Goal: Task Accomplishment & Management: Manage account settings

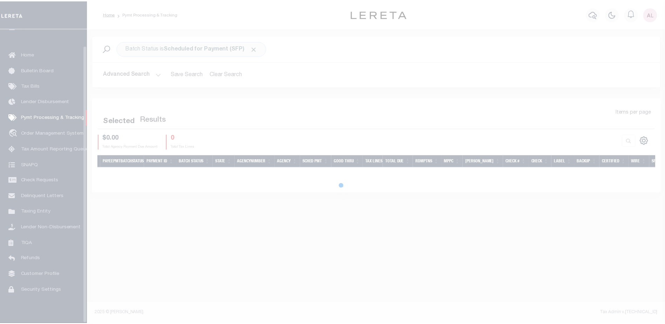
scroll to position [18, 0]
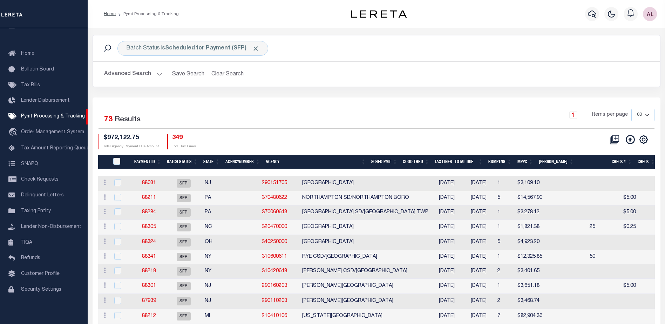
click at [208, 163] on th "State" at bounding box center [211, 162] width 22 height 14
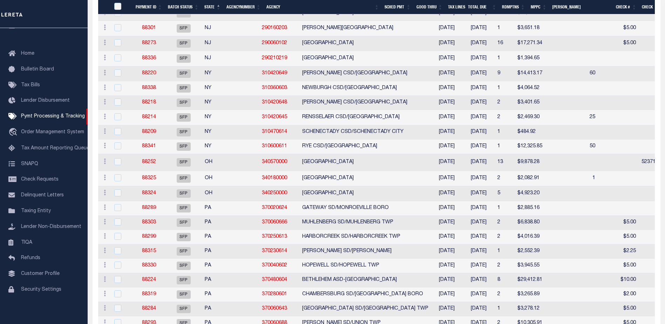
scroll to position [525, 0]
click at [147, 89] on link "88338" at bounding box center [149, 86] width 14 height 5
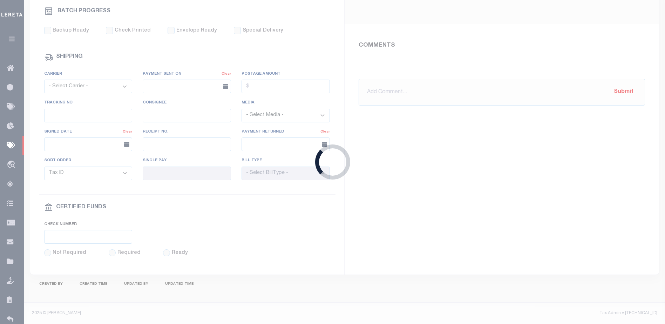
select select "SFP"
type input "02/23/2025"
type input "Audria"
type input "N"
radio input "true"
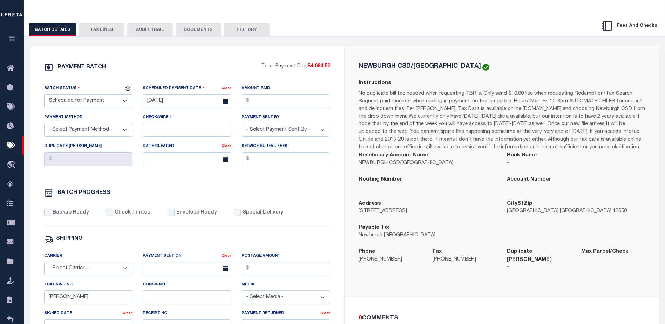
scroll to position [105, 0]
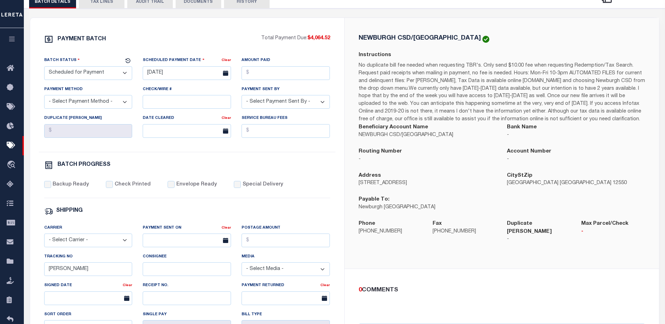
click at [103, 4] on button "TAX LINES" at bounding box center [102, 1] width 46 height 13
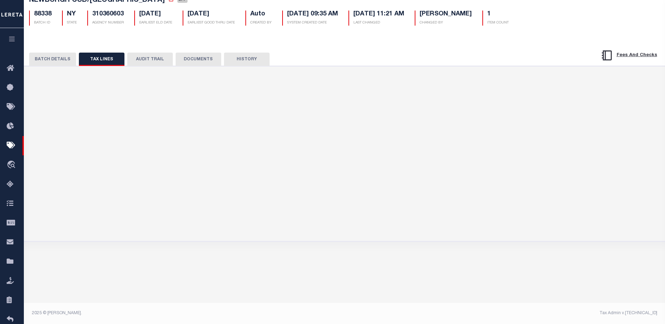
scroll to position [48, 0]
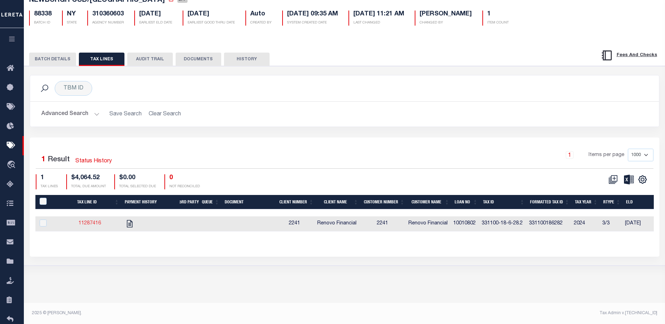
click at [91, 225] on link "11287416" at bounding box center [89, 223] width 22 height 5
checkbox input "true"
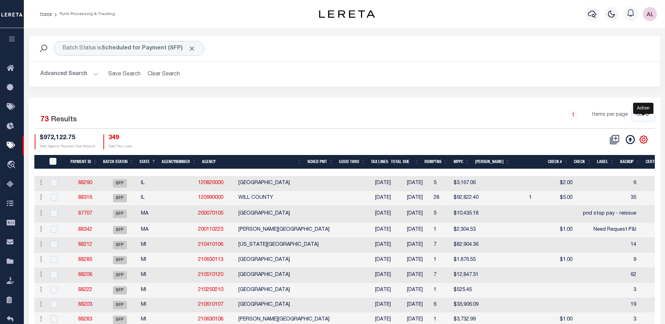
click at [644, 139] on icon "" at bounding box center [643, 139] width 9 height 9
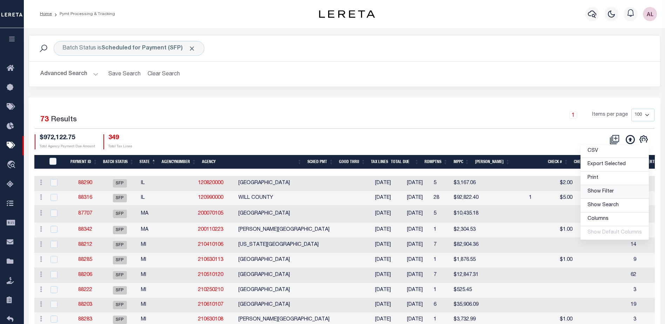
click at [599, 193] on span "Show Filter" at bounding box center [600, 191] width 26 height 5
select select
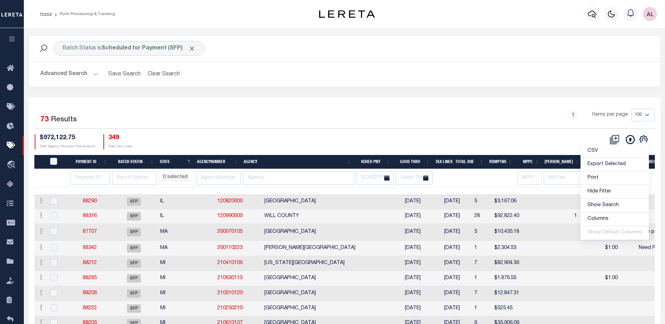
click at [173, 177] on li "0 selected" at bounding box center [175, 177] width 28 height 8
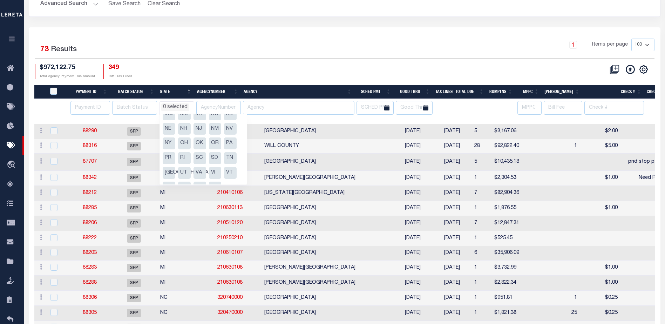
scroll to position [94, 0]
click at [166, 130] on li "NY" at bounding box center [169, 131] width 13 height 12
select select "NY"
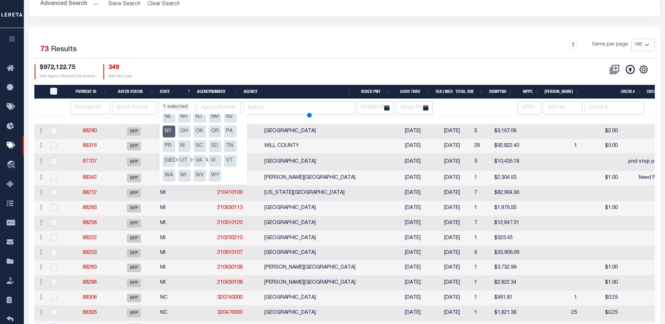
select select
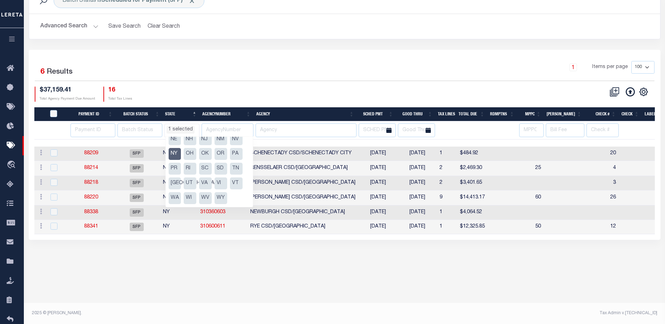
scroll to position [48, 0]
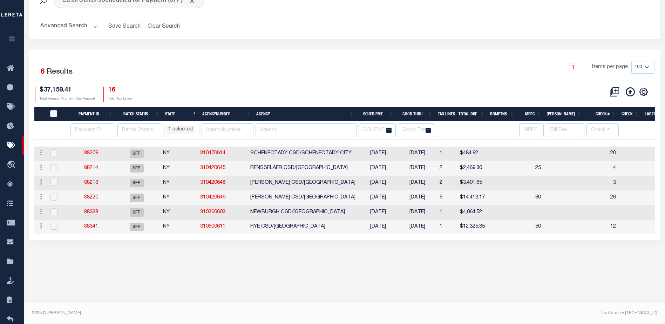
click at [298, 90] on div "$37,159.41 Total Agency Payment Due Amount 16 Total Tax Lines" at bounding box center [190, 94] width 310 height 15
click at [54, 214] on input "checkbox" at bounding box center [53, 211] width 7 height 7
checkbox input "true"
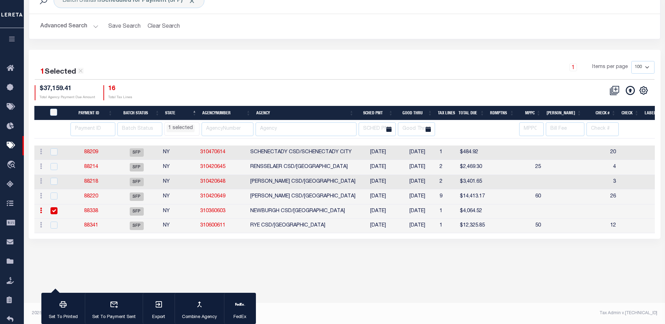
click at [93, 212] on link "88338" at bounding box center [91, 210] width 14 height 5
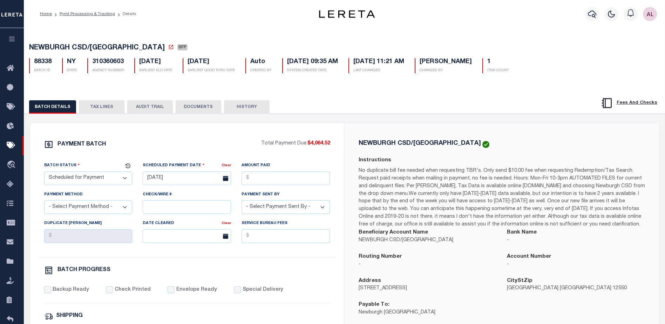
click at [111, 114] on button "TAX LINES" at bounding box center [102, 106] width 46 height 13
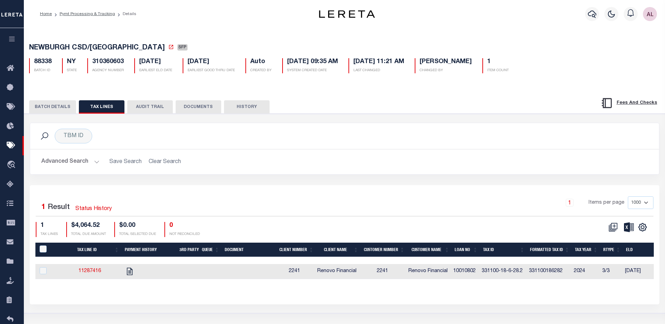
drag, startPoint x: 87, startPoint y: 271, endPoint x: 109, endPoint y: 260, distance: 24.3
click at [87, 271] on link "11287416" at bounding box center [89, 270] width 22 height 5
checkbox input "true"
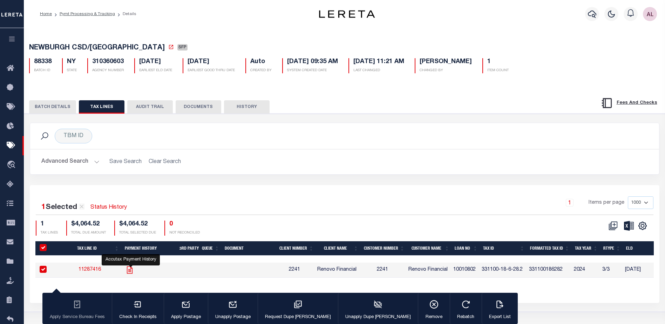
click at [133, 271] on icon "" at bounding box center [129, 269] width 9 height 9
checkbox input "false"
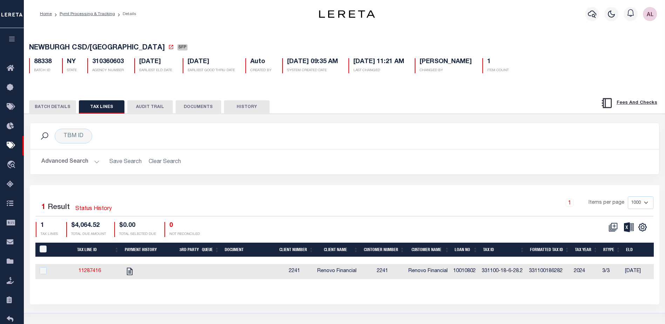
select select "NY"
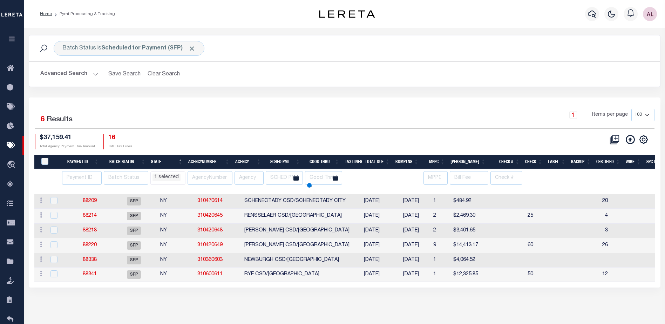
scroll to position [48, 0]
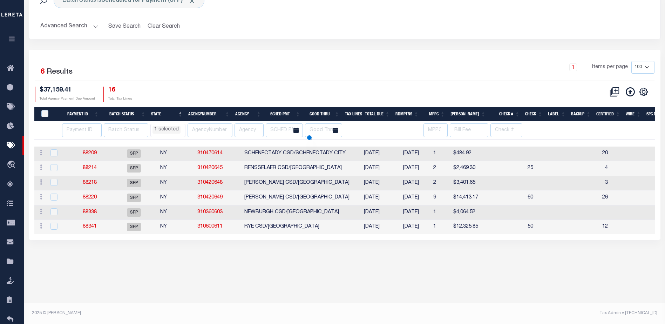
select select "NY"
select select
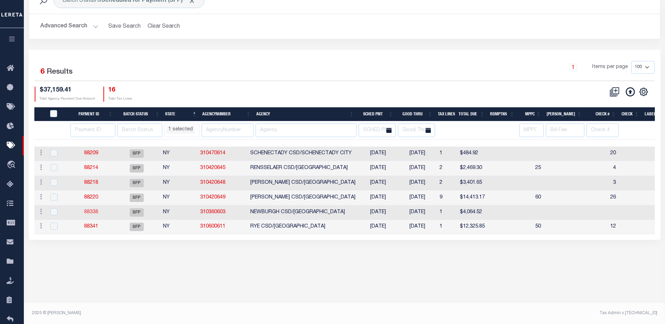
click at [96, 212] on link "88338" at bounding box center [91, 211] width 14 height 5
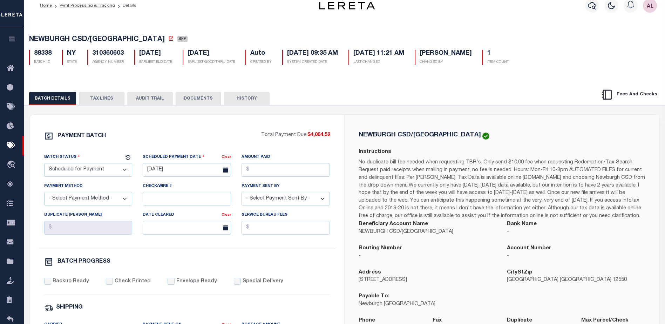
scroll to position [35, 0]
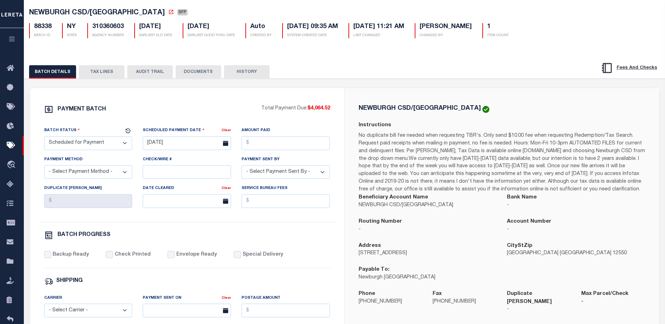
click at [96, 73] on button "TAX LINES" at bounding box center [102, 71] width 46 height 13
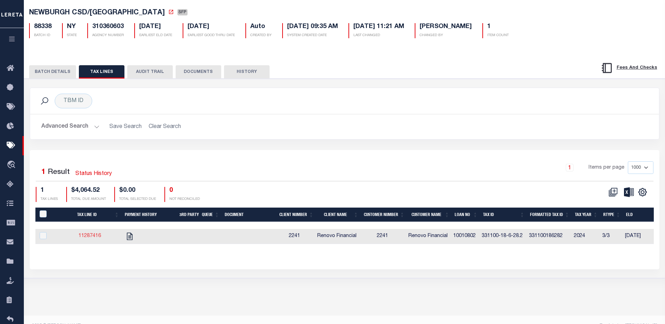
click at [88, 238] on link "11287416" at bounding box center [89, 235] width 22 height 5
checkbox input "true"
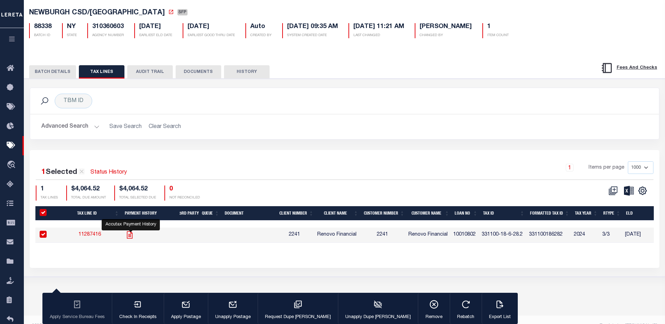
click at [131, 234] on icon "" at bounding box center [129, 234] width 9 height 9
checkbox input "false"
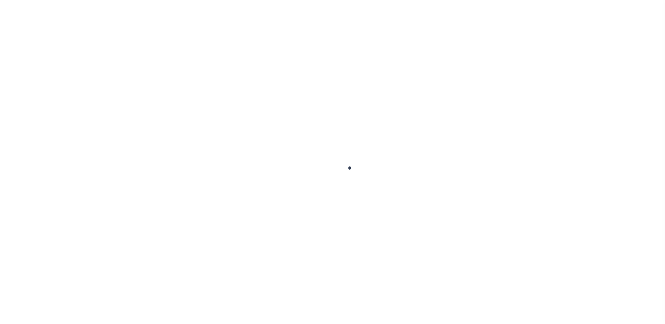
checkbox input "false"
type textarea "CAS-47281 2025 School taxes delq - City Collecting Delq taxes Base $6,096.80 Ta…"
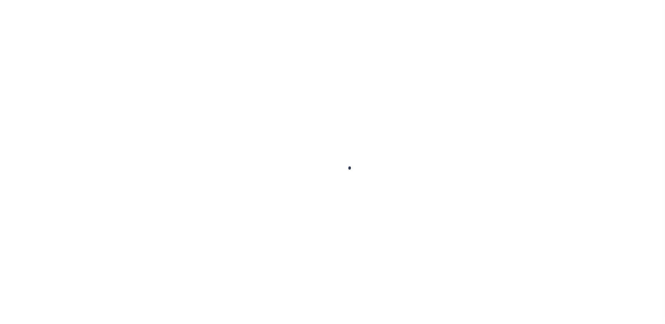
type input "Tri Annual"
type input "08/29/2025"
type input "[DATE]"
select select "DUE"
select select "17"
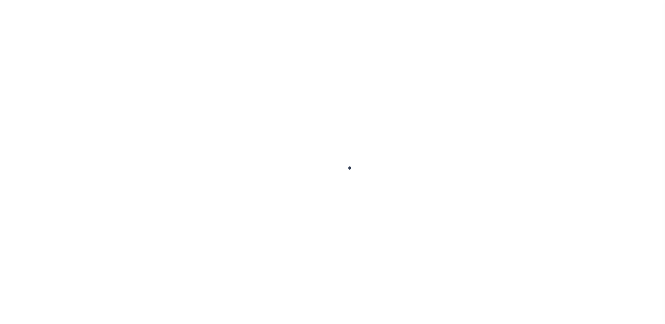
type input "$6,096.8"
type input "$2,032.28"
type input "$4,064.52"
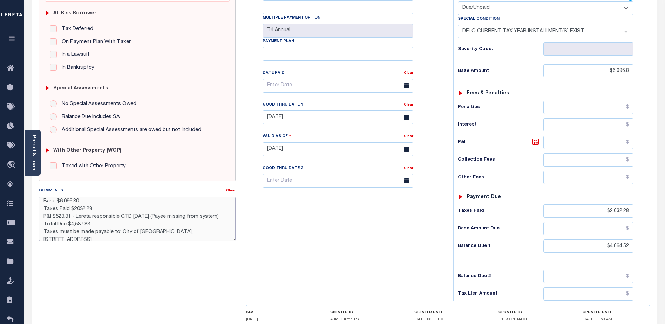
scroll to position [15, 0]
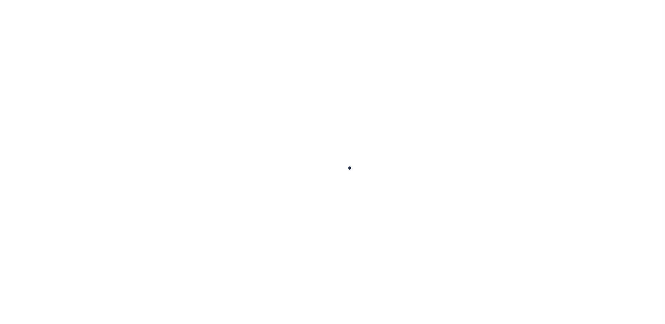
select select "DUE"
select select "17"
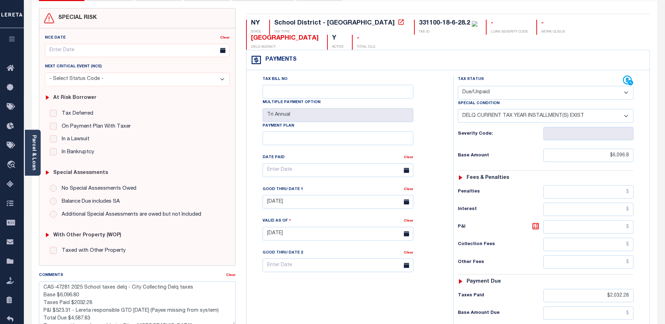
scroll to position [105, 0]
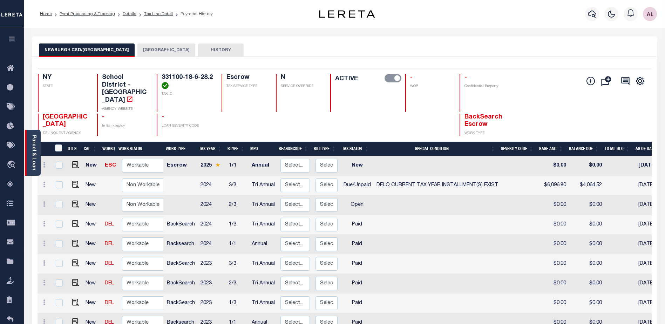
click at [32, 142] on link "Parcel & Loan" at bounding box center [33, 152] width 5 height 35
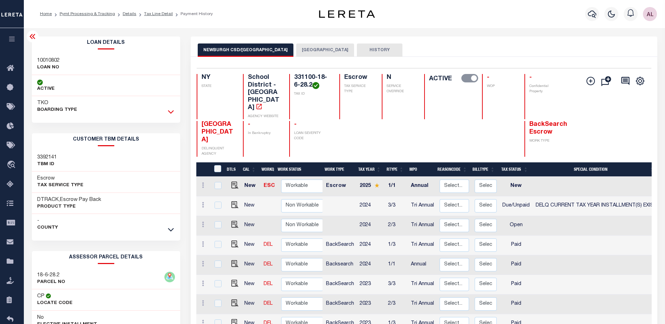
click at [173, 112] on icon at bounding box center [171, 112] width 6 height 4
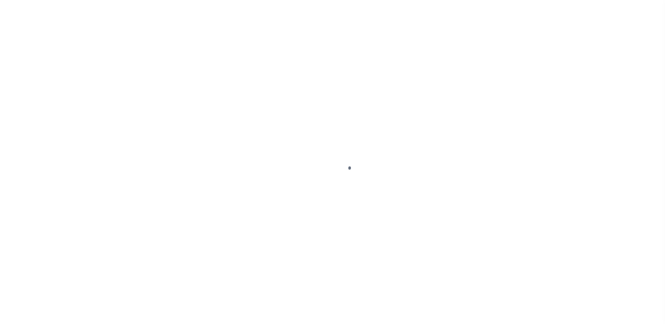
select select "DUE"
select select "17"
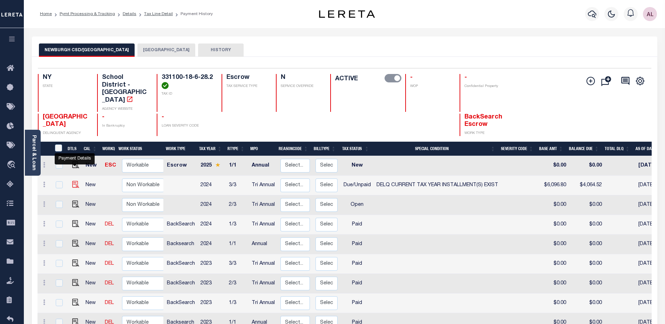
click at [77, 181] on img "" at bounding box center [75, 184] width 7 height 7
checkbox input "true"
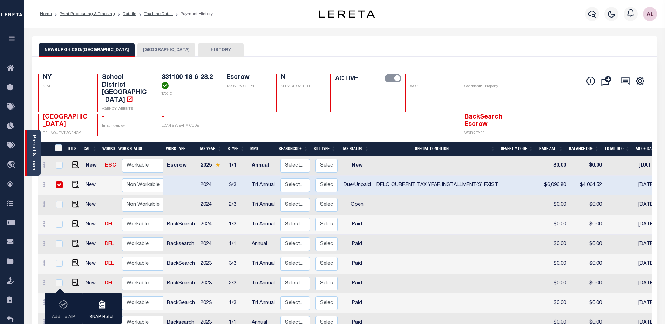
click at [32, 145] on link "Parcel & Loan" at bounding box center [33, 152] width 5 height 35
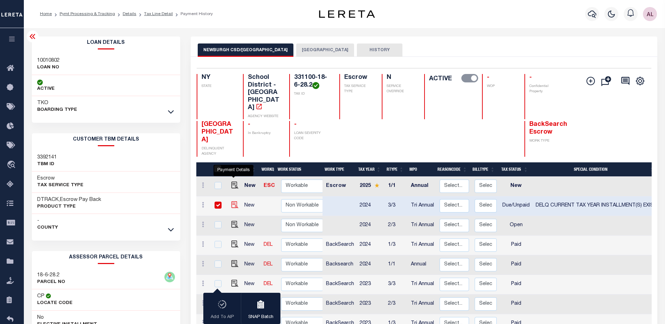
click at [233, 201] on img "" at bounding box center [234, 204] width 7 height 7
checkbox input "false"
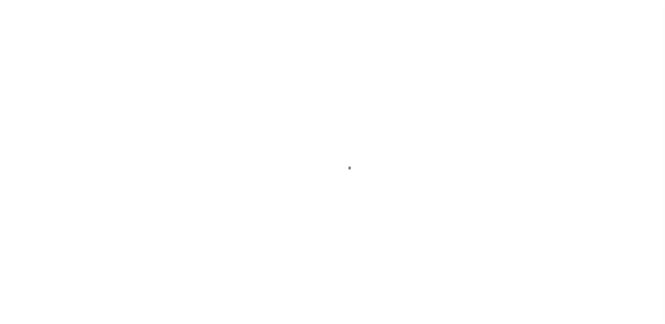
select select "DUE"
select select "17"
select select "DUE"
select select "17"
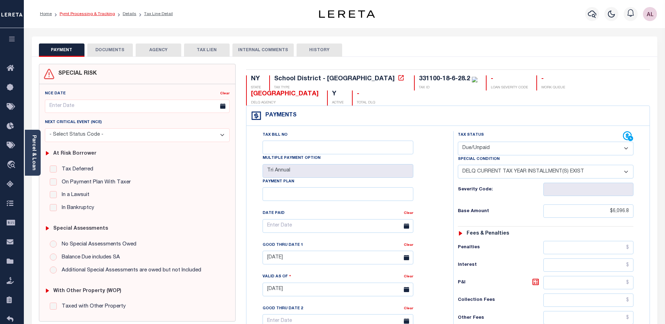
click at [92, 15] on link "Pymt Processing & Tracking" at bounding box center [87, 14] width 55 height 4
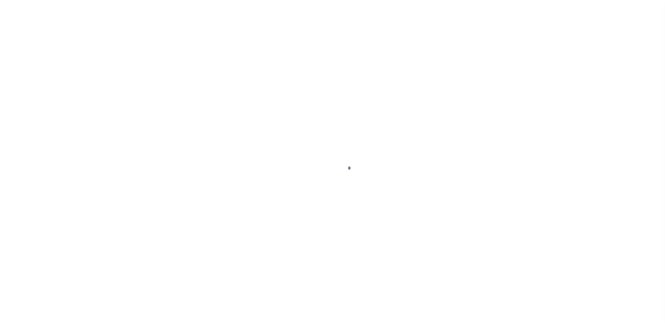
scroll to position [18, 0]
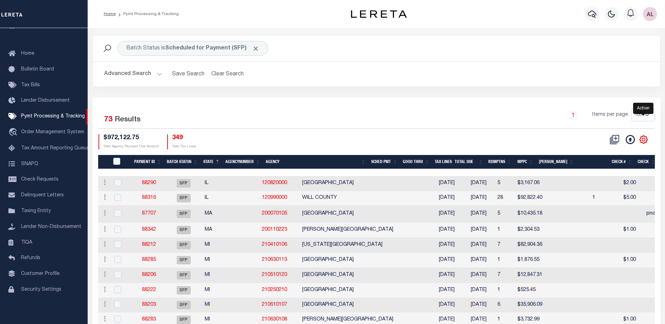
click at [645, 137] on icon "" at bounding box center [643, 140] width 8 height 8
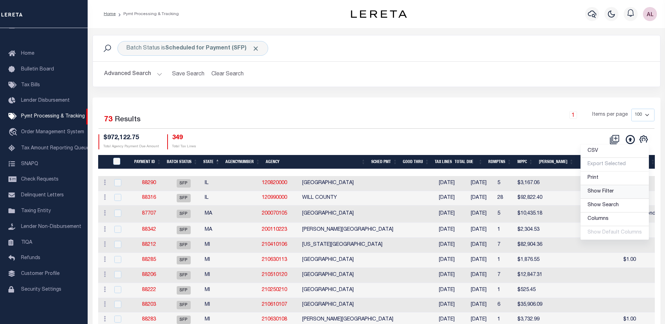
click at [603, 191] on span "Show Filter" at bounding box center [600, 191] width 26 height 5
select select
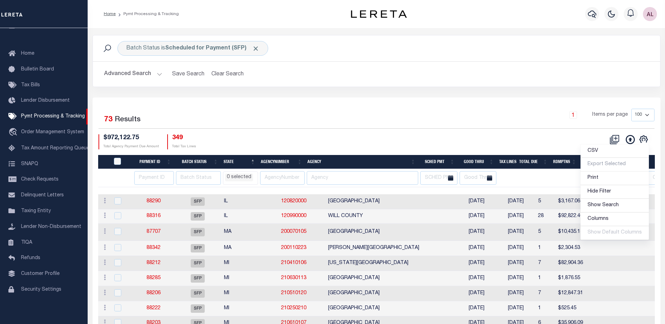
click at [241, 175] on li "0 selected" at bounding box center [239, 177] width 28 height 8
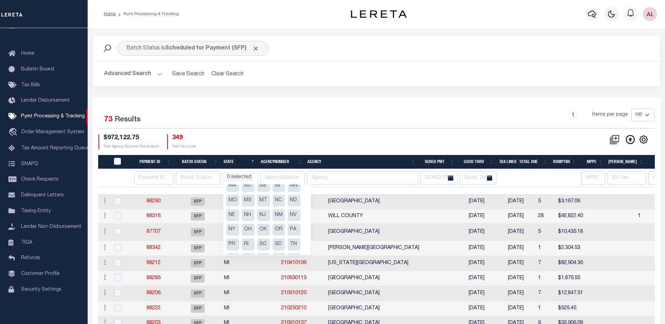
scroll to position [70, 0]
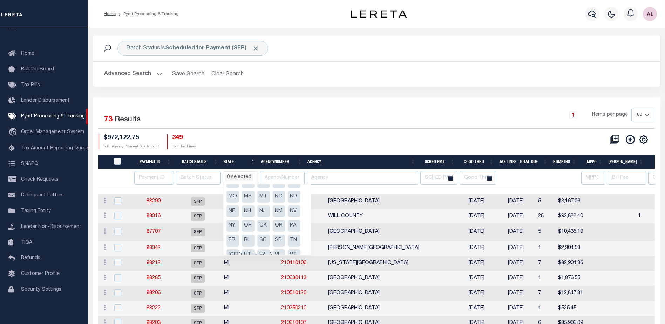
click at [232, 225] on li "NY" at bounding box center [232, 226] width 13 height 12
select select "NY"
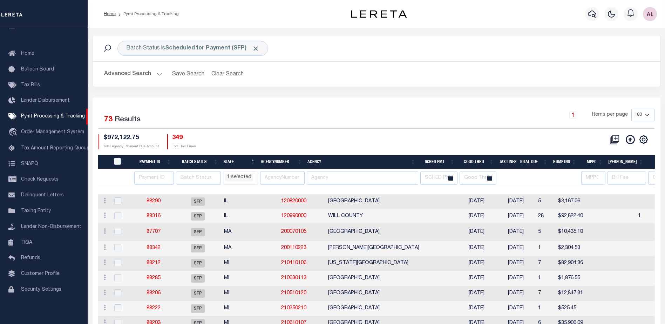
click at [295, 139] on div "$972,122.75 Total Agency Payment Due Amount 349 Total Tax Lines" at bounding box center [237, 141] width 278 height 15
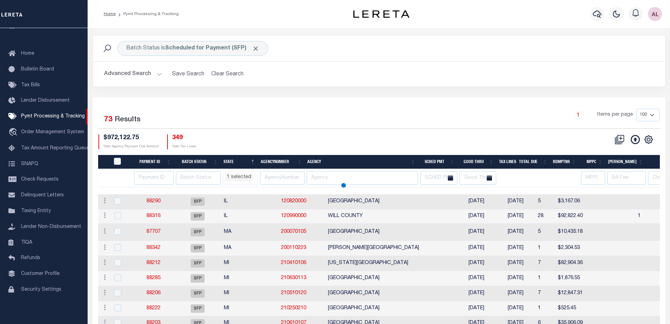
select select "NY"
select select
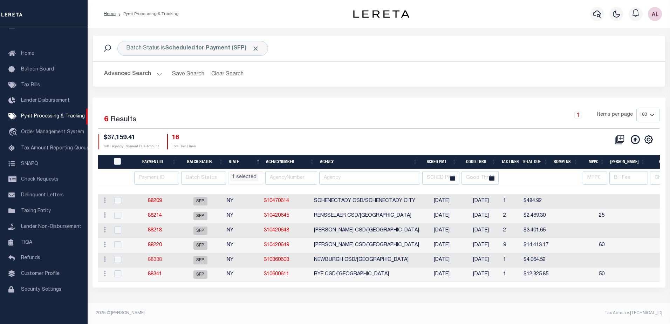
click at [158, 260] on link "88338" at bounding box center [155, 259] width 14 height 5
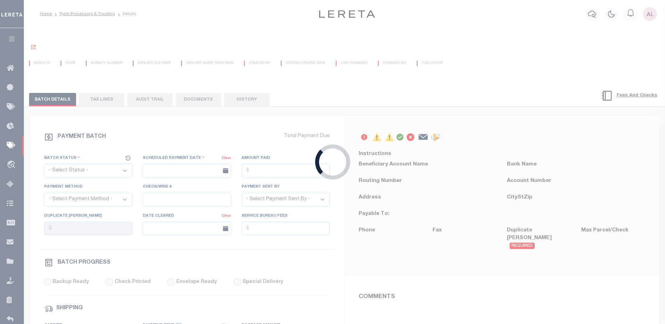
select select "SFP"
type input "02/23/2025"
type input "Audria"
type input "N"
radio input "true"
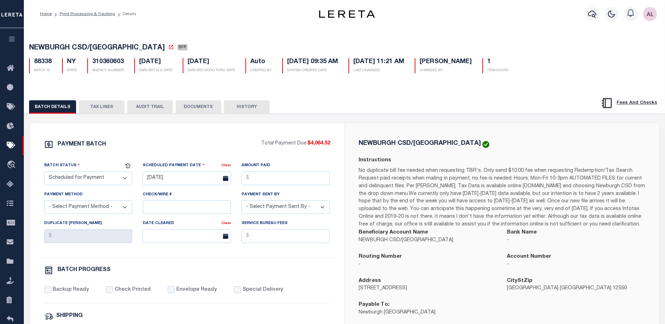
click at [104, 106] on button "TAX LINES" at bounding box center [102, 106] width 46 height 13
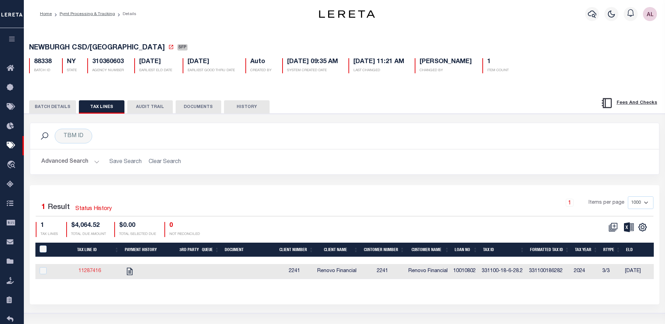
click at [92, 270] on link "11287416" at bounding box center [89, 270] width 22 height 5
checkbox input "true"
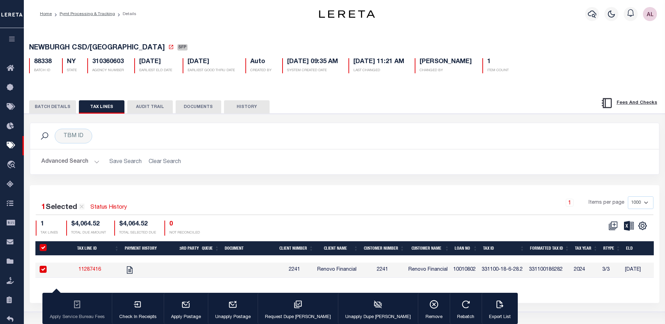
click at [150, 48] on span "NEWBURGH CSD/[GEOGRAPHIC_DATA]" at bounding box center [97, 47] width 136 height 7
click at [59, 107] on button "BATCH DETAILS" at bounding box center [52, 106] width 47 height 13
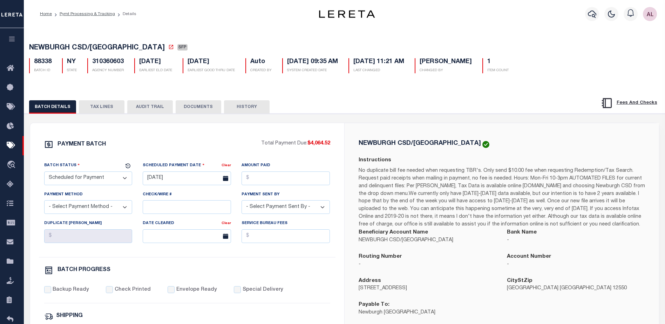
drag, startPoint x: 96, startPoint y: 179, endPoint x: 95, endPoint y: 173, distance: 6.2
click at [96, 179] on select "- Select Status - Scheduled for Payment Ready For Payment Payment Sent Cleared …" at bounding box center [88, 178] width 88 height 14
select select "RFP"
click at [44, 173] on select "- Select Status - Scheduled for Payment Ready For Payment Payment Sent Cleared …" at bounding box center [88, 178] width 88 height 14
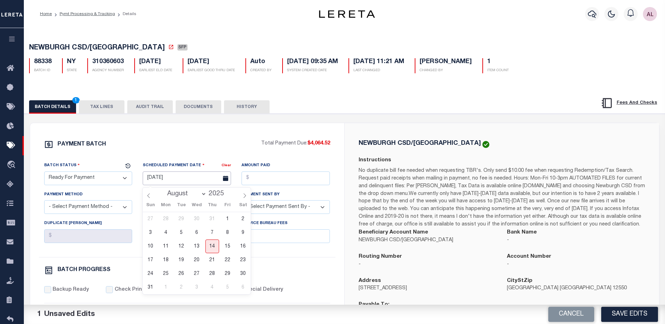
click at [171, 177] on input "02/23/2025" at bounding box center [187, 178] width 88 height 14
click at [211, 247] on span "14" at bounding box center [212, 246] width 14 height 14
type input "08/14/2025"
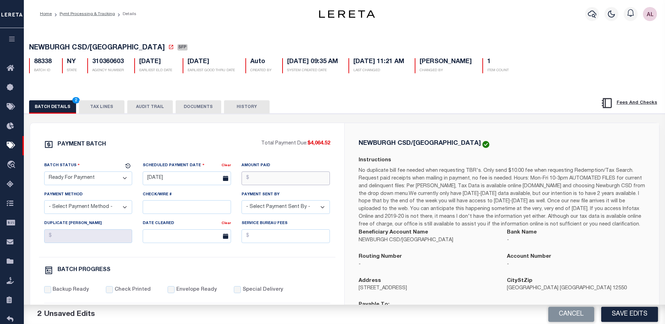
drag, startPoint x: 281, startPoint y: 178, endPoint x: 298, endPoint y: 171, distance: 19.2
click at [281, 174] on input "Amount Paid" at bounding box center [285, 178] width 88 height 14
type input "$4,064.52"
click at [268, 209] on select "- Select Payment Sent By - [PERSON_NAME] [PERSON_NAME] [PERSON_NAME] [PERSON_NA…" at bounding box center [285, 207] width 88 height 14
select select "[PERSON_NAME]"
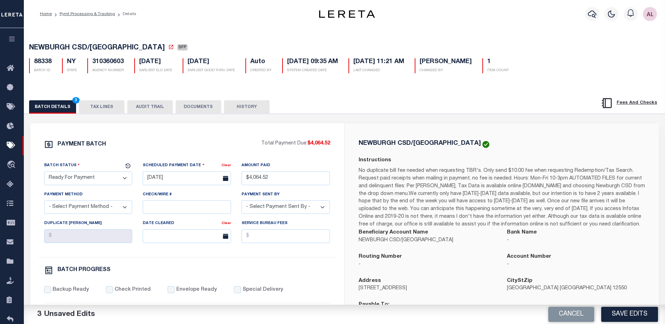
click at [84, 204] on select "- Select Payment Method - ACH Certified Check Check Direct Deposit Wire Transfer" at bounding box center [88, 207] width 88 height 14
select select "CHK"
click at [44, 202] on select "- Select Payment Method - ACH Certified Check Check Direct Deposit Wire Transfer" at bounding box center [88, 207] width 88 height 14
click at [50, 292] on input "Backup Ready" at bounding box center [47, 289] width 7 height 7
checkbox input "true"
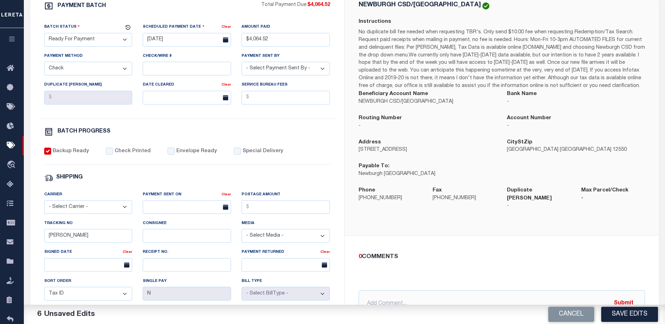
scroll to position [140, 0]
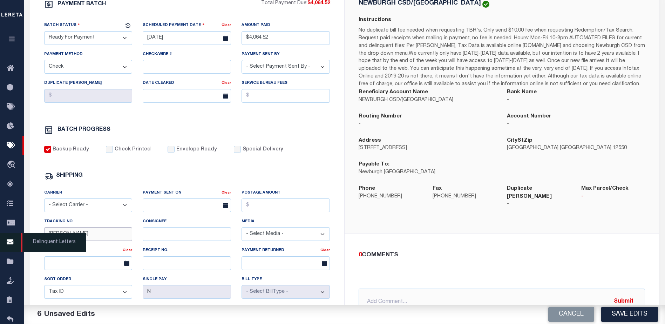
drag, startPoint x: 68, startPoint y: 240, endPoint x: 15, endPoint y: 234, distance: 53.9
click at [15, 234] on div "Home Pymt Processing & Tracking Details Profile Sign out" at bounding box center [332, 154] width 665 height 588
drag, startPoint x: 401, startPoint y: 293, endPoint x: 426, endPoint y: 281, distance: 27.1
click at [411, 288] on input "text" at bounding box center [501, 301] width 286 height 27
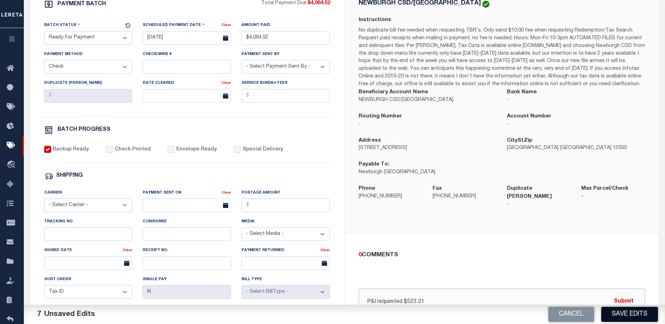
type input "P&I requested $523.31"
click at [628, 311] on button "Save Edits" at bounding box center [629, 314] width 57 height 15
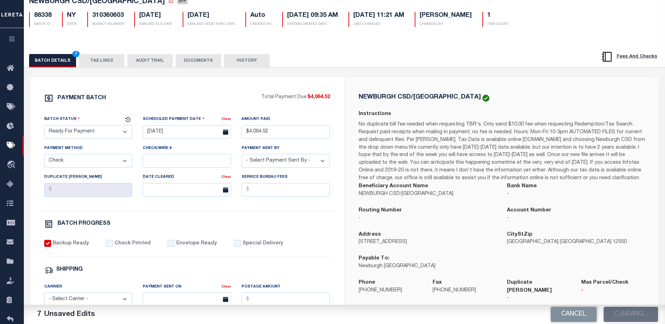
select select "NY"
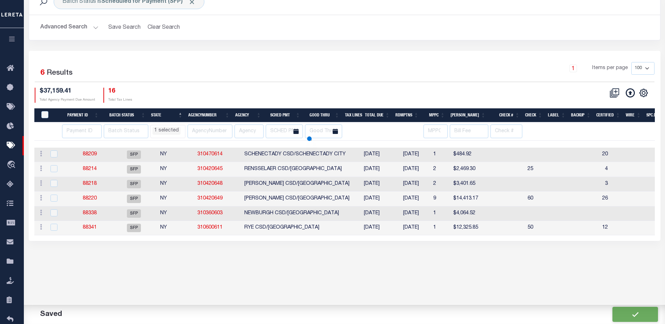
scroll to position [3, 0]
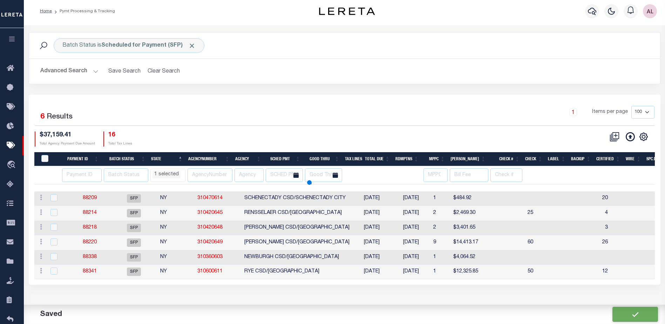
select select "NY"
select select
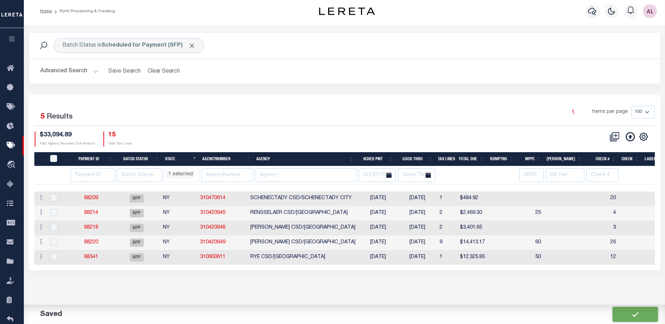
scroll to position [0, 0]
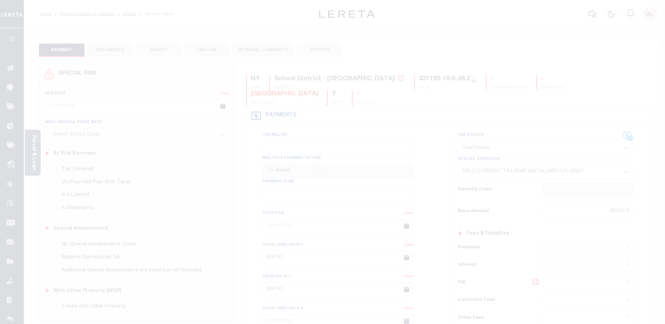
select select "DUE"
select select "17"
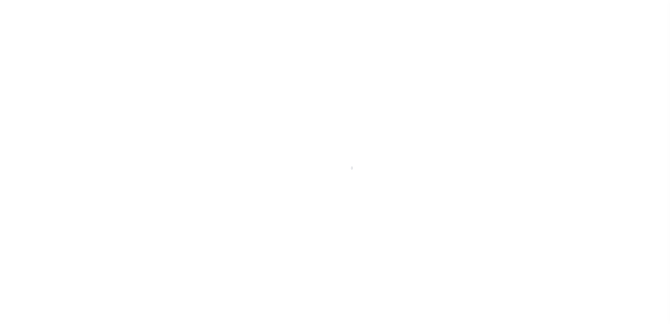
select select "MA"
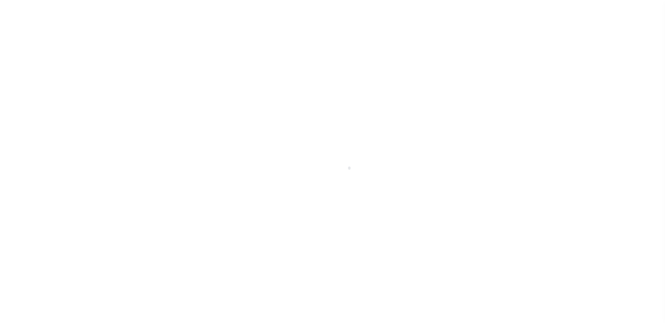
scroll to position [18, 0]
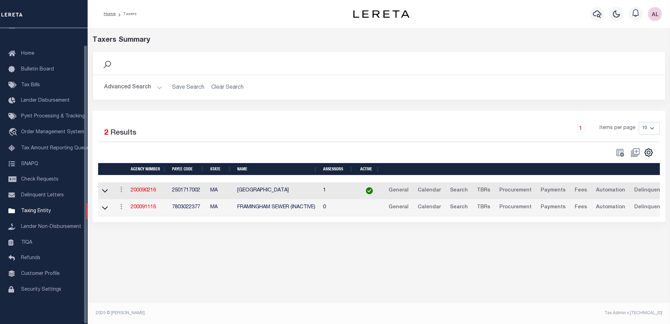
click at [155, 89] on button "Advanced Search" at bounding box center [133, 88] width 58 height 14
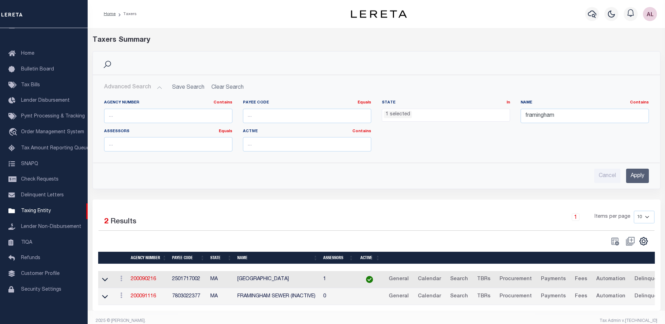
click at [405, 116] on li "1 selected" at bounding box center [398, 115] width 28 height 8
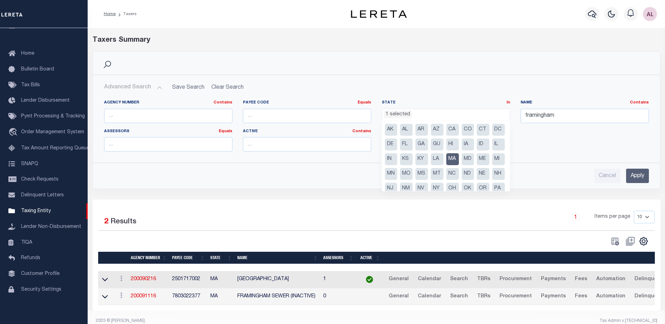
click at [459, 159] on li "MA" at bounding box center [452, 159] width 13 height 12
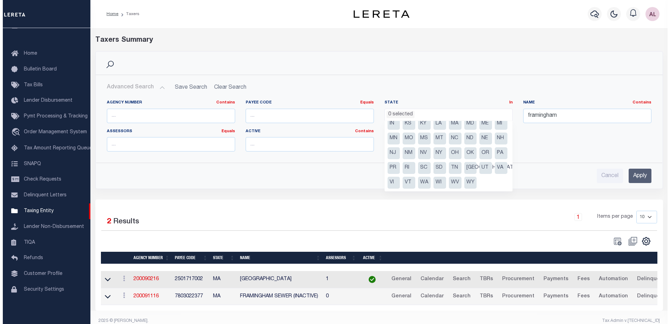
scroll to position [50, 0]
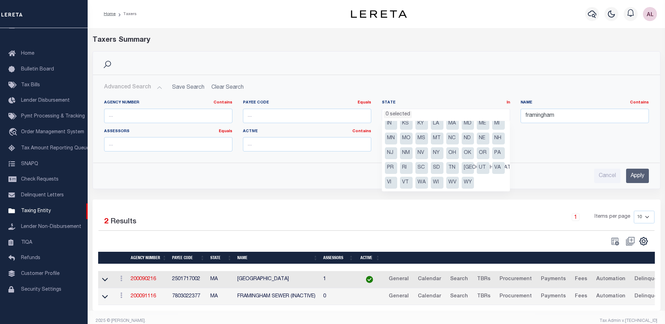
click at [431, 153] on li "NY" at bounding box center [437, 153] width 13 height 12
select select "NY"
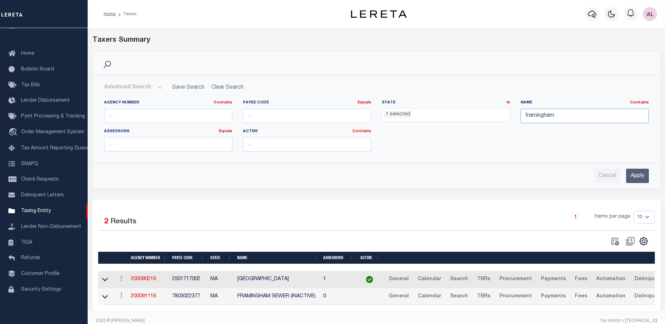
drag, startPoint x: 563, startPoint y: 114, endPoint x: 374, endPoint y: 119, distance: 188.9
click at [374, 119] on div "Agency Number Contains Contains Is Payee Code Equals Equals Is Not Equal To Is …" at bounding box center [376, 128] width 555 height 57
type input "[GEOGRAPHIC_DATA]"
click at [636, 178] on input "Apply" at bounding box center [637, 176] width 23 height 14
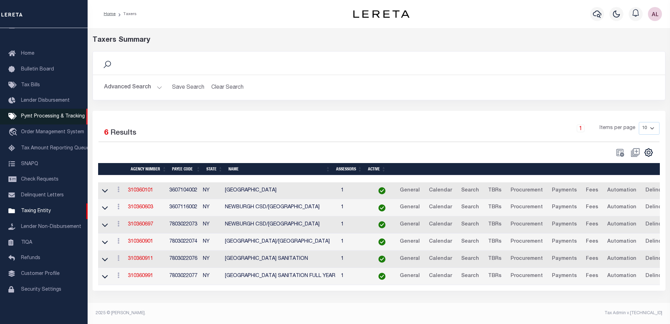
click at [53, 114] on span "Pymt Processing & Tracking" at bounding box center [53, 116] width 64 height 5
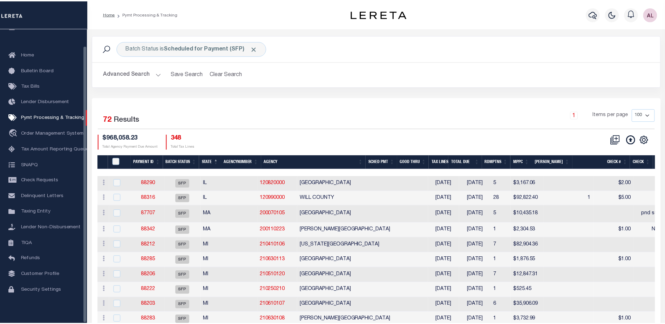
scroll to position [18, 0]
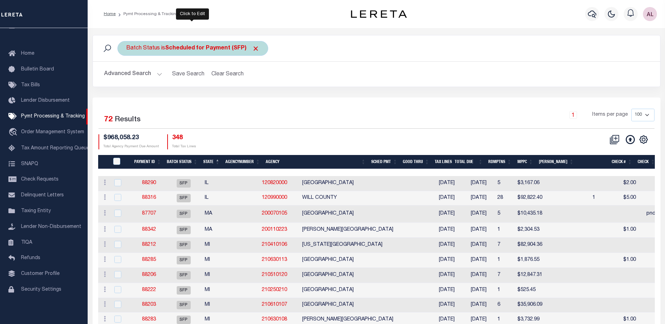
click at [201, 48] on b "Scheduled for Payment (SFP)" at bounding box center [212, 49] width 94 height 6
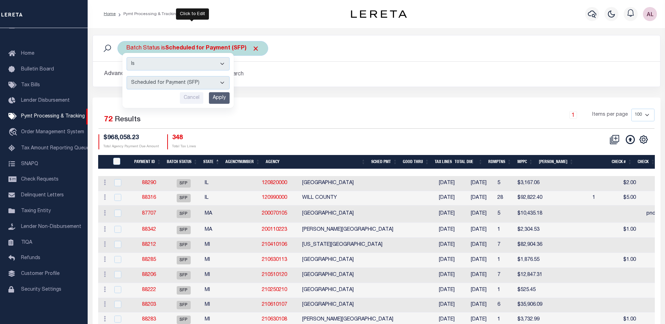
click at [147, 84] on select "Awaiting Funds (AWF) Cleared and Complete (CAC) New Check Needed (NCN) Payment …" at bounding box center [177, 82] width 103 height 13
select select "RFP"
click at [126, 76] on select "Awaiting Funds (AWF) Cleared and Complete (CAC) New Check Needed (NCN) Payment …" at bounding box center [177, 82] width 103 height 13
click at [224, 99] on input "Apply" at bounding box center [219, 98] width 21 height 12
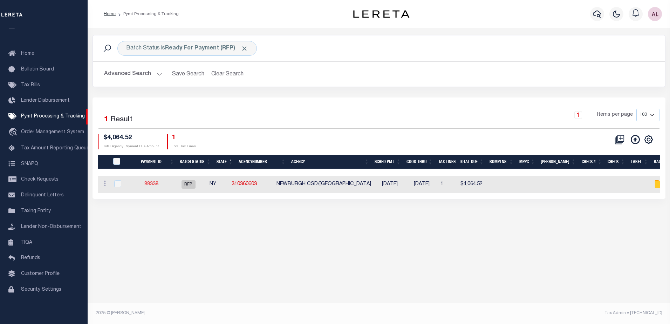
click at [158, 183] on link "88338" at bounding box center [151, 183] width 14 height 5
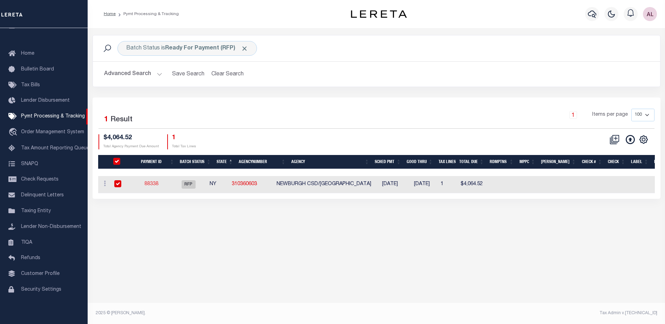
select select "RFP"
type input "[DATE]"
type input "$4,064.52"
select select "CHK"
select select "[PERSON_NAME]"
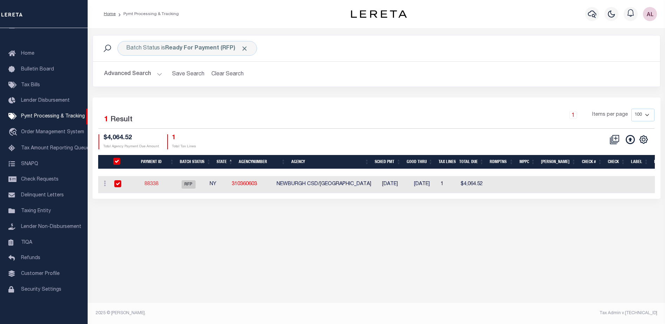
checkbox input "true"
type input "N"
radio input "true"
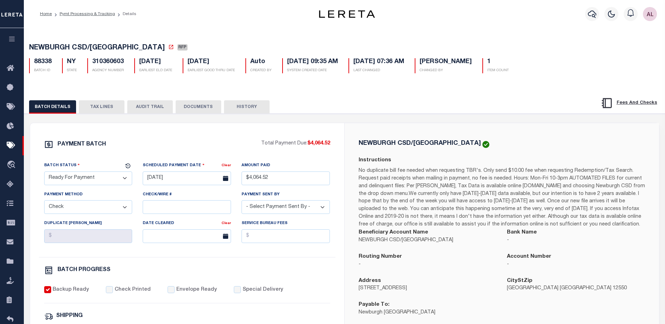
click at [103, 109] on button "TAX LINES" at bounding box center [102, 106] width 46 height 13
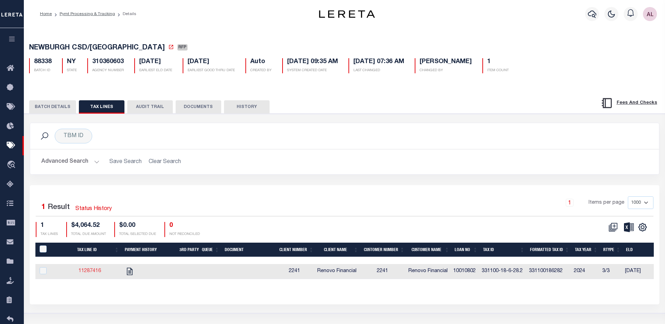
click at [94, 273] on link "11287416" at bounding box center [89, 270] width 22 height 5
checkbox input "true"
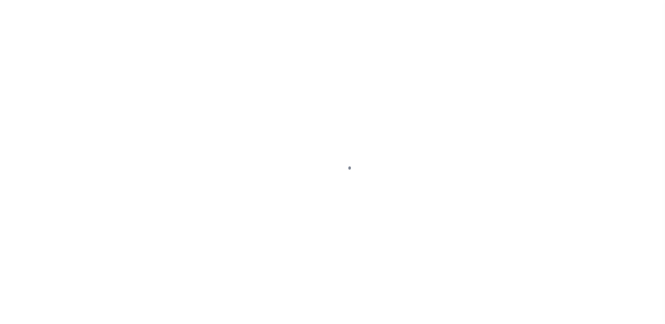
select select "DUE"
select select "17"
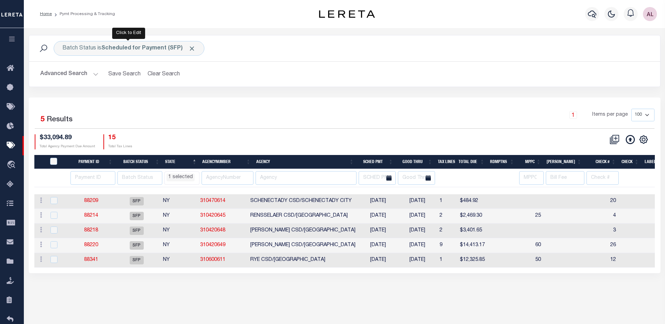
select select "NY"
select select
click at [163, 48] on b "Scheduled for Payment (SFP)" at bounding box center [148, 49] width 94 height 6
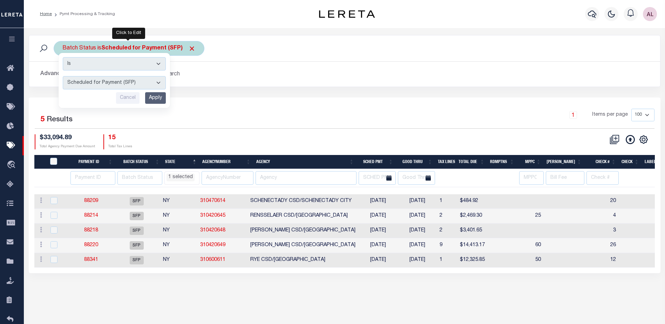
click at [118, 84] on select "Awaiting Funds (AWF) Cleared and Complete (CAC) New Check Needed (NCN) Payment …" at bounding box center [114, 82] width 103 height 13
select select "RFP"
click at [63, 76] on select "Awaiting Funds (AWF) Cleared and Complete (CAC) New Check Needed (NCN) Payment …" at bounding box center [114, 82] width 103 height 13
click at [154, 100] on input "Apply" at bounding box center [155, 98] width 21 height 12
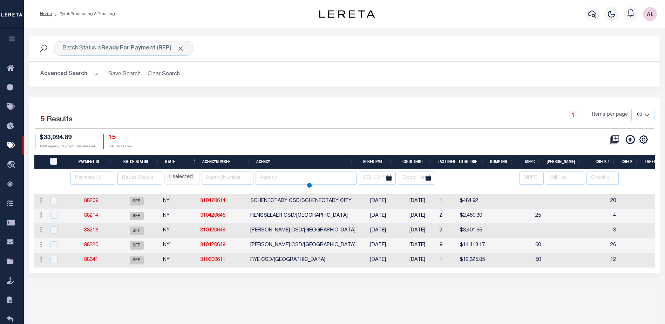
select select "NY"
select select
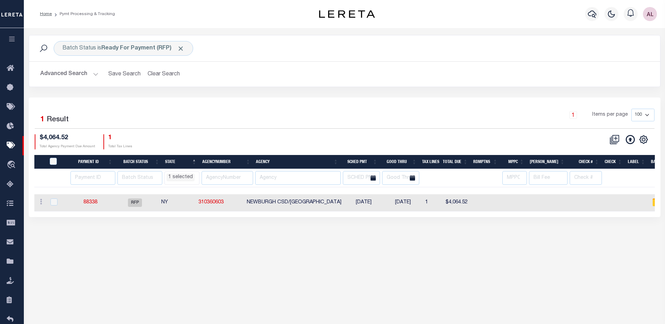
click at [147, 39] on div "Batch Status is Ready For Payment (RFP) Search" at bounding box center [344, 48] width 631 height 26
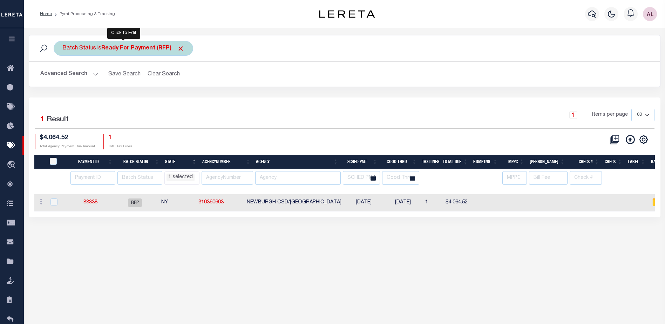
click at [143, 50] on b "Ready For Payment (RFP)" at bounding box center [142, 49] width 83 height 6
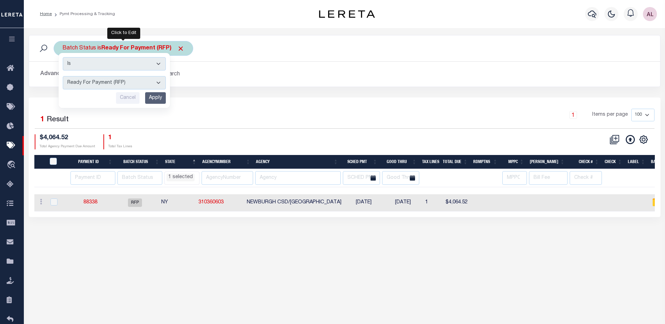
click at [128, 81] on select "Awaiting Funds (AWF) Cleared and Complete (CAC) New Check Needed (NCN) Payment …" at bounding box center [114, 82] width 103 height 13
select select "SFP"
click at [63, 76] on select "Awaiting Funds (AWF) Cleared and Complete (CAC) New Check Needed (NCN) Payment …" at bounding box center [114, 82] width 103 height 13
click at [159, 98] on input "Apply" at bounding box center [155, 98] width 21 height 12
select select "NY"
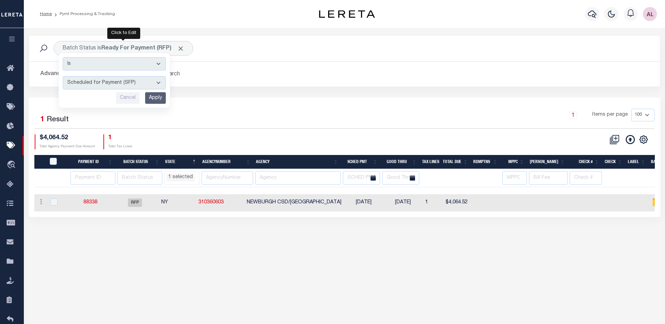
select select
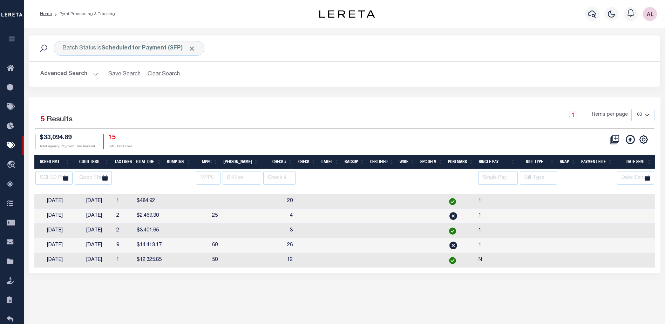
scroll to position [0, 370]
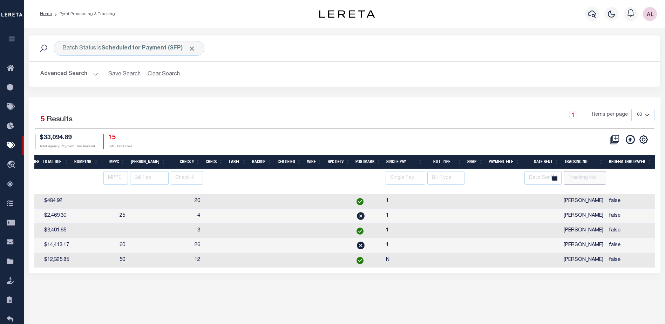
click at [579, 175] on input "text" at bounding box center [584, 178] width 42 height 14
type input "[PERSON_NAME]"
select select "NY"
select select
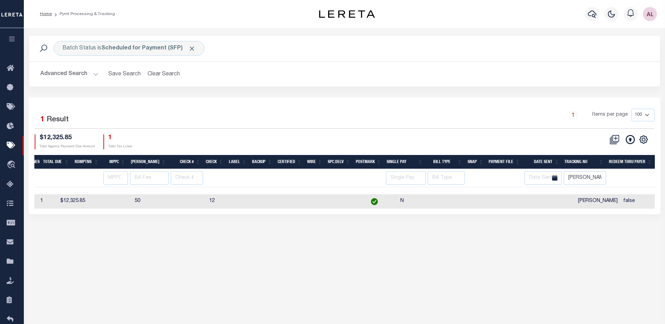
select select "NY"
select select
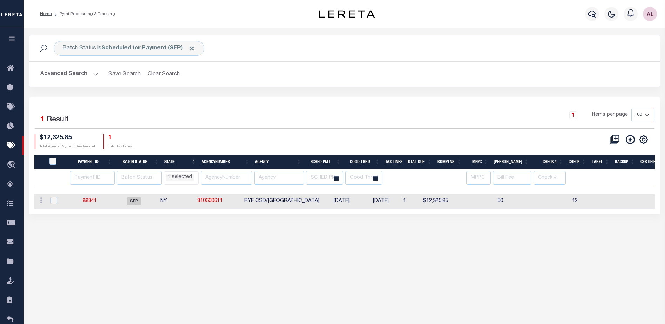
click at [177, 182] on span "1 selected" at bounding box center [181, 177] width 35 height 13
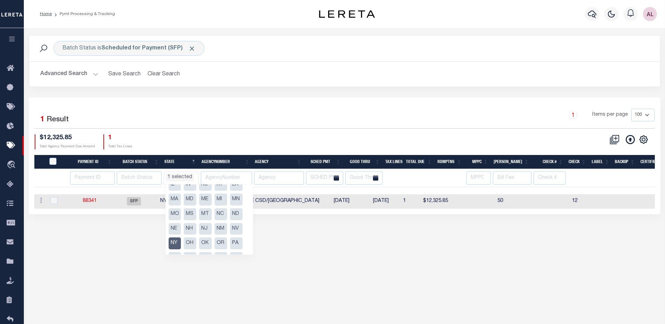
click at [174, 245] on li "NY" at bounding box center [175, 243] width 13 height 12
click at [235, 243] on li "PA" at bounding box center [236, 243] width 13 height 12
select select "PA"
select select
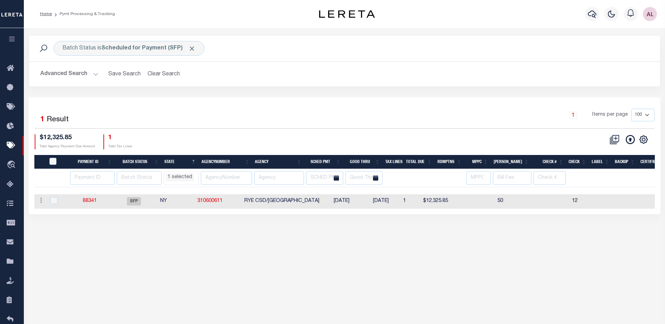
click at [234, 132] on div "1 Selected 1 Result 1 Items per page 100 200 500 1000 $12,325.85 Total Agency P…" at bounding box center [344, 129] width 631 height 40
select select "PA"
select select
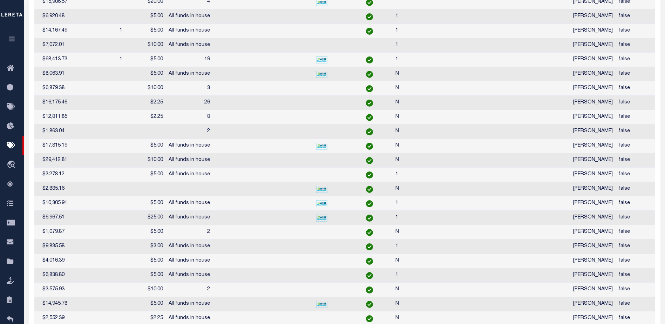
select select "PA"
select select
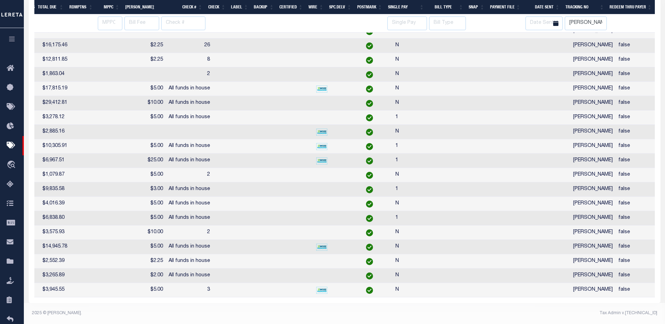
select select "PA"
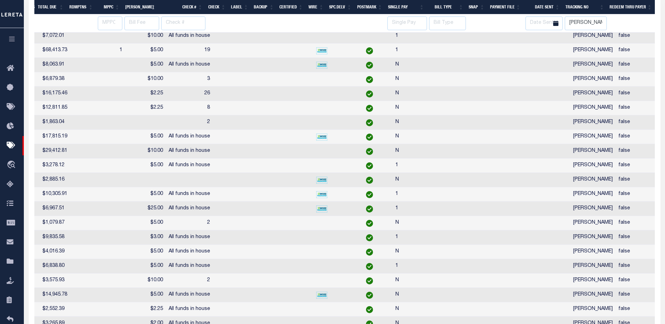
select select "PA"
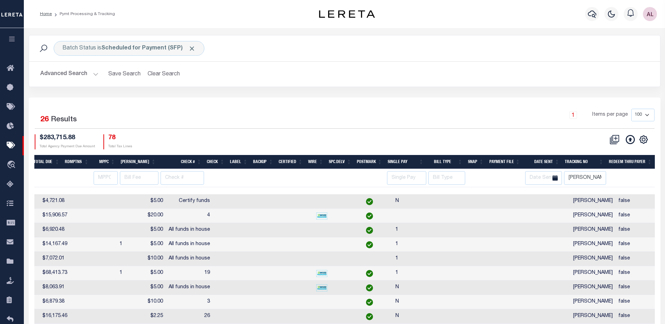
drag, startPoint x: 410, startPoint y: 189, endPoint x: 270, endPoint y: 191, distance: 140.5
click at [270, 191] on div at bounding box center [344, 190] width 620 height 7
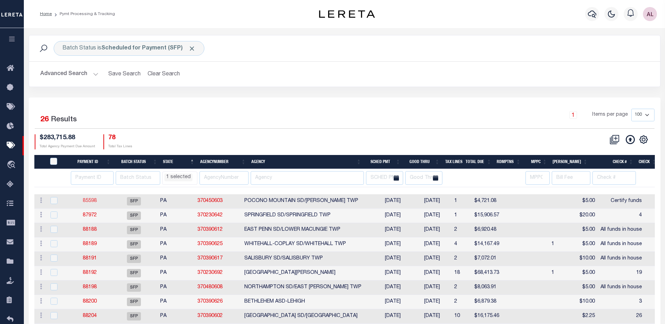
click at [93, 201] on link "85598" at bounding box center [90, 200] width 14 height 5
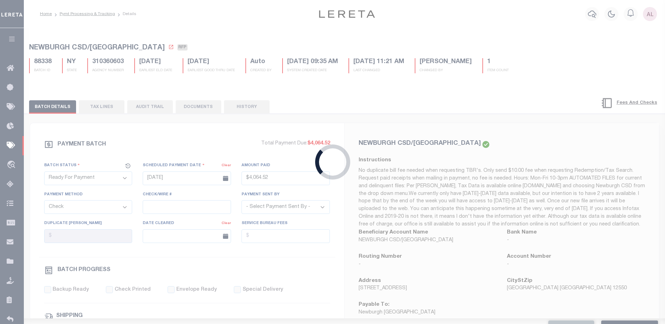
select select "SFP"
type input "04/30/2025"
type input "$4,721.08"
select select
type input "Certify funds"
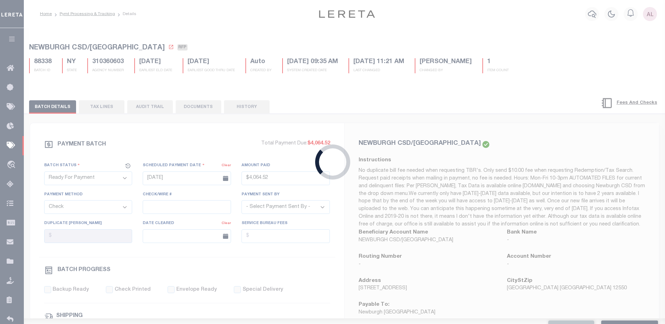
checkbox input "false"
type input "Audria"
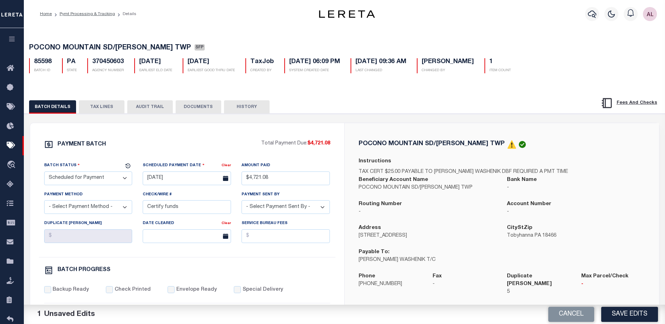
select select "PA"
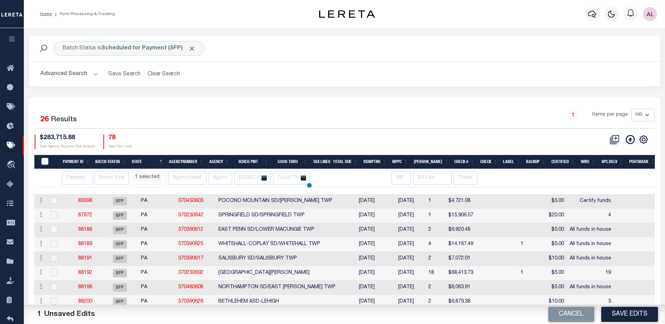
select select "PA"
select select
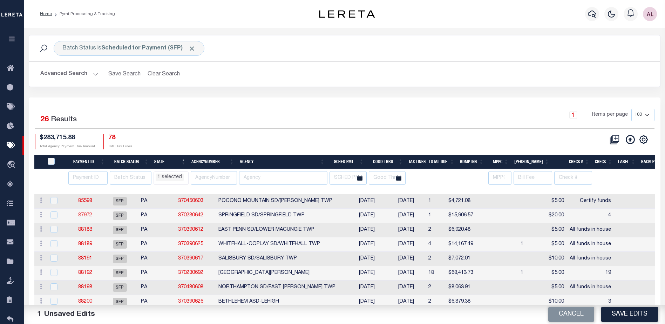
click at [83, 216] on link "87972" at bounding box center [85, 215] width 14 height 5
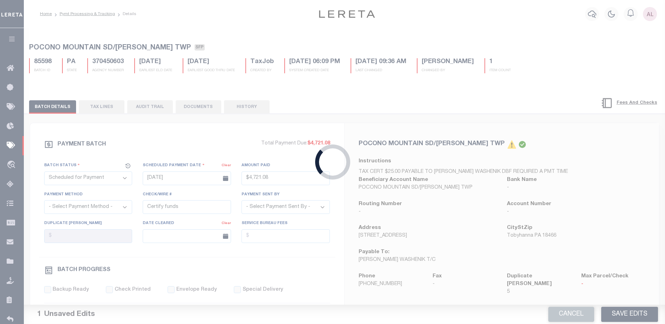
type input "08/20/2025"
type input "4"
select select
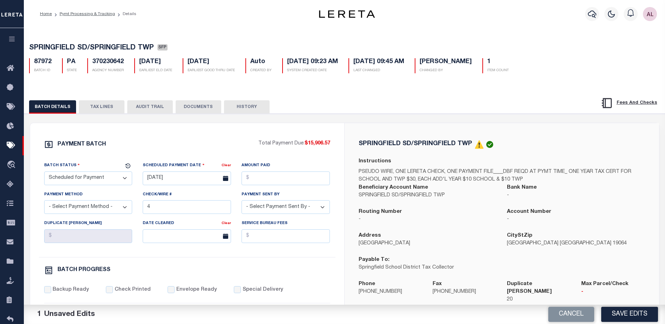
select select "PA"
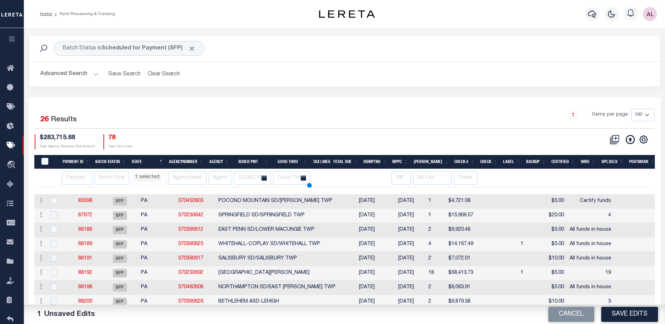
select select "PA"
select select
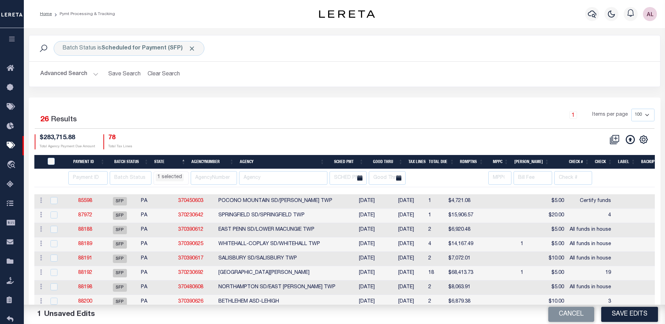
click at [274, 160] on th "Agency" at bounding box center [282, 162] width 90 height 14
select select "PA"
select select
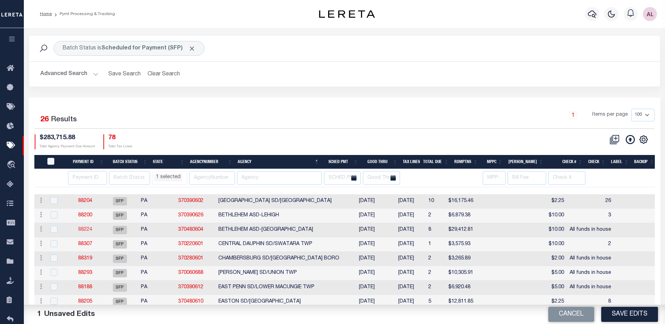
click at [87, 231] on link "88224" at bounding box center [85, 229] width 14 height 5
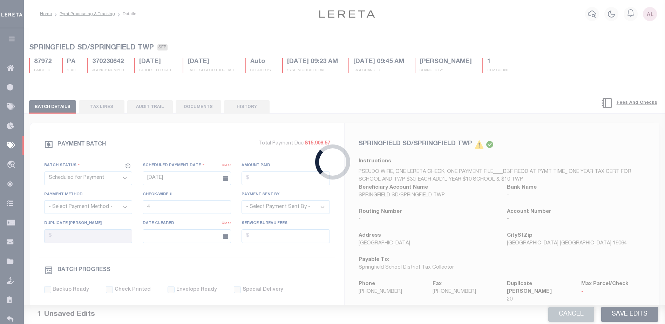
type input "All funds in house"
type input "N"
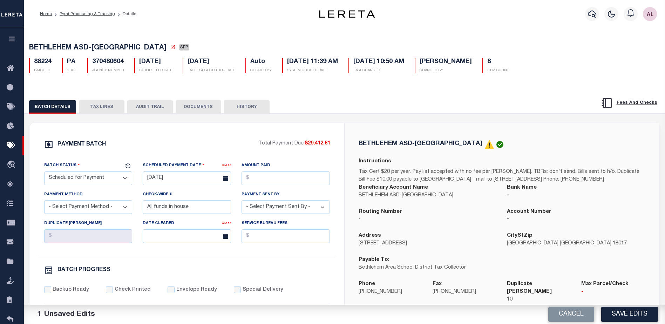
click at [104, 108] on button "TAX LINES" at bounding box center [102, 106] width 46 height 13
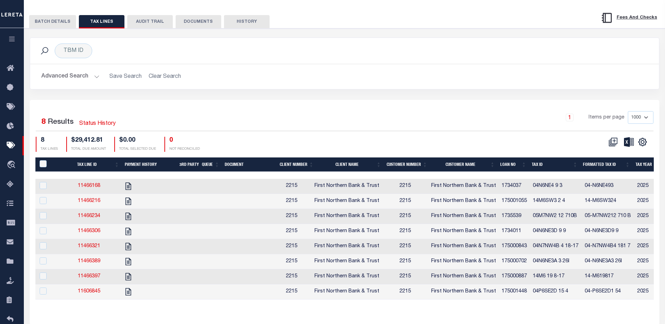
scroll to position [105, 0]
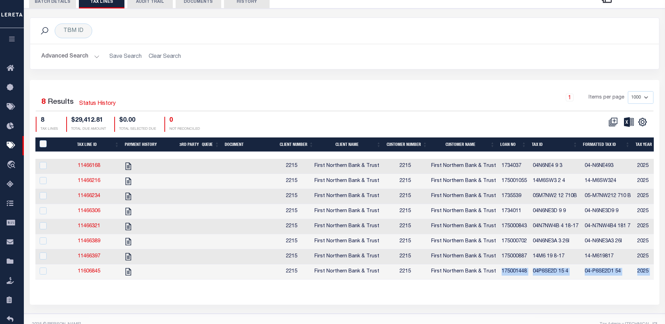
drag, startPoint x: 338, startPoint y: 289, endPoint x: 503, endPoint y: 280, distance: 164.6
click at [503, 280] on div "Tax Line ID Payment History 3rd Party Queue Document Client Number Client Name …" at bounding box center [344, 213] width 618 height 153
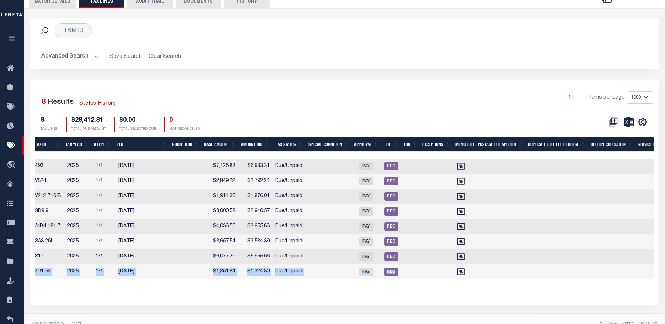
scroll to position [0, 387]
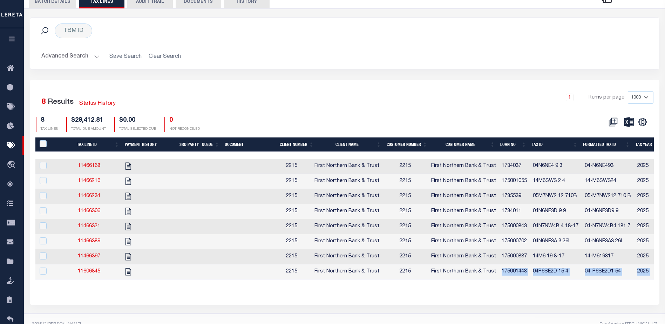
select select "PA"
select select
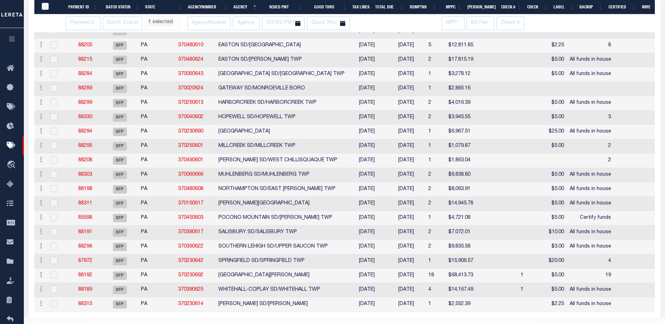
select select "PA"
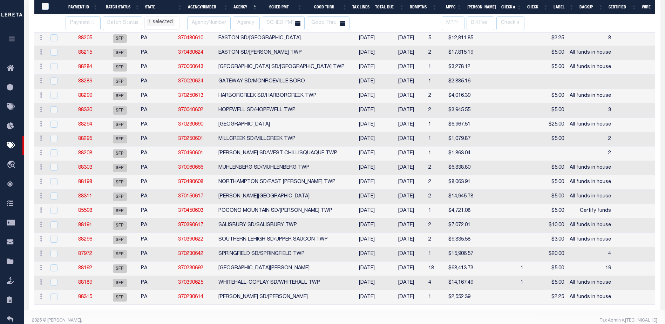
select select "PA"
select select
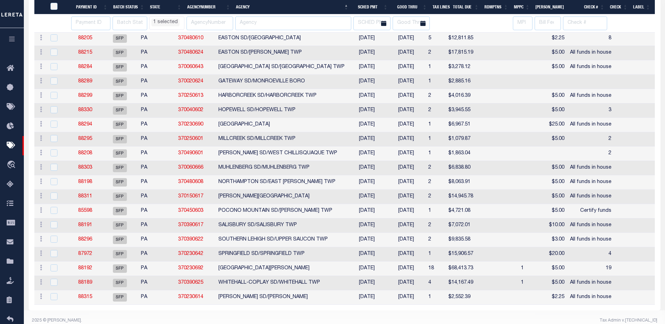
select select "PA"
select select
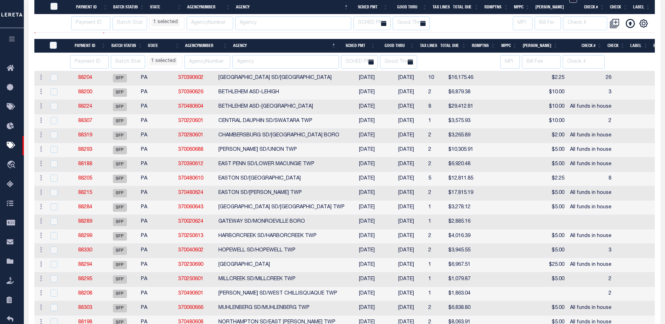
select select "PA"
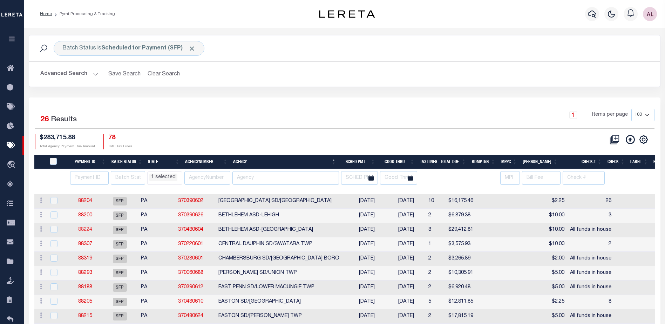
click at [90, 229] on link "88224" at bounding box center [85, 229] width 14 height 5
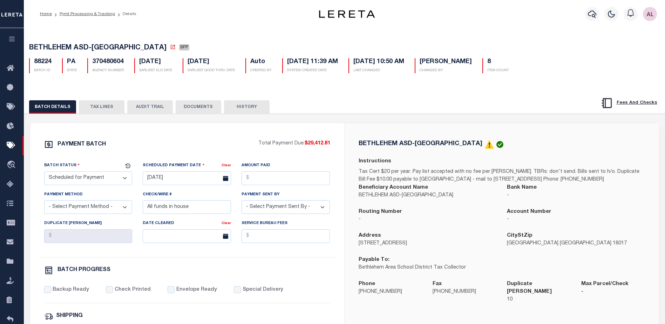
drag, startPoint x: 93, startPoint y: 183, endPoint x: 94, endPoint y: 175, distance: 7.7
click at [93, 183] on select "- Select Status - Scheduled for Payment Ready For Payment Payment Sent Cleared …" at bounding box center [88, 178] width 88 height 14
select select "RFP"
click at [44, 173] on select "- Select Status - Scheduled for Payment Ready For Payment Payment Sent Cleared …" at bounding box center [88, 178] width 88 height 14
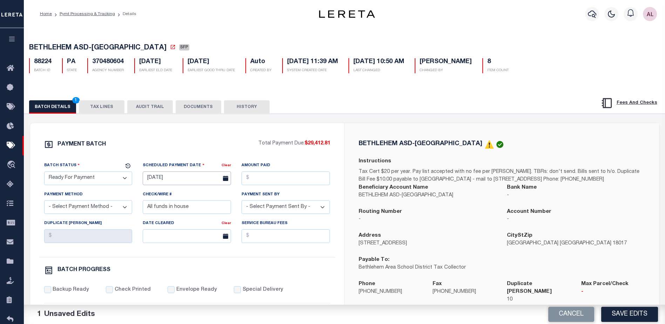
click at [175, 177] on input "08/20/2025" at bounding box center [187, 178] width 88 height 14
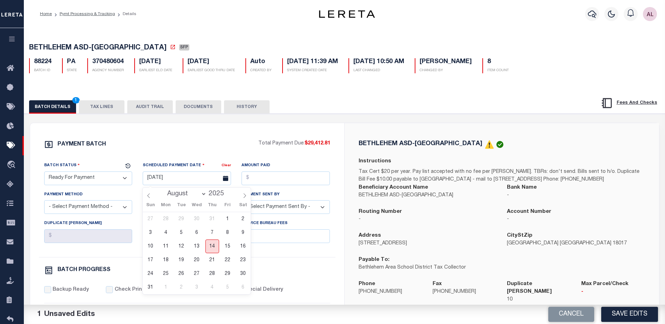
click at [215, 249] on span "14" at bounding box center [212, 246] width 14 height 14
type input "08/14/2025"
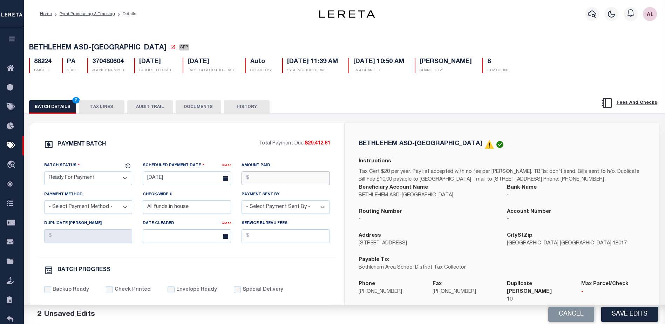
click at [255, 177] on input "Amount Paid" at bounding box center [285, 178] width 88 height 14
type input "$29,412.81"
click at [83, 206] on select "- Select Payment Method - ACH Certified Check Check Direct Deposit Wire Transfer" at bounding box center [88, 207] width 88 height 14
select select "CHK"
click at [44, 202] on select "- Select Payment Method - ACH Certified Check Check Direct Deposit Wire Transfer" at bounding box center [88, 207] width 88 height 14
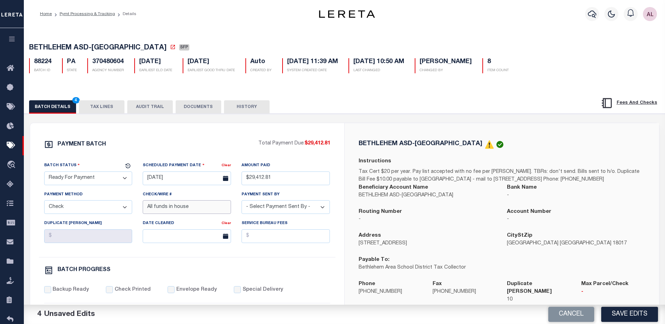
click at [166, 211] on input "All funds in house" at bounding box center [187, 207] width 88 height 14
drag, startPoint x: 208, startPoint y: 207, endPoint x: 15, endPoint y: 208, distance: 193.7
click at [15, 208] on div "Home Pymt Processing & Tracking Details Profile Sign out" at bounding box center [332, 294] width 665 height 588
drag, startPoint x: 290, startPoint y: 205, endPoint x: 285, endPoint y: 205, distance: 4.9
click at [290, 205] on select "- Select Payment Sent By - Aakash Patel Abdul Muzain Adams, Pamela S Agustin Fe…" at bounding box center [285, 207] width 88 height 14
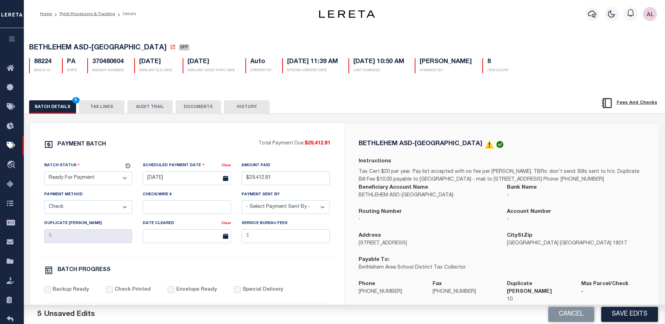
select select "[PERSON_NAME]"
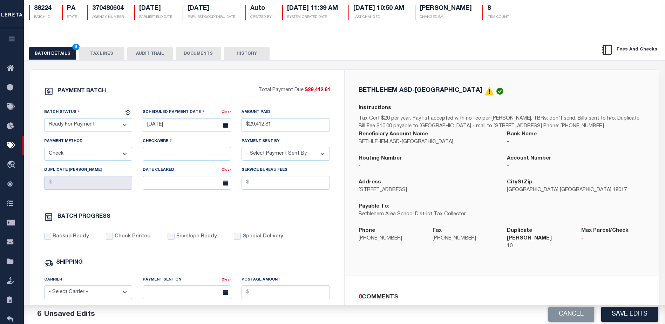
scroll to position [105, 0]
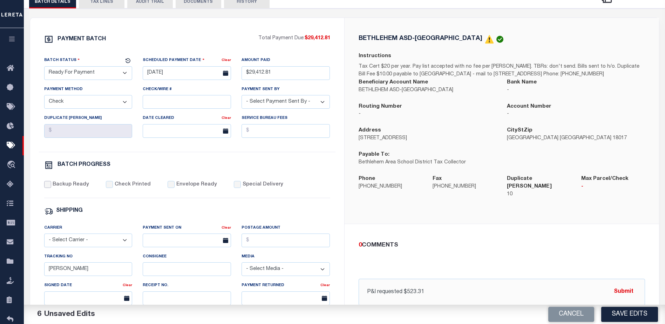
click at [50, 187] on input "Backup Ready" at bounding box center [47, 184] width 7 height 7
checkbox input "true"
drag, startPoint x: 68, startPoint y: 274, endPoint x: 29, endPoint y: 275, distance: 38.9
click at [30, 275] on div "PAYMENT BATCH Total Payment Due: $29,412.81 Batch Status - Select Status -" at bounding box center [344, 223] width 629 height 411
select select "PA"
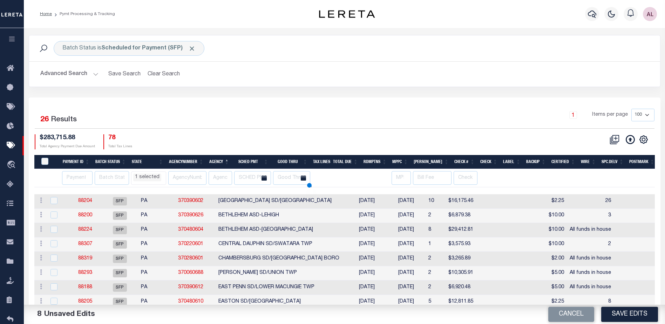
select select "PA"
select select
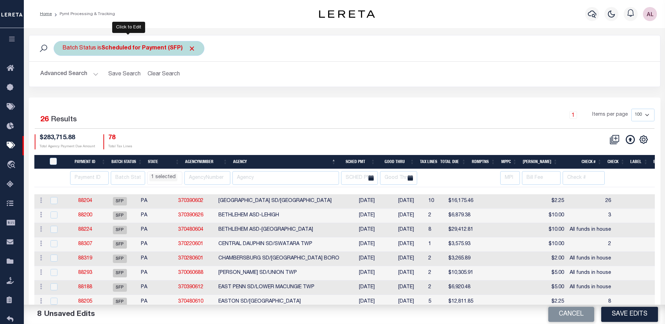
click at [159, 49] on b "Scheduled for Payment (SFP)" at bounding box center [148, 49] width 94 height 6
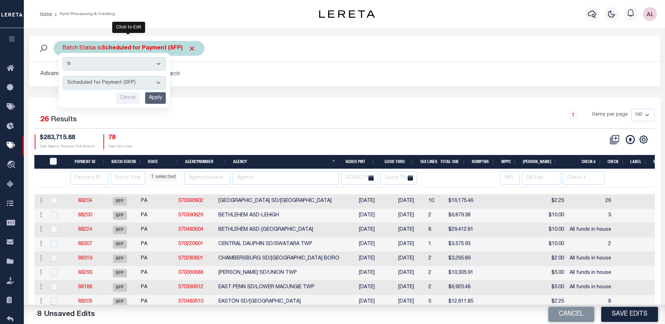
drag, startPoint x: 129, startPoint y: 81, endPoint x: 126, endPoint y: 84, distance: 3.8
click at [129, 81] on select "Awaiting Funds (AWF) Cleared and Complete (CAC) New Check Needed (NCN) Payment …" at bounding box center [114, 82] width 103 height 13
select select "RFP"
click at [63, 76] on select "Awaiting Funds (AWF) Cleared and Complete (CAC) New Check Needed (NCN) Payment …" at bounding box center [114, 82] width 103 height 13
click at [155, 98] on input "Apply" at bounding box center [155, 98] width 21 height 12
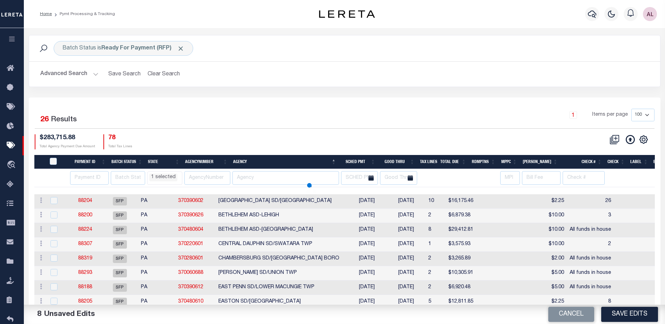
select select "PA"
select select
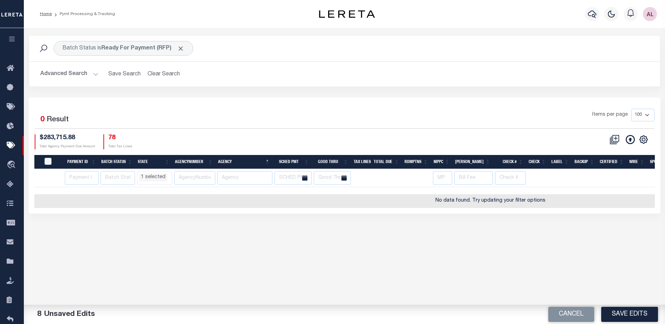
click at [157, 180] on li "1 selected" at bounding box center [153, 177] width 28 height 8
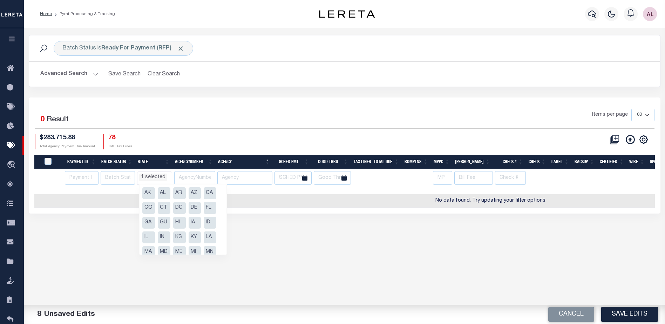
scroll to position [53, 0]
click at [149, 243] on li "NY" at bounding box center [148, 243] width 13 height 12
select select "NY"
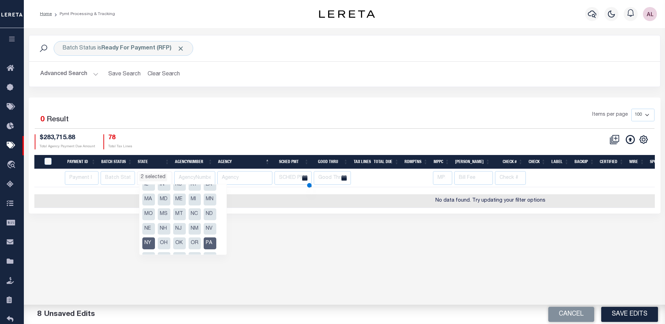
select select
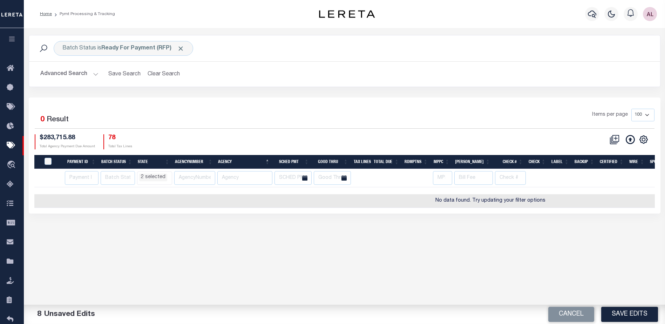
drag, startPoint x: 634, startPoint y: 317, endPoint x: 628, endPoint y: 312, distance: 8.2
click at [633, 316] on button "Save Edits" at bounding box center [629, 314] width 57 height 15
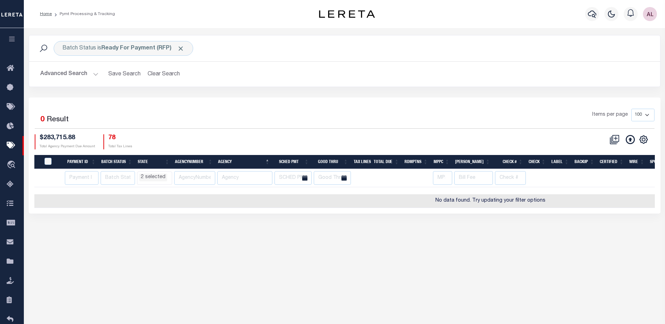
click at [161, 175] on li "2 selected" at bounding box center [153, 177] width 28 height 8
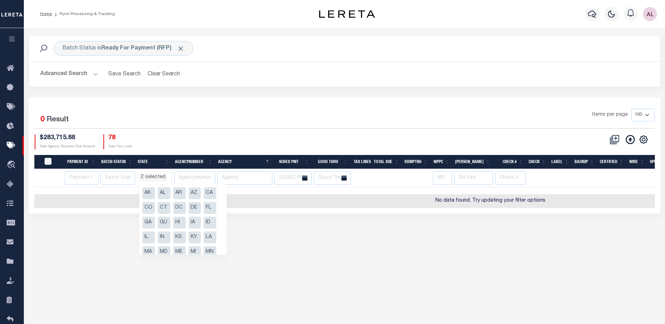
scroll to position [53, 0]
click at [145, 242] on li "NY" at bounding box center [148, 243] width 13 height 12
click at [146, 242] on li "NY" at bounding box center [148, 243] width 13 height 12
select select "NY"
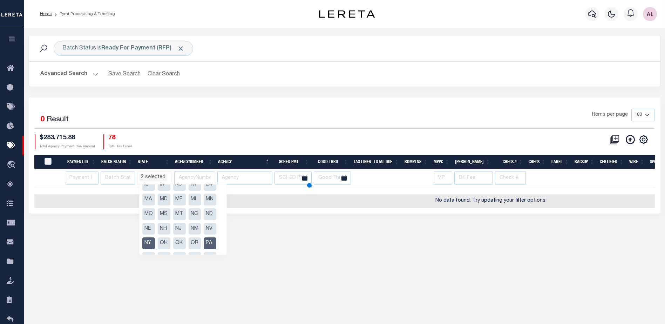
select select "NY"
select select
click at [219, 104] on div "1 Selected 0 Result Items per page 100 200 500 1000 $283,715.88 78" at bounding box center [344, 155] width 631 height 116
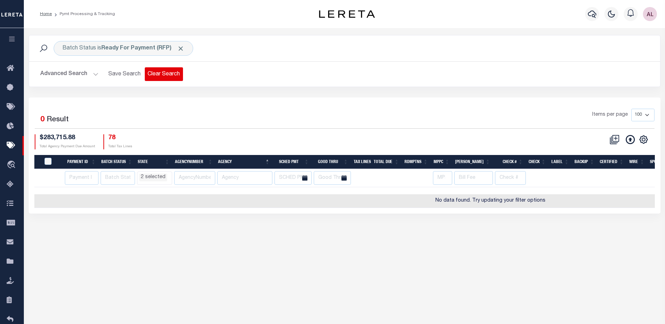
click at [167, 73] on button "Clear Search" at bounding box center [164, 74] width 38 height 14
select select "NY"
select select
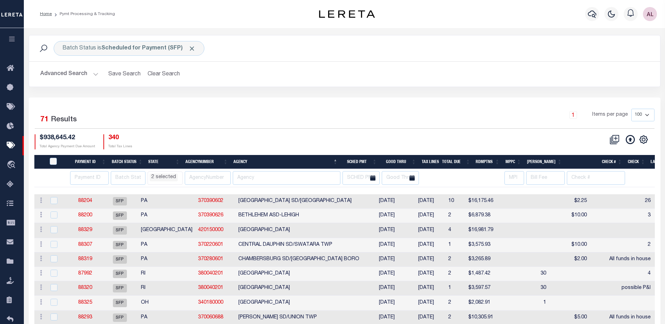
click at [166, 177] on li "2 selected" at bounding box center [164, 177] width 28 height 8
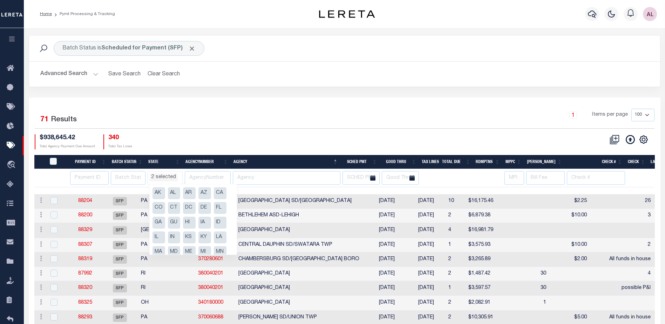
scroll to position [67, 0]
drag, startPoint x: 157, startPoint y: 229, endPoint x: 174, endPoint y: 228, distance: 16.5
click at [159, 229] on li "NY" at bounding box center [158, 228] width 13 height 12
select select "PA"
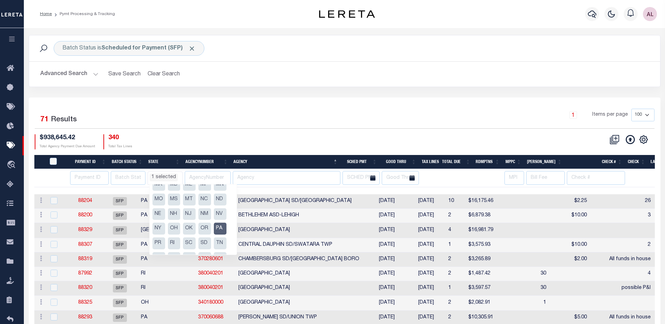
drag, startPoint x: 221, startPoint y: 229, endPoint x: 214, endPoint y: 228, distance: 7.7
click at [220, 229] on li "PA" at bounding box center [220, 228] width 13 height 12
click at [158, 227] on li "NY" at bounding box center [158, 228] width 13 height 12
select select "NY"
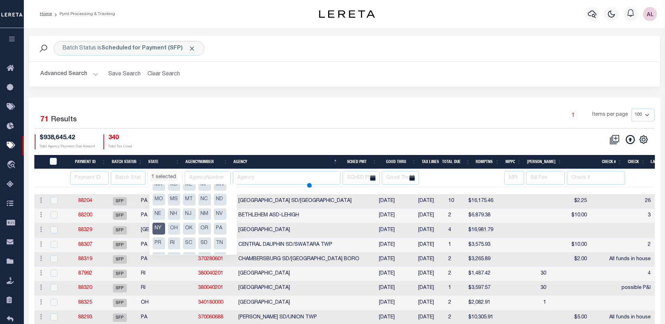
select select
click at [218, 229] on li "PA" at bounding box center [220, 228] width 13 height 12
select select "NY"
select select
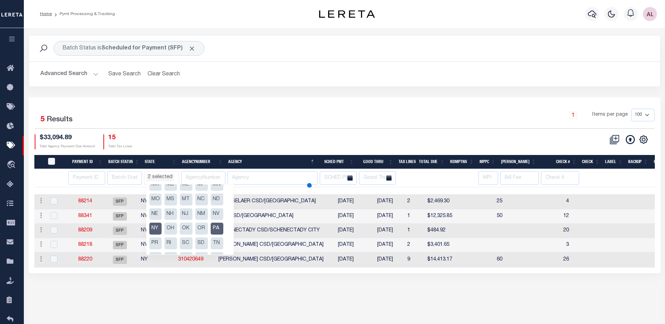
select select "NY"
select select
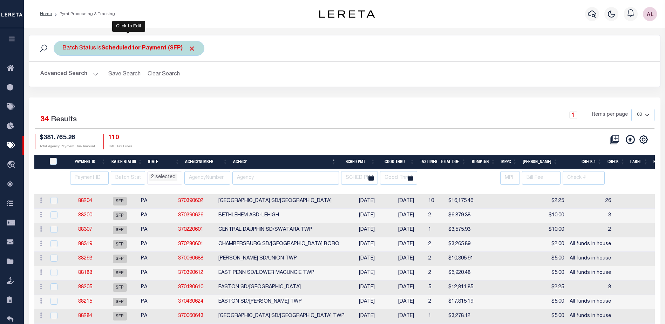
click at [160, 48] on b "Scheduled for Payment (SFP)" at bounding box center [148, 49] width 94 height 6
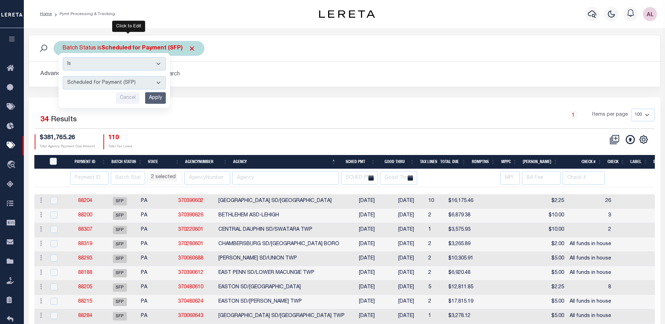
click at [140, 82] on select "Awaiting Funds (AWF) Cleared and Complete (CAC) New Check Needed (NCN) Payment …" at bounding box center [114, 82] width 103 height 13
select select "RFP"
click at [63, 76] on select "Awaiting Funds (AWF) Cleared and Complete (CAC) New Check Needed (NCN) Payment …" at bounding box center [114, 82] width 103 height 13
click at [160, 95] on input "Apply" at bounding box center [155, 98] width 21 height 12
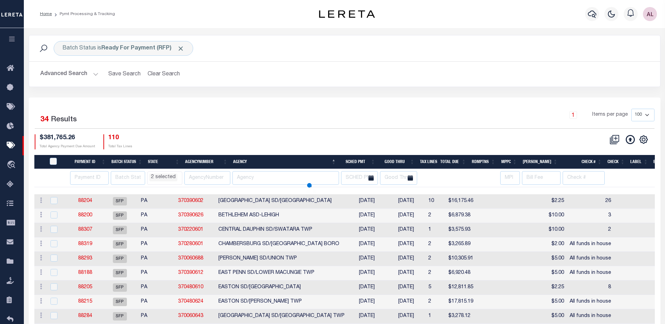
select select "NY"
select select
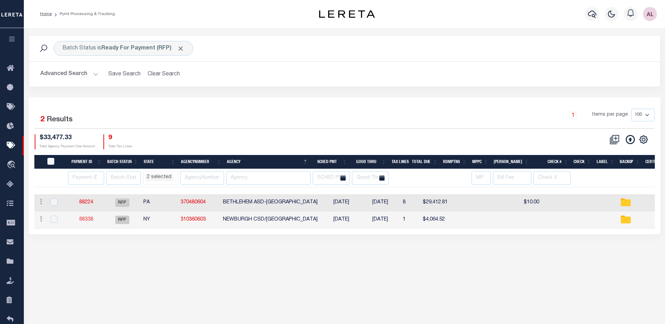
click at [87, 218] on link "88338" at bounding box center [86, 219] width 14 height 5
type input "$4,064.52"
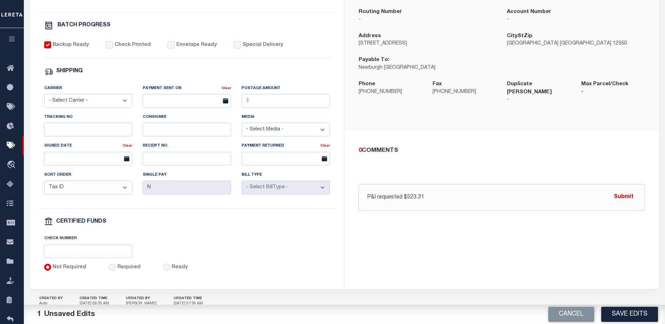
scroll to position [245, 0]
click at [624, 189] on button "Submit" at bounding box center [623, 196] width 29 height 14
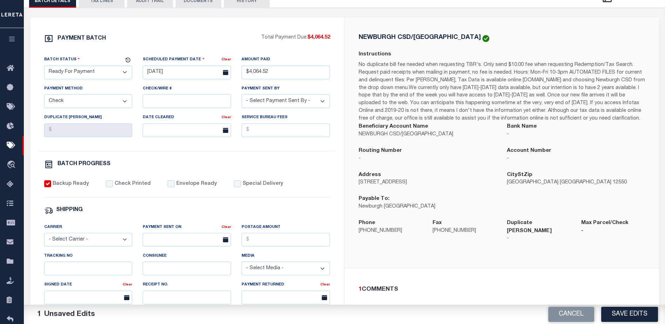
scroll to position [70, 0]
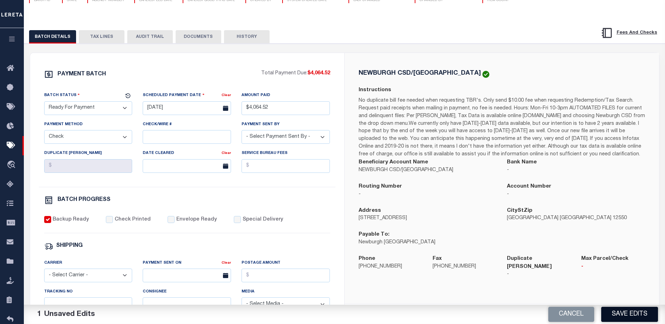
click at [629, 312] on button "Save Edits" at bounding box center [629, 314] width 57 height 15
click at [306, 221] on div "Backup Ready Check Printed Envelope Ready Special Delivery" at bounding box center [187, 224] width 286 height 17
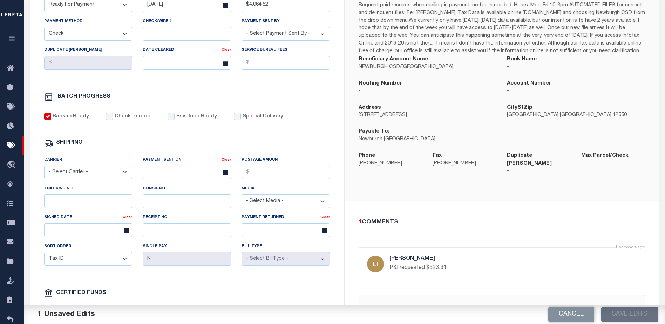
scroll to position [210, 0]
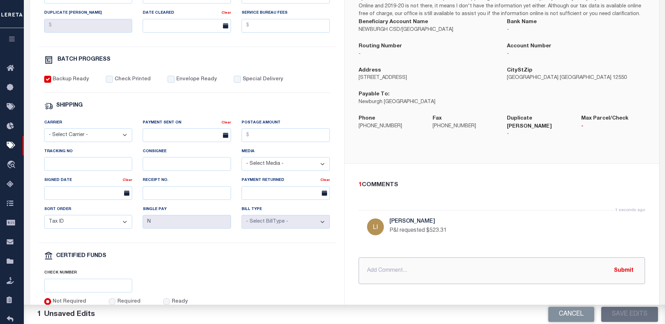
click at [416, 269] on input "text" at bounding box center [501, 270] width 286 height 27
select select "NY"
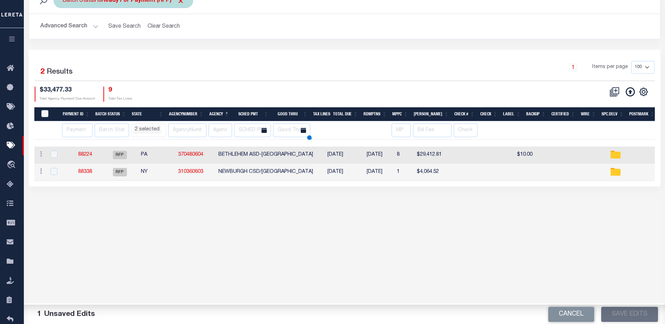
scroll to position [2, 0]
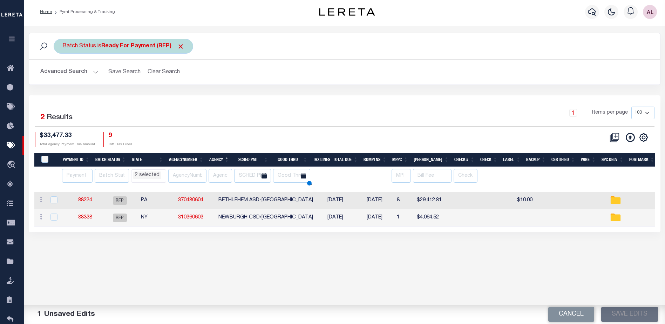
select select "NY"
select select
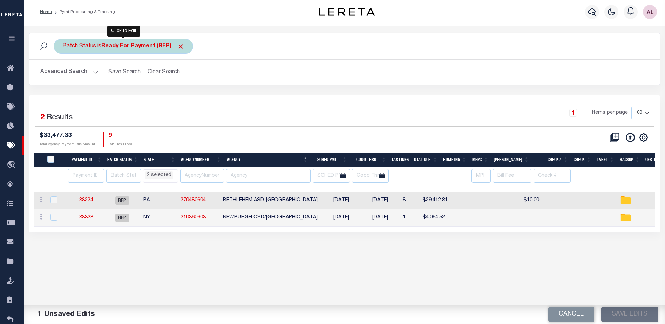
scroll to position [0, 0]
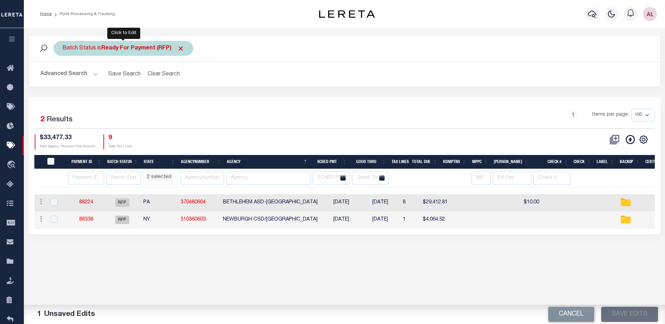
click at [146, 46] on b "Ready For Payment (RFP)" at bounding box center [142, 49] width 83 height 6
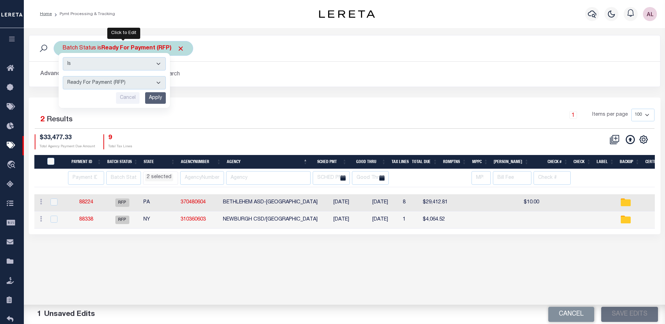
click at [122, 85] on select "Awaiting Funds (AWF) Cleared and Complete (CAC) New Check Needed (NCN) Payment …" at bounding box center [114, 82] width 103 height 13
select select "SFP"
click at [63, 76] on select "Awaiting Funds (AWF) Cleared and Complete (CAC) New Check Needed (NCN) Payment …" at bounding box center [114, 82] width 103 height 13
click at [158, 95] on input "Apply" at bounding box center [155, 98] width 21 height 12
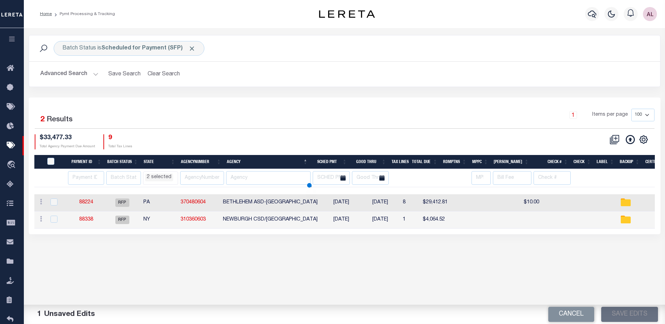
select select "NY"
select select
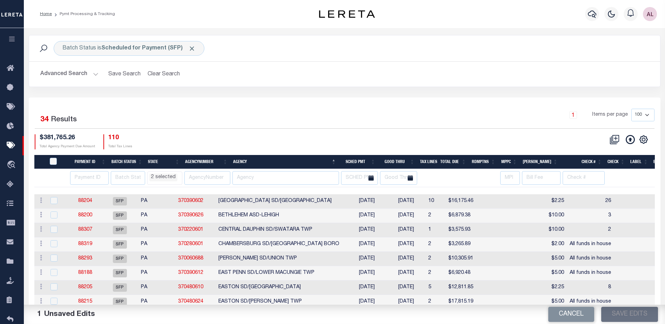
click at [170, 180] on li "2 selected" at bounding box center [163, 177] width 28 height 8
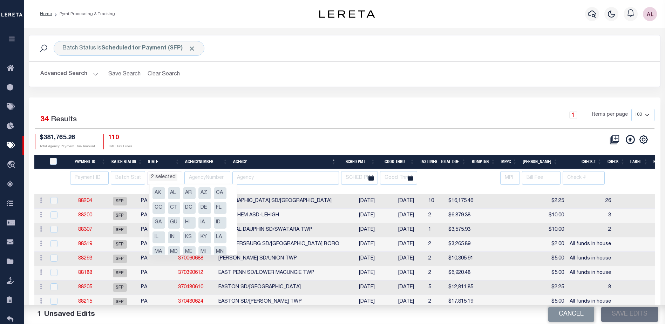
scroll to position [53, 0]
click at [158, 242] on li "NY" at bounding box center [158, 243] width 13 height 12
select select "PA"
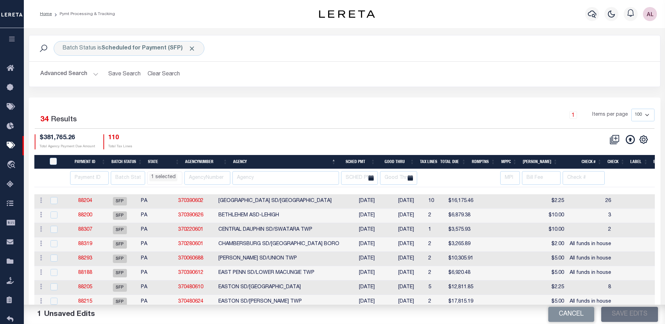
click at [228, 130] on div "1 Selected 34 Results 1 Items per page 100 200 500 1000 $381,765.26 Total Agenc…" at bounding box center [344, 129] width 631 height 40
select select "PA"
select select
click at [90, 244] on link "88319" at bounding box center [85, 243] width 14 height 5
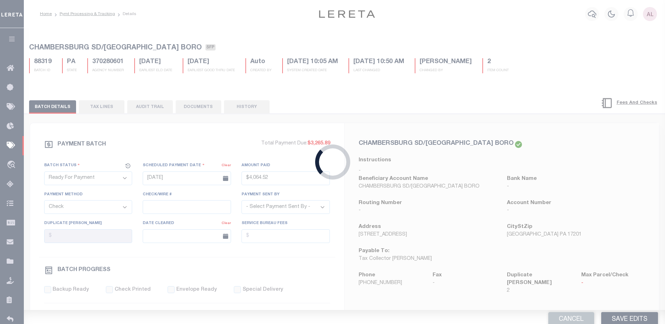
select select "SFP"
type input "08/20/2025"
select select
type input "All funds in house"
select select
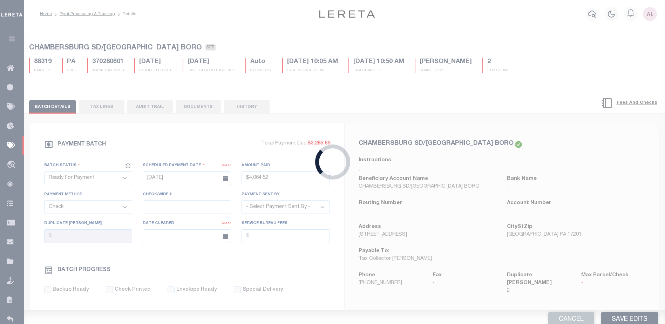
checkbox input "false"
type input "[PERSON_NAME]"
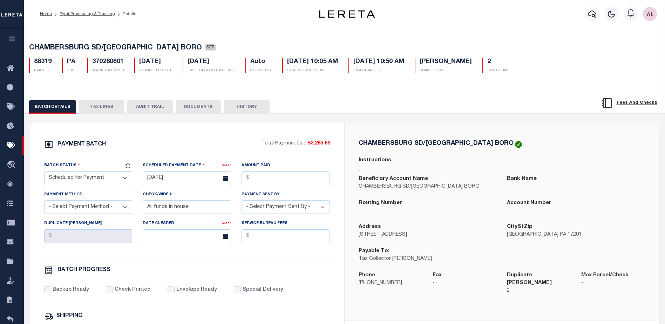
click at [51, 175] on select "- Select Status - Scheduled for Payment Ready For Payment Payment Sent Cleared …" at bounding box center [88, 178] width 88 height 14
select select "RFP"
click at [44, 173] on select "- Select Status - Scheduled for Payment Ready For Payment Payment Sent Cleared …" at bounding box center [88, 178] width 88 height 14
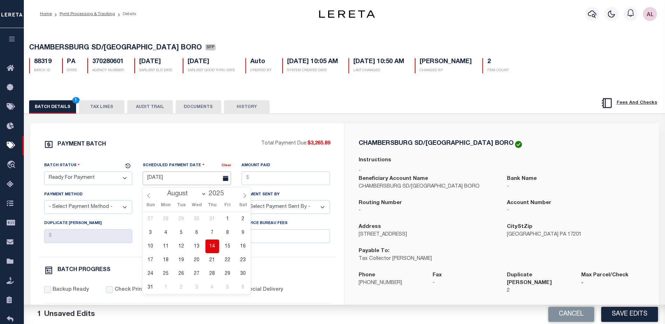
click at [192, 181] on input "08/20/2025" at bounding box center [187, 178] width 88 height 14
drag, startPoint x: 213, startPoint y: 248, endPoint x: 216, endPoint y: 239, distance: 9.0
click at [213, 246] on span "14" at bounding box center [212, 246] width 14 height 14
type input "[DATE]"
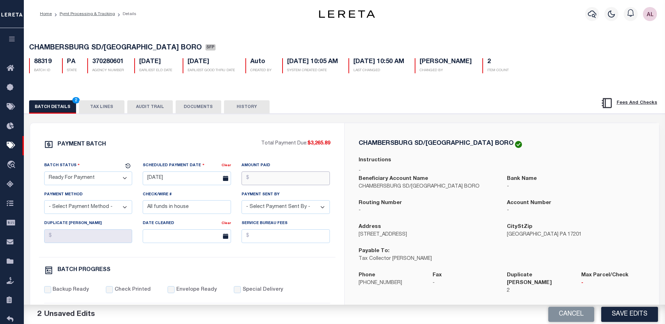
click at [256, 180] on input "Amount Paid" at bounding box center [285, 178] width 88 height 14
type input "$3,265.89"
click at [269, 207] on select "- Select Payment Sent By - Aakash Patel Abdul Muzain Adams, Pamela S Agustin Fe…" at bounding box center [285, 207] width 88 height 14
select select "[PERSON_NAME]"
drag, startPoint x: 190, startPoint y: 213, endPoint x: 138, endPoint y: 202, distance: 52.5
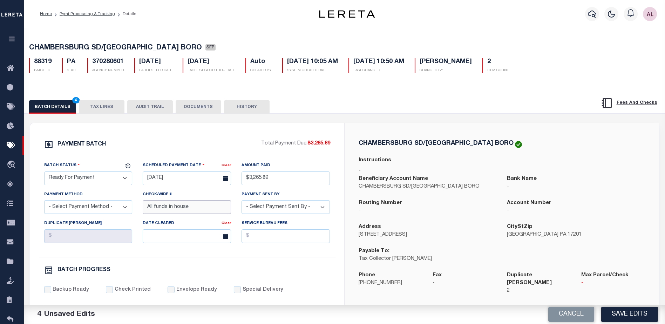
click at [138, 202] on div "Check/Wire # All funds in house" at bounding box center [186, 205] width 99 height 29
click at [84, 211] on select "- Select Payment Method - ACH Certified Check Check Direct Deposit Wire Transfer" at bounding box center [88, 207] width 88 height 14
select select "CHK"
click at [44, 202] on select "- Select Payment Method - ACH Certified Check Check Direct Deposit Wire Transfer" at bounding box center [88, 207] width 88 height 14
click at [50, 292] on input "Backup Ready" at bounding box center [47, 289] width 7 height 7
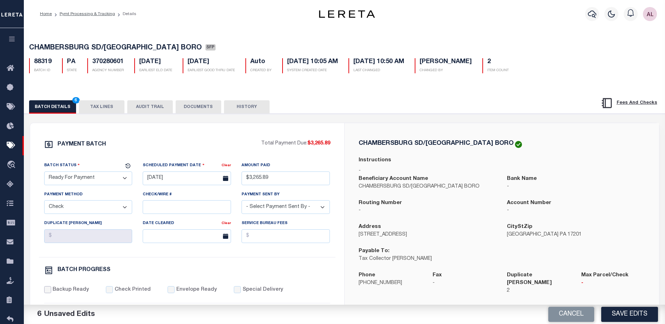
checkbox input "true"
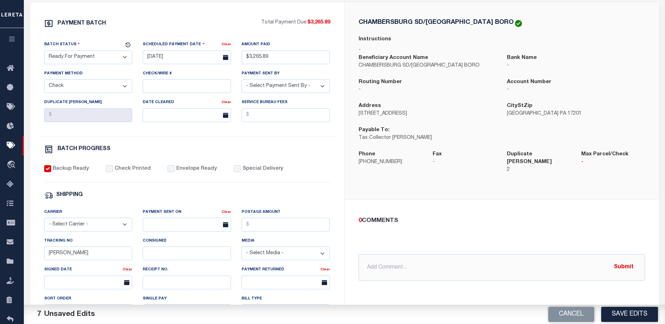
scroll to position [140, 0]
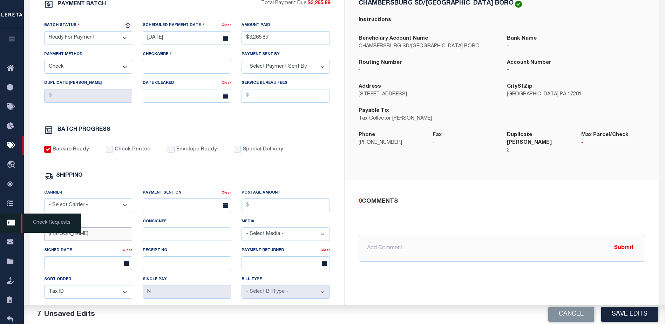
drag, startPoint x: 64, startPoint y: 236, endPoint x: 12, endPoint y: 233, distance: 51.6
click at [12, 233] on div "Home Pymt Processing & Tracking Details Profile Sign out" at bounding box center [332, 154] width 665 height 588
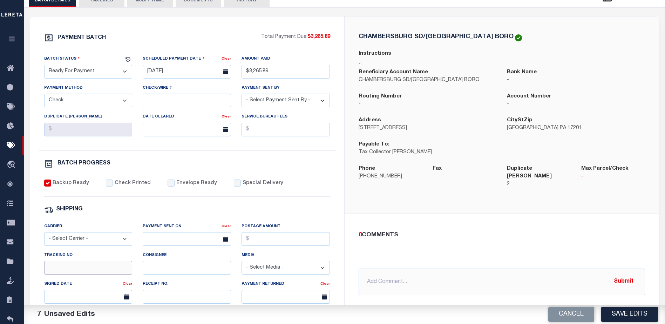
scroll to position [105, 0]
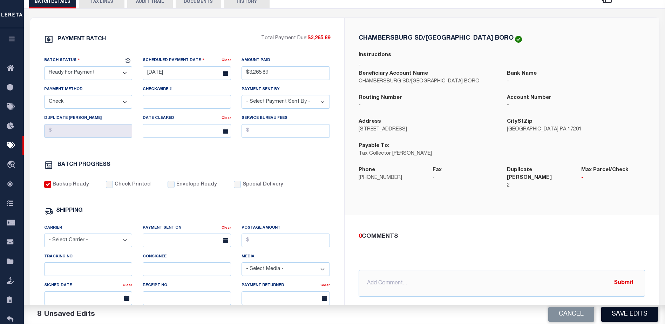
click at [616, 316] on button "Save Edits" at bounding box center [629, 314] width 57 height 15
select select "PA"
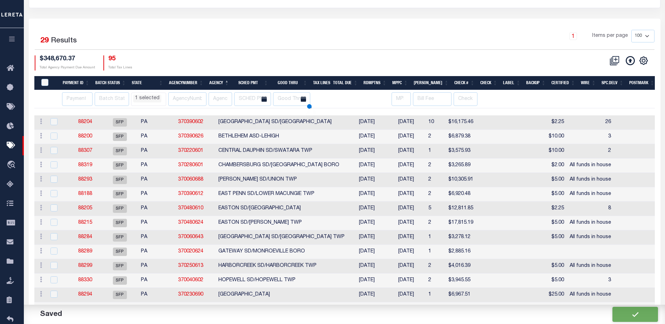
scroll to position [1, 0]
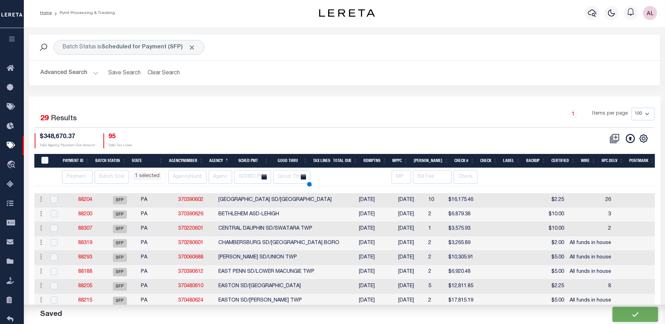
select select "PA"
select select
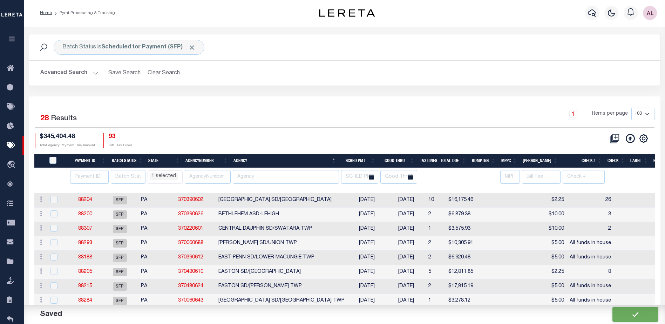
scroll to position [0, 0]
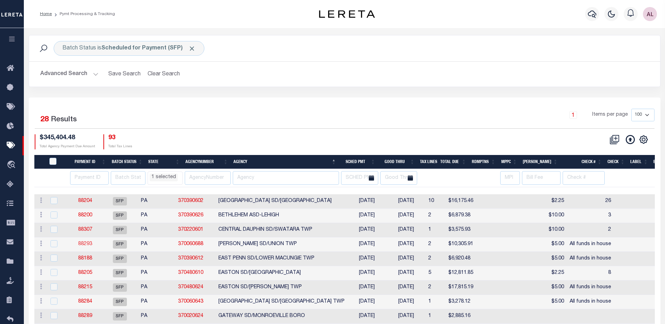
click at [90, 243] on link "88293" at bounding box center [85, 243] width 14 height 5
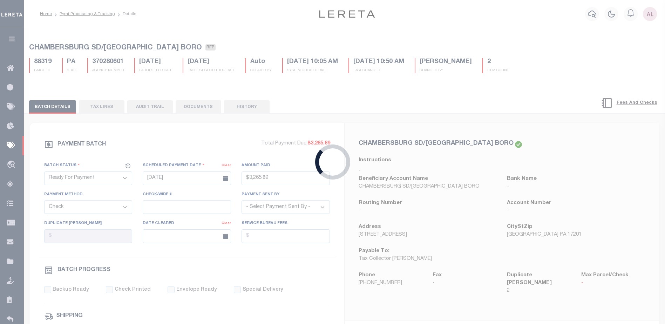
select select "SFP"
type input "08/20/2025"
select select
type input "All funds in house"
select select
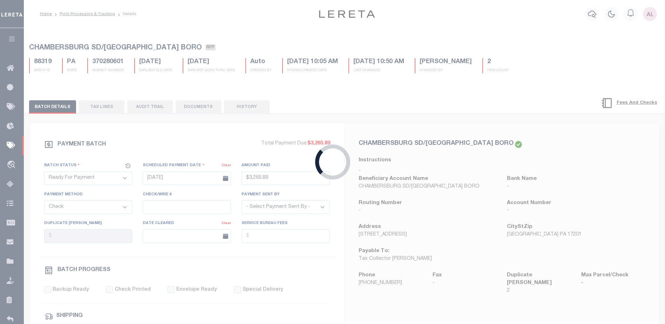
checkbox input "false"
type input "[PERSON_NAME]"
type input "1"
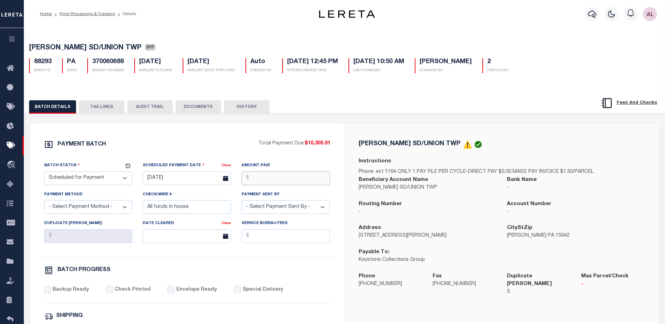
click at [257, 174] on input "Amount Paid" at bounding box center [285, 178] width 88 height 14
type input "$10,305.91"
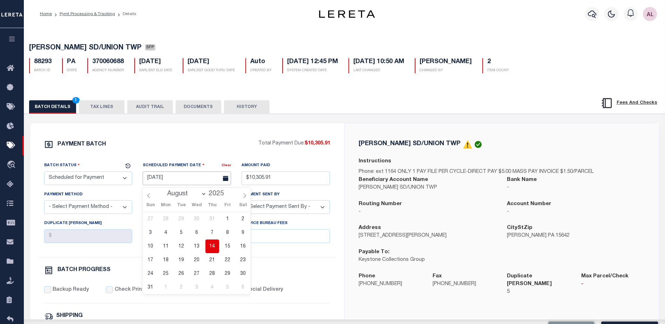
click at [173, 185] on input "08/20/2025" at bounding box center [187, 178] width 88 height 14
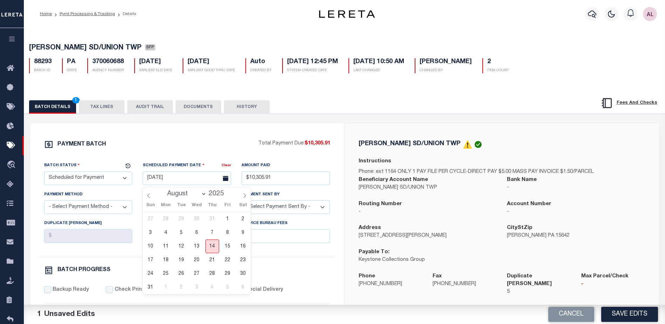
drag, startPoint x: 214, startPoint y: 242, endPoint x: 109, endPoint y: 213, distance: 108.5
click at [213, 242] on span "14" at bounding box center [212, 246] width 14 height 14
type input "[DATE]"
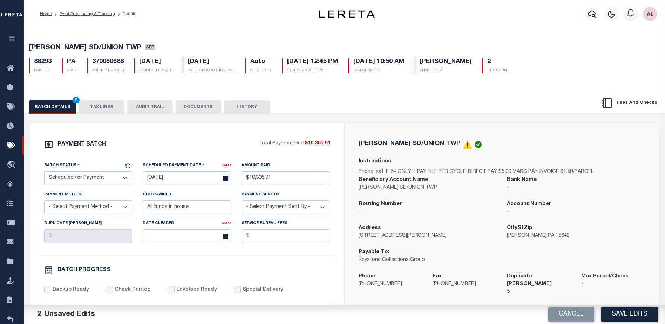
drag, startPoint x: 77, startPoint y: 178, endPoint x: 73, endPoint y: 182, distance: 5.5
click at [77, 178] on select "- Select Status - Scheduled for Payment Ready For Payment Payment Sent Cleared …" at bounding box center [88, 178] width 88 height 14
select select "RFP"
click at [44, 173] on select "- Select Status - Scheduled for Payment Ready For Payment Payment Sent Cleared …" at bounding box center [88, 178] width 88 height 14
click at [91, 210] on select "- Select Payment Method - ACH Certified Check Check Direct Deposit Wire Transfer" at bounding box center [88, 207] width 88 height 14
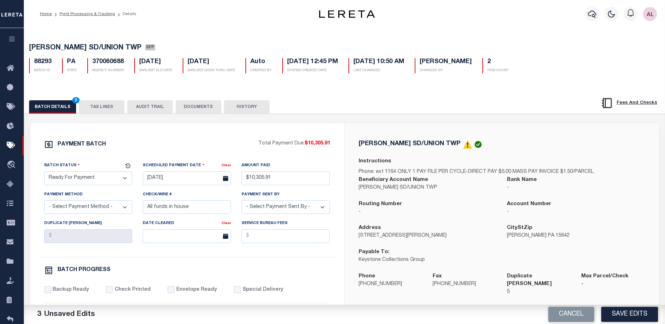
select select "CHK"
click at [44, 202] on select "- Select Payment Method - ACH Certified Check Check Direct Deposit Wire Transfer" at bounding box center [88, 207] width 88 height 14
drag, startPoint x: 197, startPoint y: 214, endPoint x: 116, endPoint y: 207, distance: 80.9
click at [116, 207] on div "Batch Status - Select Status - Scheduled for Payment Ready For Payment Payment …" at bounding box center [187, 208] width 296 height 95
click at [267, 207] on select "- Select Payment Sent By - Aakash Patel Abdul Muzain Adams, Pamela S Agustin Fe…" at bounding box center [285, 207] width 88 height 14
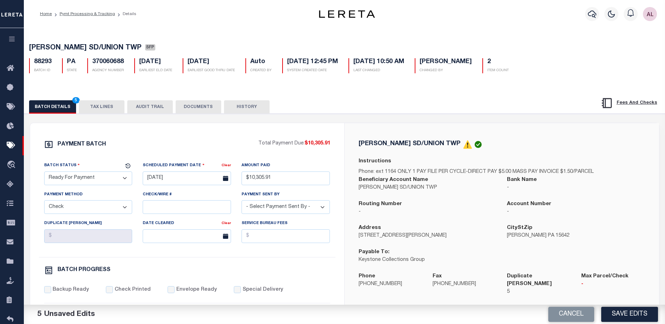
select select "[PERSON_NAME]"
click at [257, 209] on select "- Select Payment Sent By - Aakash Patel Abdul Muzain Adams, Pamela S Agustin Fe…" at bounding box center [285, 207] width 88 height 14
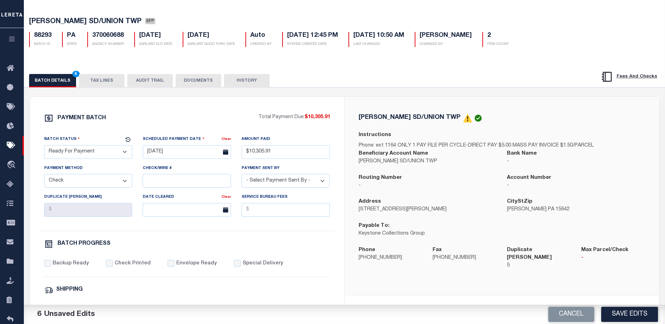
scroll to position [70, 0]
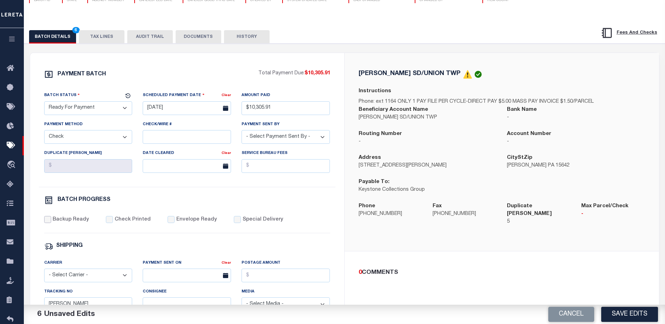
click at [48, 222] on input "Backup Ready" at bounding box center [47, 219] width 7 height 7
checkbox input "true"
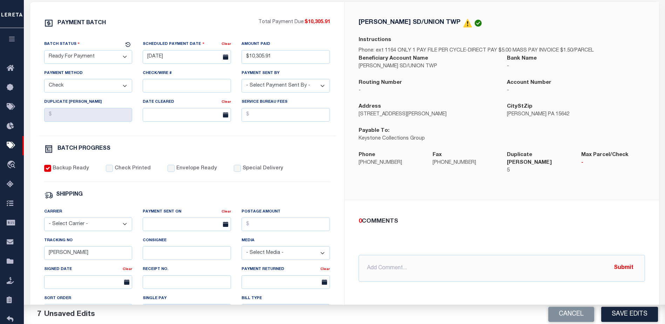
scroll to position [140, 0]
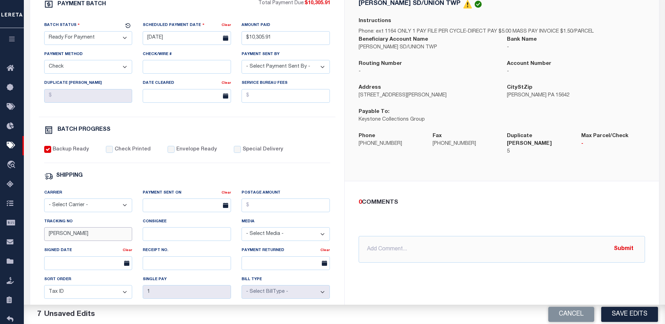
drag, startPoint x: 73, startPoint y: 239, endPoint x: 24, endPoint y: 235, distance: 48.8
click at [24, 235] on div "PAYMENT BATCH Total Payment Due: $10,305.91 Batch Status" at bounding box center [344, 199] width 647 height 453
click at [628, 315] on button "Save Edits" at bounding box center [629, 314] width 57 height 15
select select "PA"
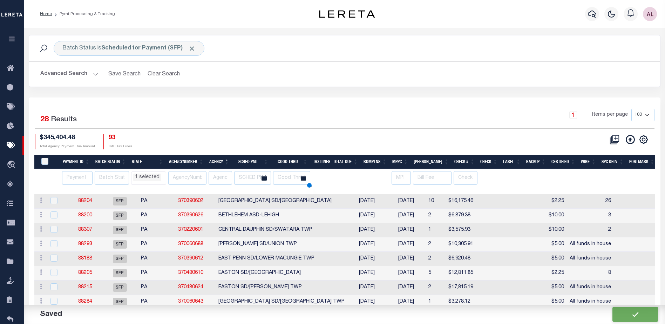
select select "PA"
select select
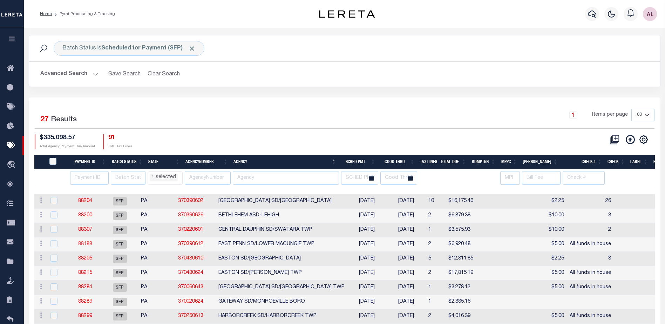
click at [85, 243] on link "88188" at bounding box center [85, 243] width 14 height 5
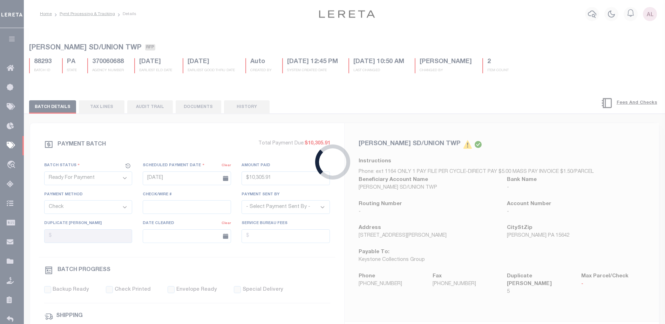
select select "SFP"
type input "08/20/2025"
select select
type input "All funds in house"
select select
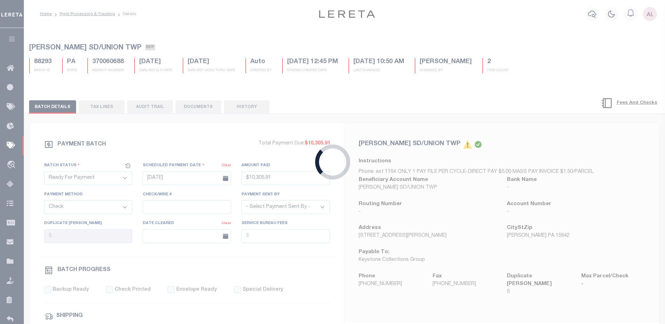
checkbox input "false"
type input "[PERSON_NAME]"
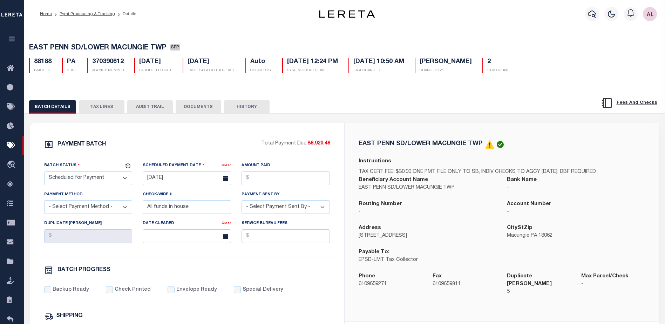
click at [82, 182] on select "- Select Status - Scheduled for Payment Ready For Payment Payment Sent Cleared …" at bounding box center [88, 178] width 88 height 14
select select "RFP"
click at [44, 173] on select "- Select Status - Scheduled for Payment Ready For Payment Payment Sent Cleared …" at bounding box center [88, 178] width 88 height 14
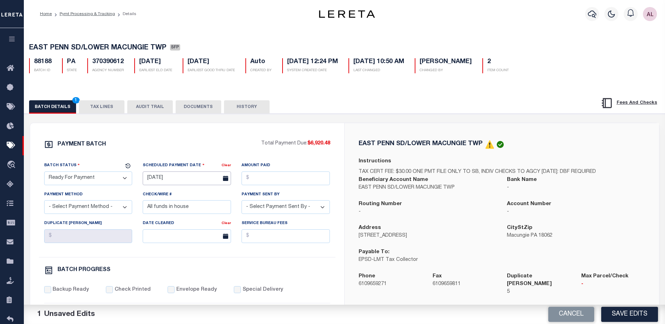
click at [177, 183] on input "08/20/2025" at bounding box center [187, 178] width 88 height 14
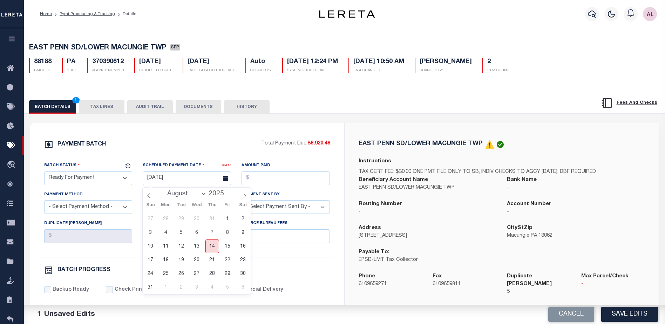
click at [215, 248] on span "14" at bounding box center [212, 246] width 14 height 14
type input "[DATE]"
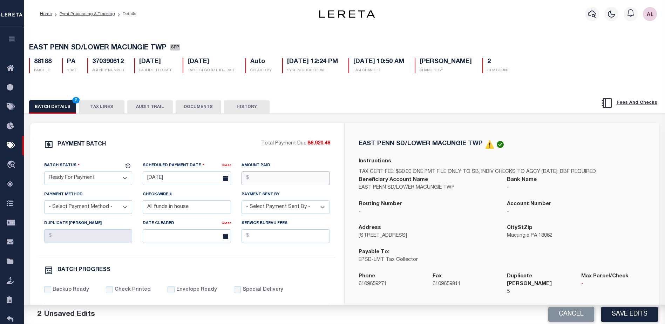
click at [264, 176] on input "Amount Paid" at bounding box center [285, 178] width 88 height 14
type input "$6,920.48"
click at [70, 212] on select "- Select Payment Method - ACH Certified Check Check Direct Deposit Wire Transfer" at bounding box center [88, 207] width 88 height 14
select select "CHK"
click at [44, 202] on select "- Select Payment Method - ACH Certified Check Check Direct Deposit Wire Transfer" at bounding box center [88, 207] width 88 height 14
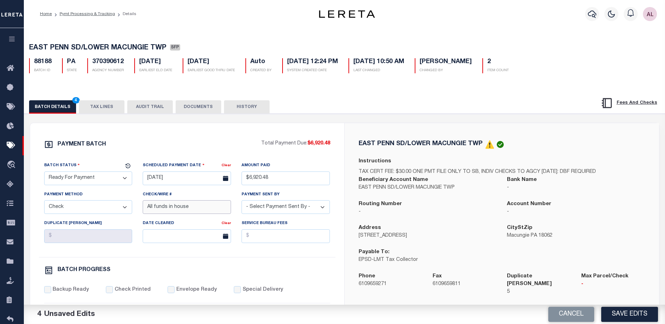
drag, startPoint x: 198, startPoint y: 211, endPoint x: 105, endPoint y: 207, distance: 93.2
click at [105, 207] on div "Batch Status - Select Status - Scheduled for Payment Ready For Payment Payment …" at bounding box center [187, 208] width 296 height 95
click at [275, 206] on select "- Select Payment Sent By - Aakash Patel Abdul Muzain Adams, Pamela S Agustin Fe…" at bounding box center [285, 207] width 88 height 14
select select "[PERSON_NAME]"
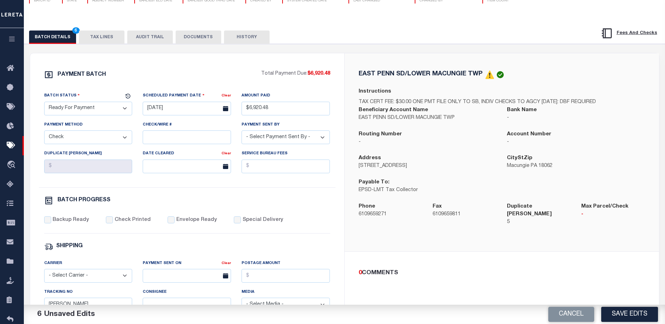
scroll to position [70, 0]
click at [48, 223] on input "Backup Ready" at bounding box center [47, 219] width 7 height 7
checkbox input "true"
click at [72, 278] on select "- Select Carrier - E-mail Fax Fedex FTP Other UPS USPS" at bounding box center [88, 275] width 88 height 14
click at [291, 207] on div "BATCH PROGRESS" at bounding box center [187, 201] width 286 height 12
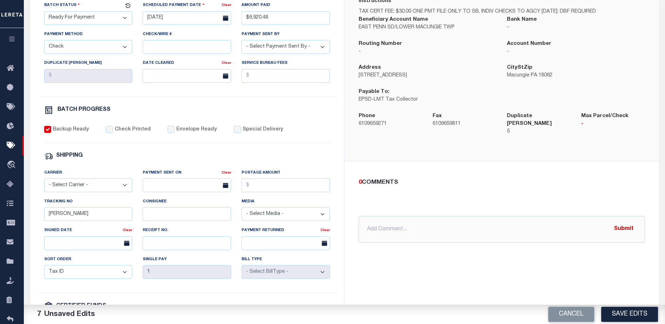
scroll to position [175, 0]
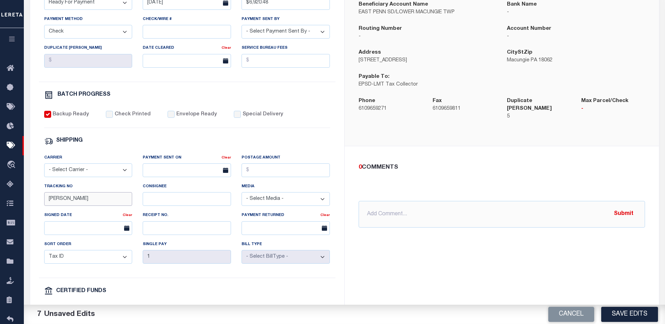
drag, startPoint x: 70, startPoint y: 205, endPoint x: 26, endPoint y: 200, distance: 43.7
click at [26, 200] on div "PAYMENT BATCH Total Payment Due: $6,920.48 Batch Status" at bounding box center [344, 164] width 647 height 453
click at [626, 311] on button "Save Edits" at bounding box center [629, 314] width 57 height 15
select select "PA"
select select
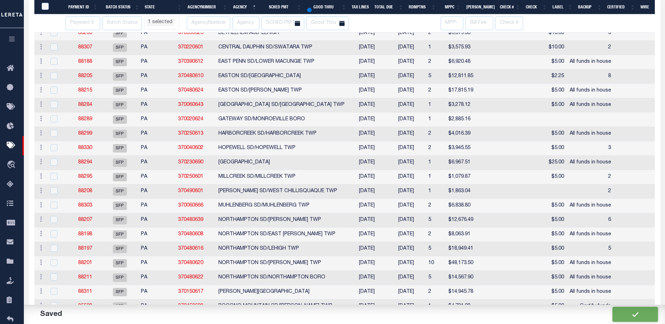
scroll to position [172, 0]
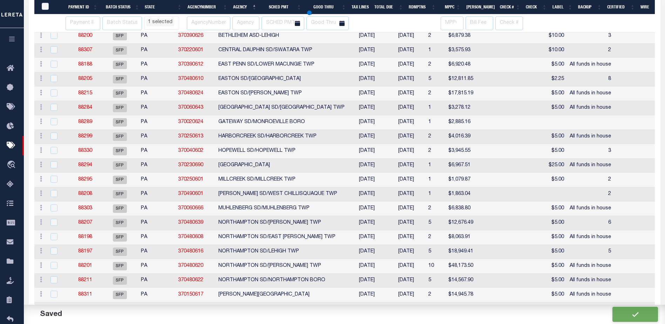
select select "PA"
select select
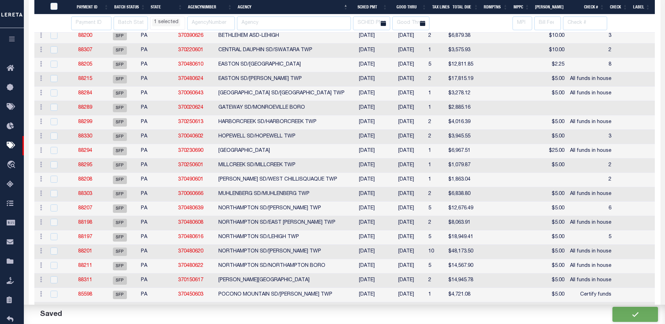
select select "PA"
select select
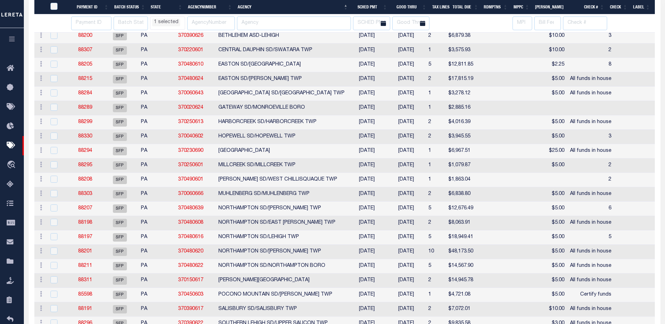
select select "PA"
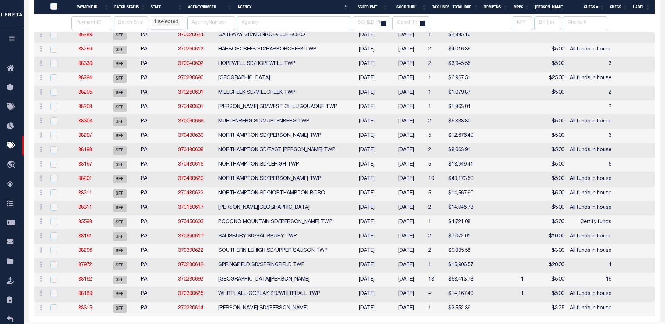
select select "PA"
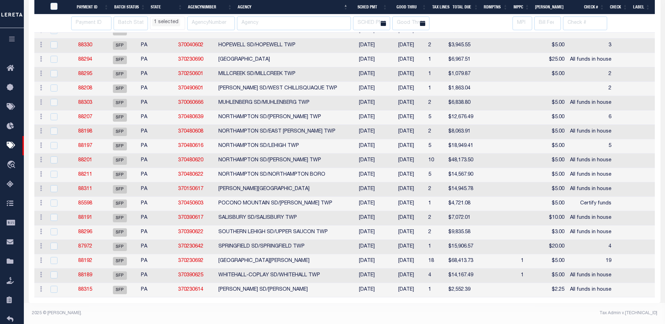
select select "PA"
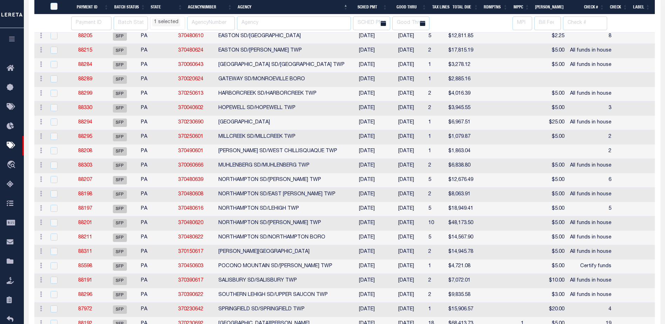
select select "PA"
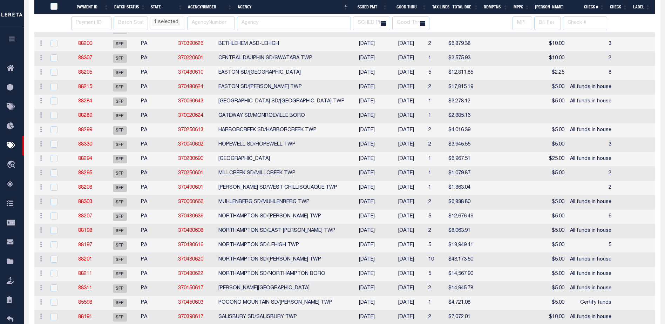
select select "PA"
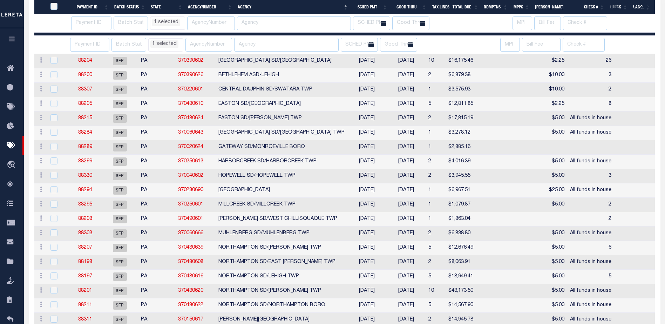
select select "PA"
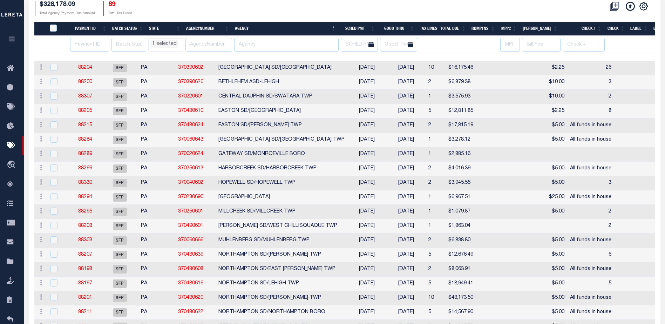
scroll to position [94, 0]
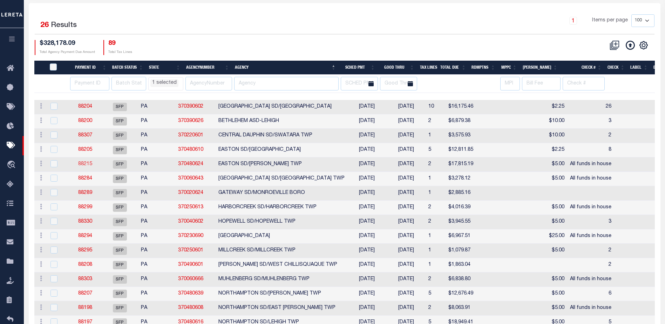
click at [89, 163] on link "88215" at bounding box center [85, 163] width 14 height 5
select select "SFP"
type input "08/22/2025"
select select
type input "All funds in house"
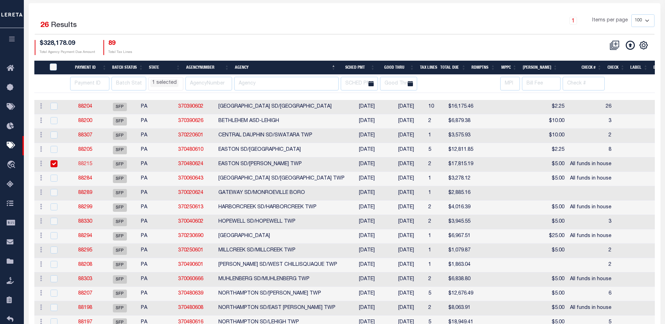
select select
checkbox input "false"
type input "[PERSON_NAME]"
type input "N"
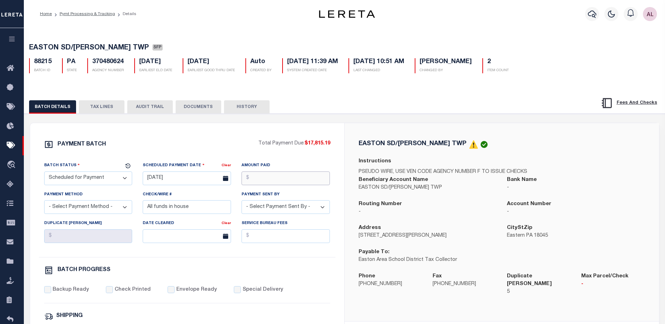
click at [275, 178] on input "Amount Paid" at bounding box center [285, 178] width 88 height 14
type input "$17,815.19"
click at [178, 176] on input "08/22/2025" at bounding box center [187, 178] width 88 height 14
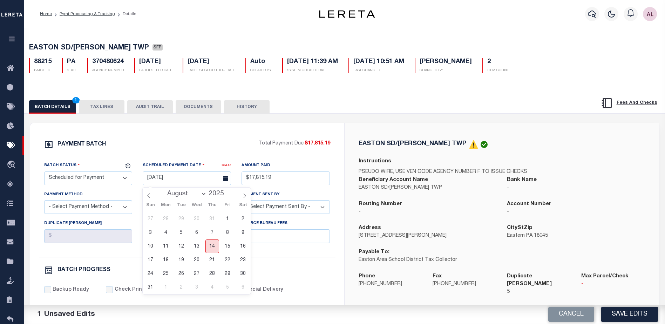
click at [212, 246] on span "14" at bounding box center [212, 246] width 14 height 14
type input "[DATE]"
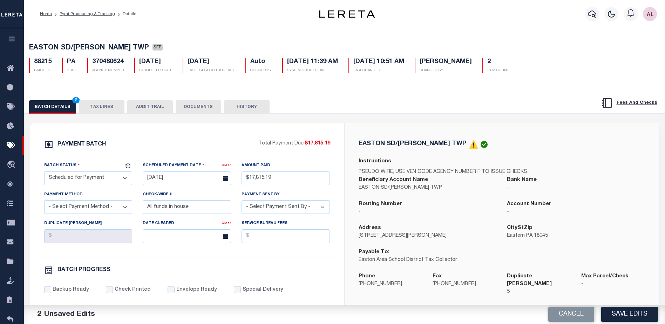
click at [71, 178] on select "- Select Status - Scheduled for Payment Ready For Payment Payment Sent Cleared …" at bounding box center [88, 178] width 88 height 14
select select "RFP"
click at [44, 173] on select "- Select Status - Scheduled for Payment Ready For Payment Payment Sent Cleared …" at bounding box center [88, 178] width 88 height 14
click at [124, 209] on select "- Select Payment Method - ACH Certified Check Check Direct Deposit Wire Transfer" at bounding box center [88, 207] width 88 height 14
select select "CHK"
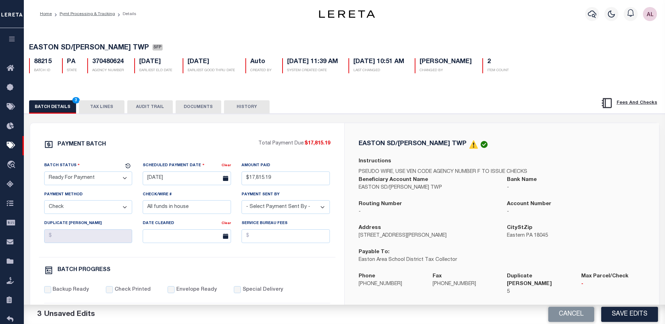
click at [44, 202] on select "- Select Payment Method - ACH Certified Check Check Direct Deposit Wire Transfer" at bounding box center [88, 207] width 88 height 14
drag, startPoint x: 203, startPoint y: 210, endPoint x: 70, endPoint y: 210, distance: 132.8
click at [71, 209] on div "Batch Status - Select Status - Scheduled for Payment Ready For Payment Payment …" at bounding box center [187, 208] width 296 height 95
drag, startPoint x: 283, startPoint y: 207, endPoint x: 287, endPoint y: 207, distance: 3.9
click at [283, 207] on select "- Select Payment Sent By - Aakash Patel Abdul Muzain Adams, Pamela S Agustin Fe…" at bounding box center [285, 207] width 88 height 14
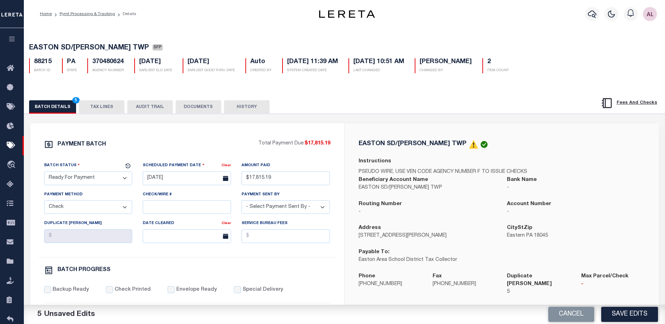
select select "[PERSON_NAME]"
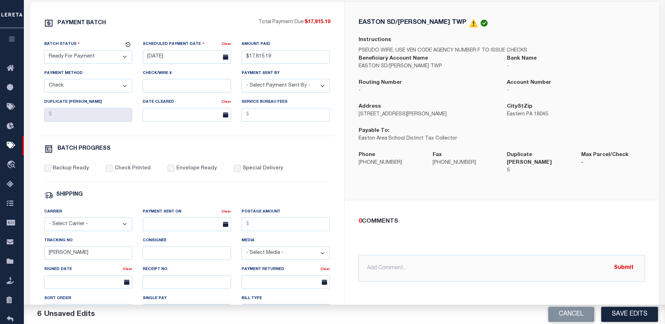
scroll to position [140, 0]
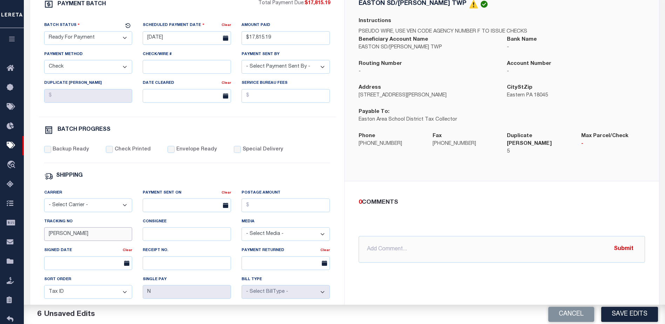
drag, startPoint x: 68, startPoint y: 232, endPoint x: 28, endPoint y: 233, distance: 39.9
click at [28, 233] on div "PAYMENT BATCH Total Payment Due: $17,815.19 Batch Status" at bounding box center [344, 199] width 647 height 453
click at [51, 152] on input "Backup Ready" at bounding box center [47, 149] width 7 height 7
checkbox input "true"
click at [627, 315] on button "Save Edits" at bounding box center [629, 314] width 57 height 15
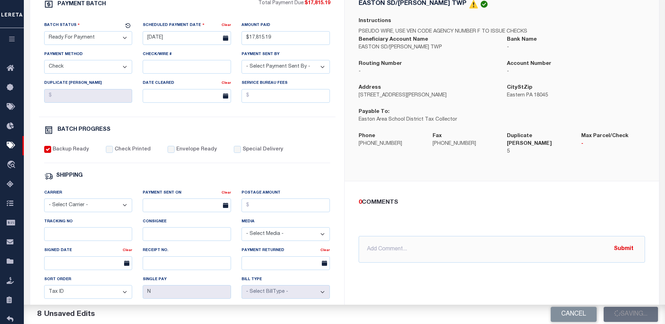
select select "PA"
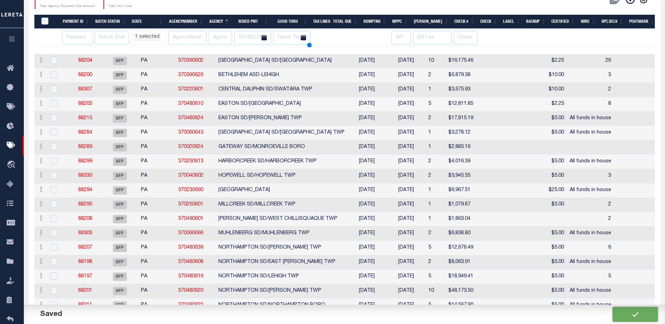
scroll to position [12, 0]
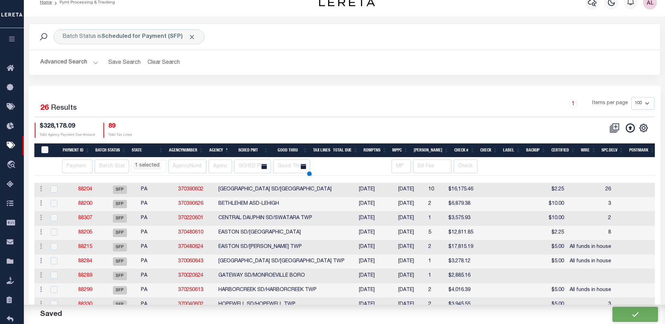
select select "PA"
select select
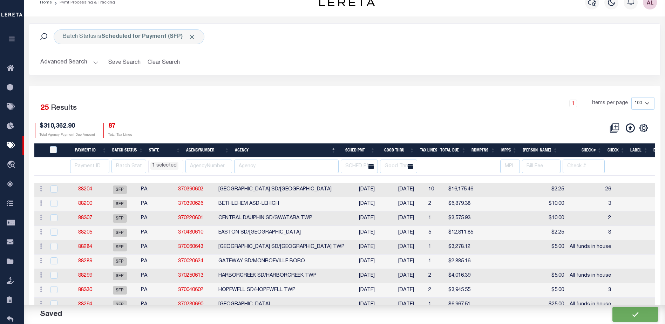
scroll to position [0, 0]
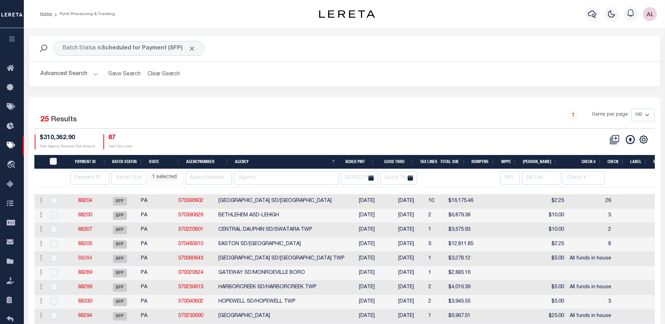
click at [91, 258] on link "88284" at bounding box center [85, 258] width 14 height 5
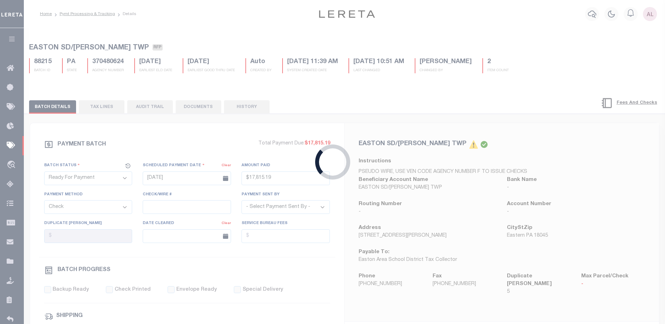
select select "SFP"
type input "08/20/2025"
select select
type input "All funds in house"
select select
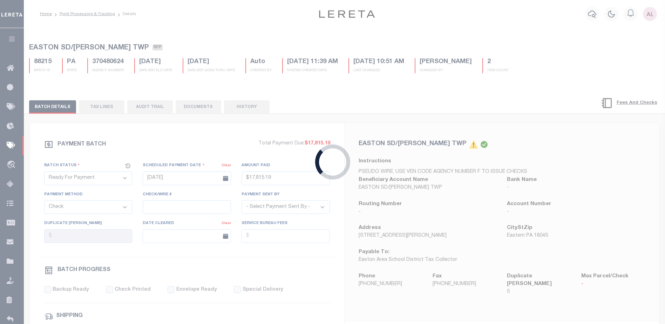
checkbox input "false"
type input "[PERSON_NAME]"
type input "1"
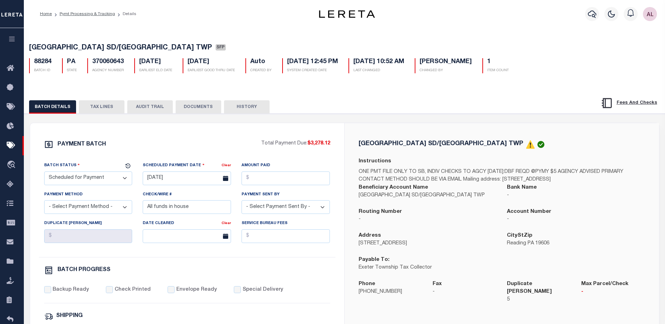
drag, startPoint x: 77, startPoint y: 179, endPoint x: 74, endPoint y: 172, distance: 7.7
click at [77, 179] on select "- Select Status - Scheduled for Payment Ready For Payment Payment Sent Cleared …" at bounding box center [88, 178] width 88 height 14
select select "RFP"
click at [44, 173] on select "- Select Status - Scheduled for Payment Ready For Payment Payment Sent Cleared …" at bounding box center [88, 178] width 88 height 14
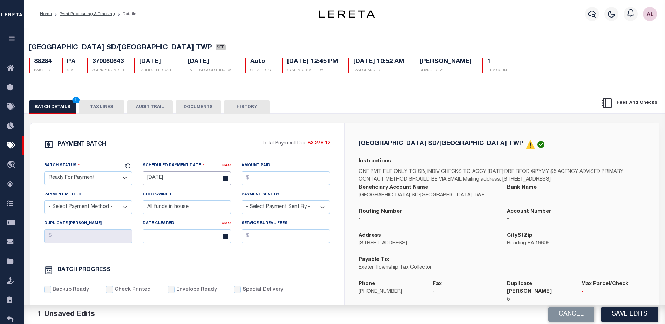
click at [167, 181] on input "08/20/2025" at bounding box center [187, 178] width 88 height 14
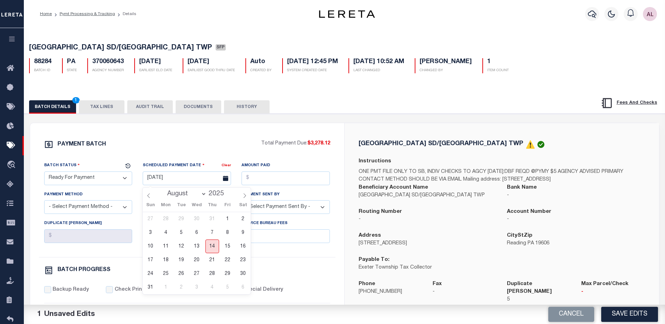
drag, startPoint x: 212, startPoint y: 252, endPoint x: 230, endPoint y: 213, distance: 43.1
click at [212, 250] on span "14" at bounding box center [212, 246] width 14 height 14
type input "[DATE]"
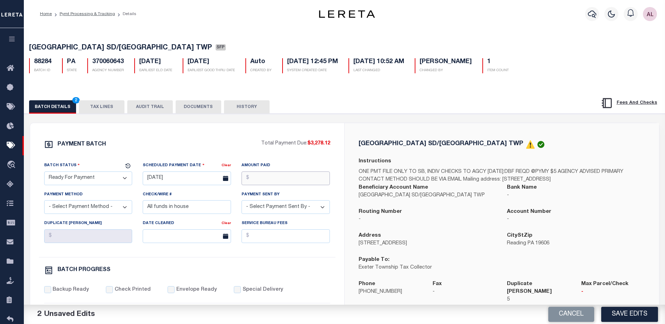
click at [267, 178] on input "Amount Paid" at bounding box center [285, 178] width 88 height 14
type input "$3,278.12"
click at [72, 209] on select "- Select Payment Method - ACH Certified Check Check Direct Deposit Wire Transfer" at bounding box center [88, 207] width 88 height 14
select select "CHK"
click at [44, 202] on select "- Select Payment Method - ACH Certified Check Check Direct Deposit Wire Transfer" at bounding box center [88, 207] width 88 height 14
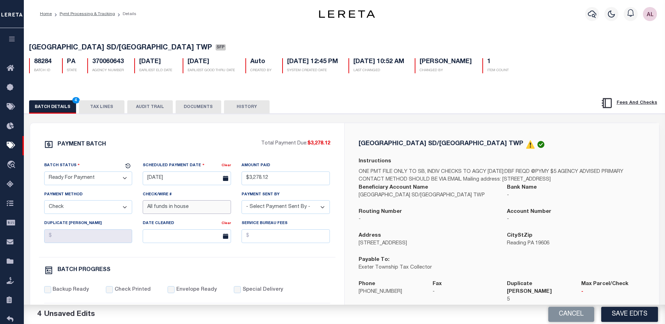
click at [174, 209] on input "All funds in house" at bounding box center [187, 207] width 88 height 14
drag, startPoint x: 200, startPoint y: 211, endPoint x: 79, endPoint y: 207, distance: 121.6
click at [81, 208] on div "Batch Status - Select Status - Scheduled for Payment Ready For Payment Payment …" at bounding box center [187, 208] width 296 height 95
drag, startPoint x: 275, startPoint y: 211, endPoint x: 271, endPoint y: 202, distance: 10.5
click at [273, 208] on select "- Select Payment Sent By - Aakash Patel Abdul Muzain Adams, Pamela S Agustin Fe…" at bounding box center [285, 207] width 88 height 14
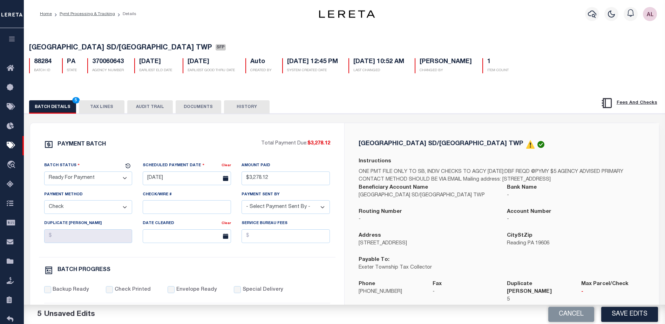
select select "[PERSON_NAME]"
click at [49, 290] on input "Backup Ready" at bounding box center [47, 289] width 7 height 7
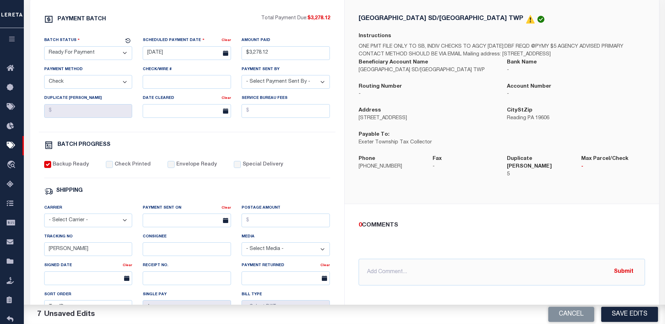
scroll to position [140, 0]
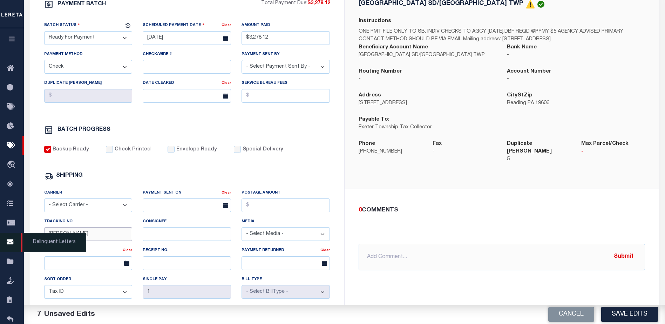
drag, startPoint x: 74, startPoint y: 236, endPoint x: 0, endPoint y: 237, distance: 74.3
click at [0, 237] on html "Home Pymt Processing & Tracking Details" at bounding box center [332, 154] width 665 height 588
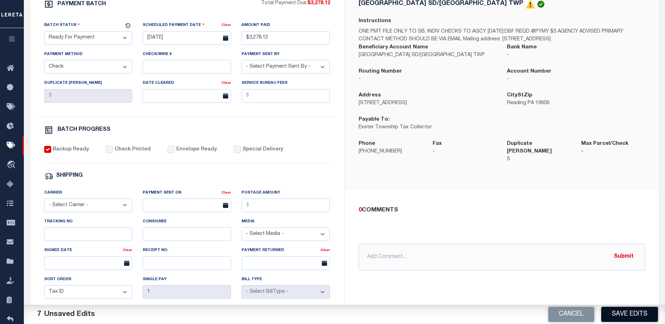
click at [621, 314] on button "Save Edits" at bounding box center [629, 314] width 57 height 15
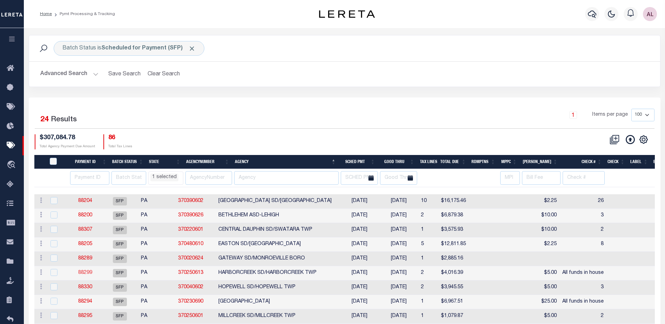
click at [92, 273] on link "88299" at bounding box center [85, 272] width 14 height 5
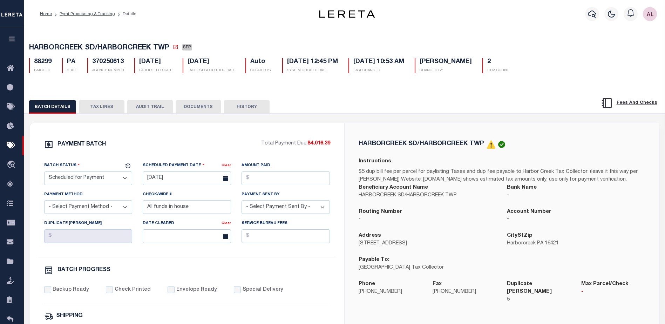
click at [71, 180] on select "- Select Status - Scheduled for Payment Ready For Payment Payment Sent Cleared …" at bounding box center [88, 178] width 88 height 14
click at [44, 173] on select "- Select Status - Scheduled for Payment Ready For Payment Payment Sent Cleared …" at bounding box center [88, 178] width 88 height 14
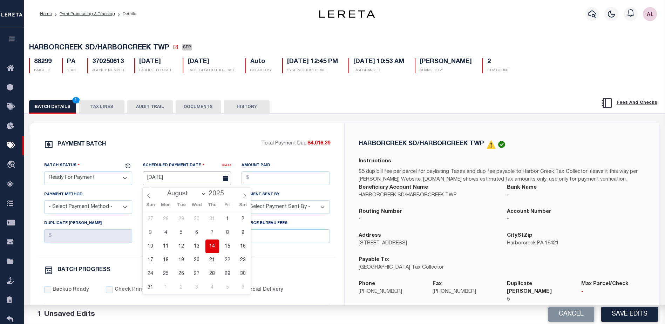
click at [170, 185] on input "08/20/2025" at bounding box center [187, 178] width 88 height 14
drag, startPoint x: 213, startPoint y: 247, endPoint x: 252, endPoint y: 189, distance: 69.9
click at [212, 246] on span "14" at bounding box center [212, 246] width 14 height 14
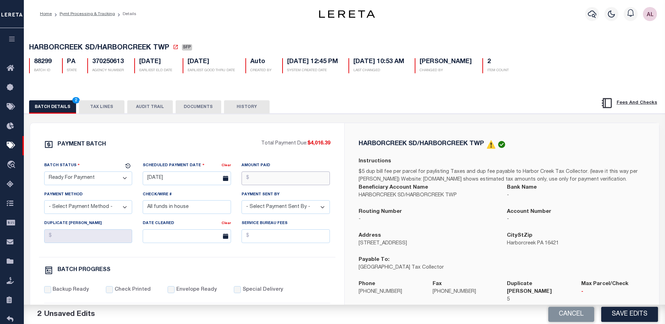
drag, startPoint x: 269, startPoint y: 183, endPoint x: 267, endPoint y: 178, distance: 5.3
click at [269, 180] on input "Amount Paid" at bounding box center [285, 178] width 88 height 14
drag, startPoint x: 275, startPoint y: 210, endPoint x: 276, endPoint y: 201, distance: 8.8
click at [275, 210] on select "- Select Payment Sent By - Aakash Patel Abdul Muzain Adams, Pamela S Agustin Fe…" at bounding box center [285, 207] width 88 height 14
drag, startPoint x: 190, startPoint y: 210, endPoint x: 88, endPoint y: 212, distance: 101.3
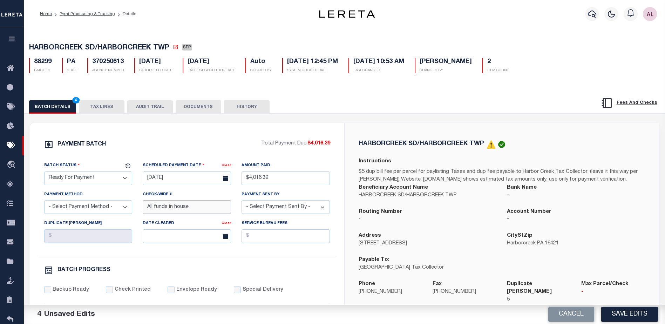
click at [88, 212] on div "Batch Status - Select Status - Scheduled for Payment Ready For Payment Payment …" at bounding box center [187, 208] width 296 height 95
click at [78, 208] on select "- Select Payment Method - ACH Certified Check Check Direct Deposit Wire Transfer" at bounding box center [88, 207] width 88 height 14
click at [44, 202] on select "- Select Payment Method - ACH Certified Check Check Direct Deposit Wire Transfer" at bounding box center [88, 207] width 88 height 14
click at [46, 294] on div "Backup Ready" at bounding box center [66, 290] width 45 height 8
click at [48, 291] on input "Backup Ready" at bounding box center [47, 289] width 7 height 7
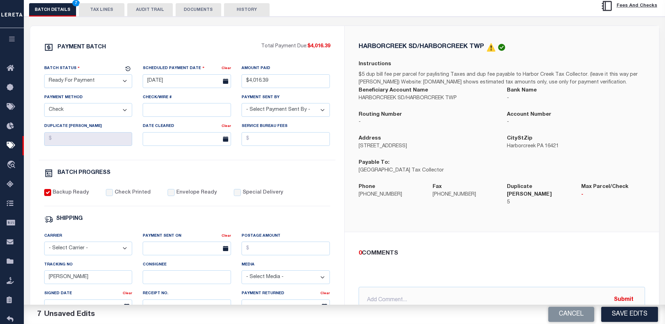
scroll to position [105, 0]
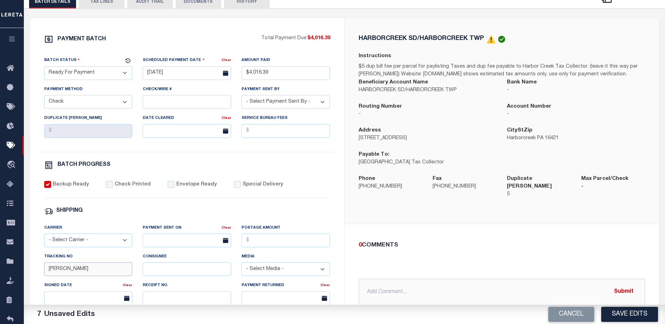
drag, startPoint x: 68, startPoint y: 271, endPoint x: 39, endPoint y: 274, distance: 29.9
click at [39, 274] on div "Tracking No Audria" at bounding box center [88, 267] width 99 height 29
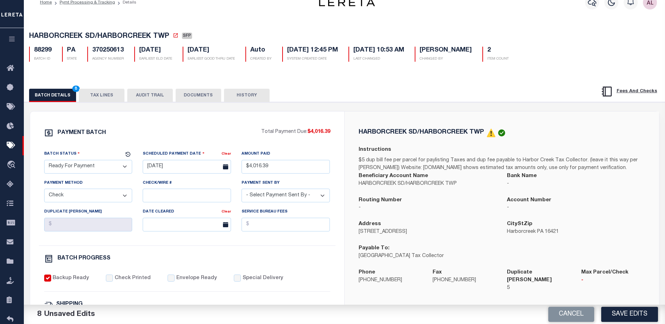
scroll to position [0, 0]
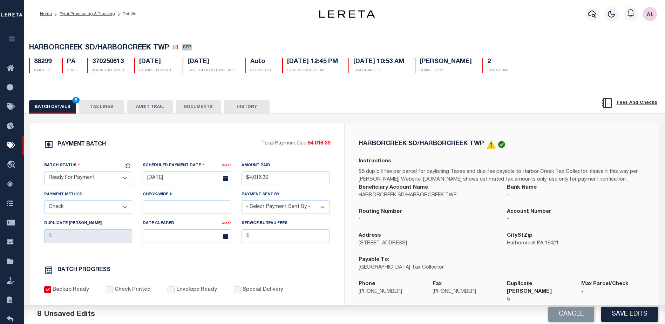
click at [87, 180] on select "- Select Status - Scheduled for Payment Ready For Payment Payment Sent Cleared …" at bounding box center [88, 178] width 88 height 14
click at [233, 140] on div "PAYMENT BATCH Total Payment Due: $4,016.39 Batch Status" at bounding box center [187, 328] width 314 height 410
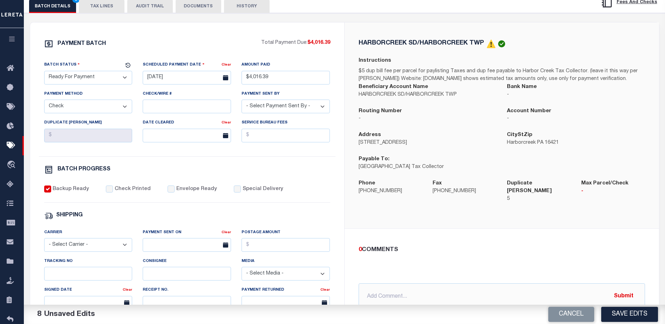
scroll to position [105, 0]
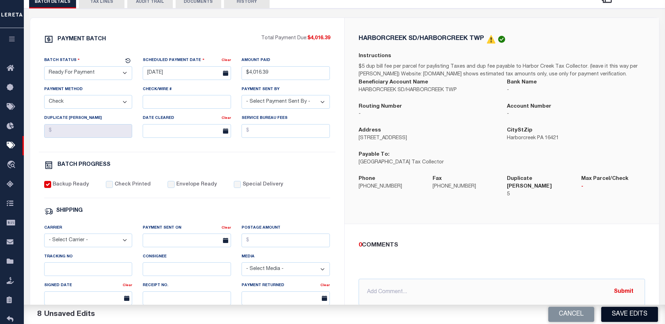
click at [623, 313] on button "Save Edits" at bounding box center [629, 314] width 57 height 15
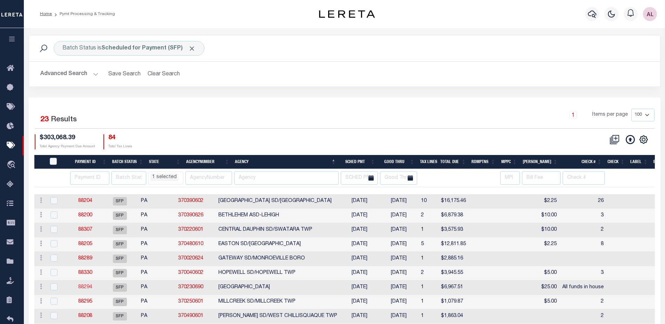
click at [90, 287] on link "88294" at bounding box center [85, 286] width 14 height 5
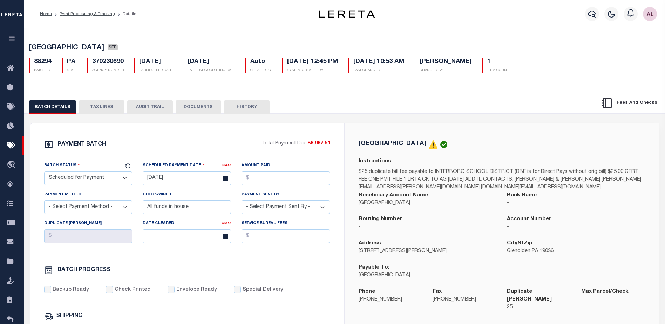
click at [89, 179] on select "- Select Status - Scheduled for Payment Ready For Payment Payment Sent Cleared …" at bounding box center [88, 178] width 88 height 14
click at [44, 173] on select "- Select Status - Scheduled for Payment Ready For Payment Payment Sent Cleared …" at bounding box center [88, 178] width 88 height 14
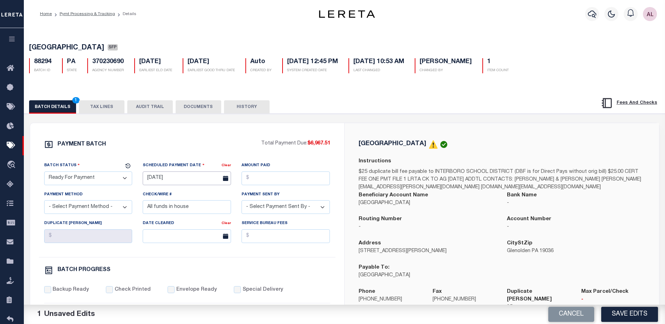
click at [173, 177] on input "08/20/2025" at bounding box center [187, 178] width 88 height 14
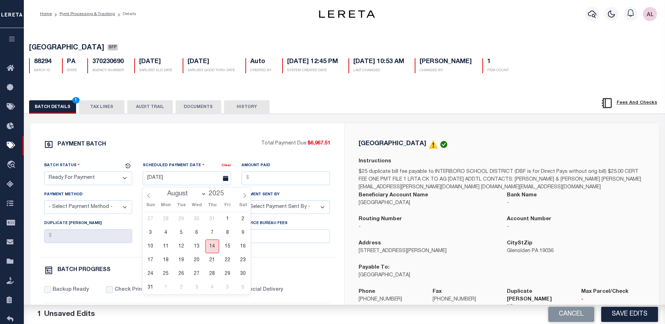
drag, startPoint x: 212, startPoint y: 246, endPoint x: 213, endPoint y: 241, distance: 5.4
click at [212, 245] on span "14" at bounding box center [212, 246] width 14 height 14
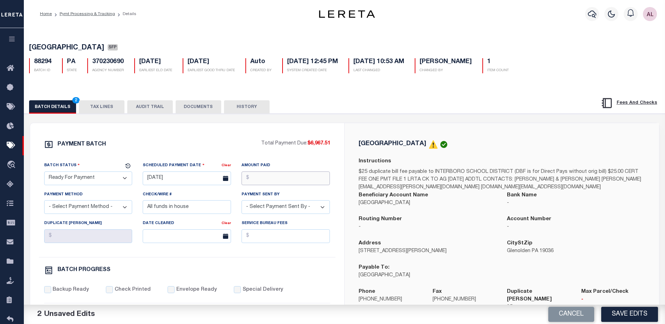
click at [257, 180] on input "Amount Paid" at bounding box center [285, 178] width 88 height 14
click at [79, 211] on select "- Select Payment Method - ACH Certified Check Check Direct Deposit Wire Transfer" at bounding box center [88, 207] width 88 height 14
click at [44, 202] on select "- Select Payment Method - ACH Certified Check Check Direct Deposit Wire Transfer" at bounding box center [88, 207] width 88 height 14
drag, startPoint x: 201, startPoint y: 207, endPoint x: 119, endPoint y: 204, distance: 82.8
click at [122, 205] on div "Batch Status - Select Status - Scheduled for Payment Ready For Payment Payment …" at bounding box center [187, 208] width 296 height 95
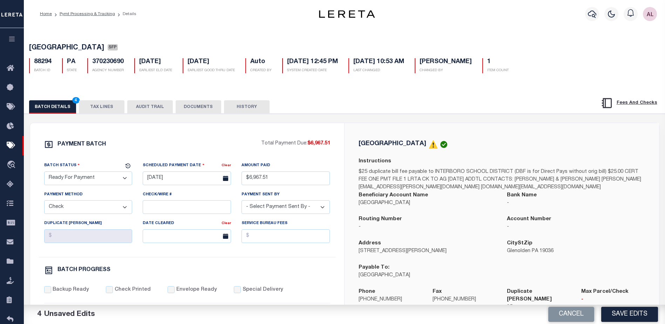
click at [275, 212] on select "- Select Payment Sent By - Aakash Patel Abdul Muzain Adams, Pamela S Agustin Fe…" at bounding box center [285, 207] width 88 height 14
click at [283, 208] on select "- Select Payment Sent By - Aakash Patel Abdul Muzain Adams, Pamela S Agustin Fe…" at bounding box center [285, 207] width 88 height 14
click at [284, 209] on select "- Select Payment Sent By - Aakash Patel Abdul Muzain Adams, Pamela S Agustin Fe…" at bounding box center [285, 207] width 88 height 14
click at [50, 293] on input "Backup Ready" at bounding box center [47, 289] width 7 height 7
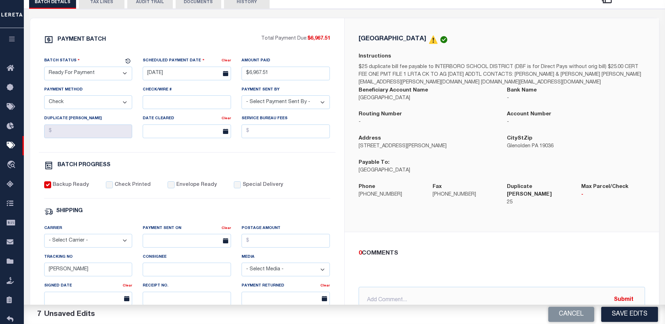
scroll to position [105, 0]
drag, startPoint x: 72, startPoint y: 279, endPoint x: 42, endPoint y: 271, distance: 30.8
click at [42, 271] on div "Tracking No Audria" at bounding box center [88, 267] width 99 height 29
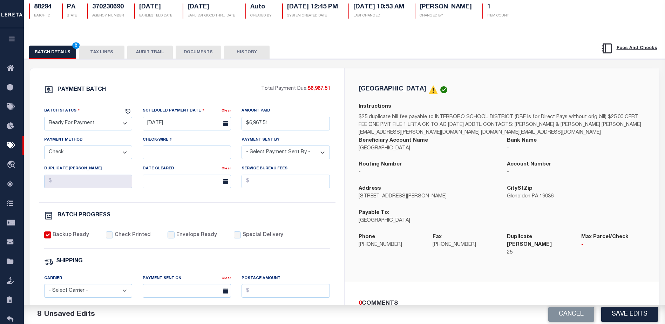
scroll to position [35, 0]
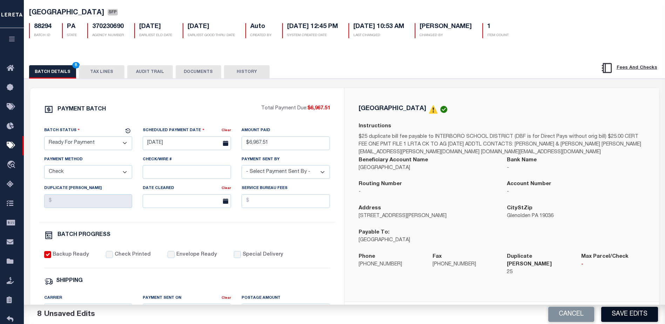
click at [630, 310] on button "Save Edits" at bounding box center [629, 314] width 57 height 15
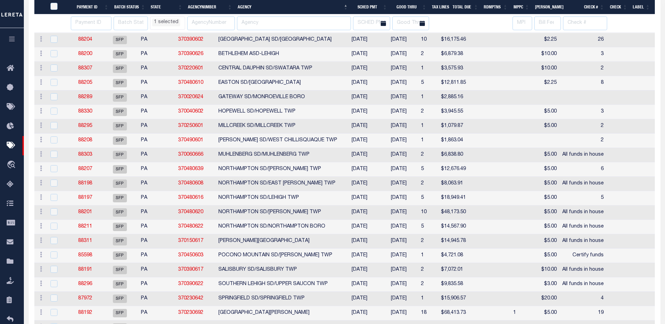
scroll to position [212, 0]
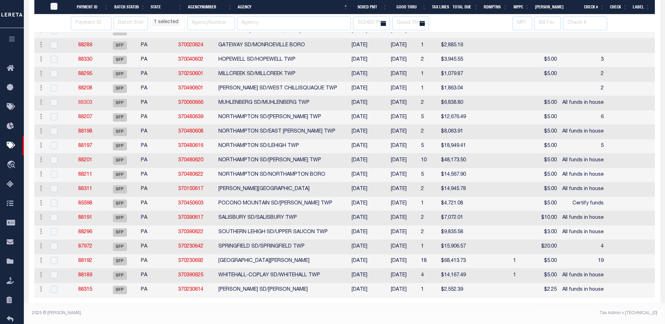
click at [92, 100] on link "88303" at bounding box center [85, 102] width 14 height 5
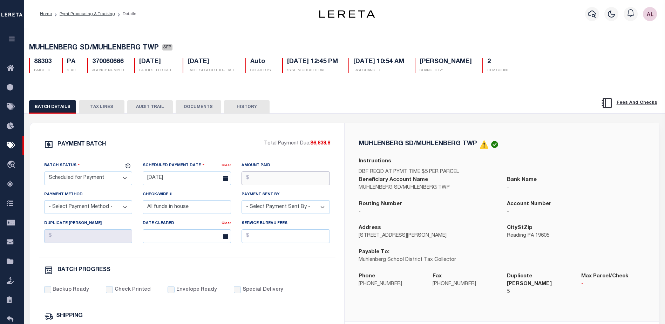
click at [287, 178] on input "Amount Paid" at bounding box center [285, 178] width 88 height 14
click at [196, 179] on input "08/20/2025" at bounding box center [187, 178] width 88 height 14
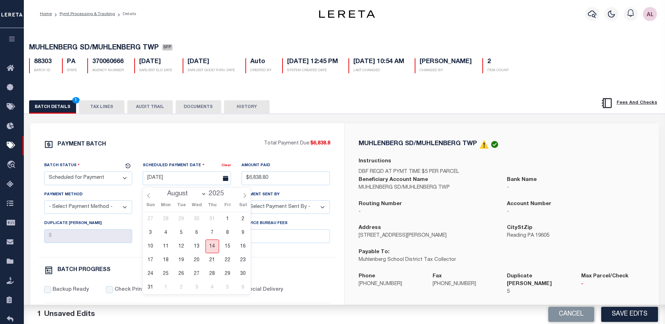
drag, startPoint x: 211, startPoint y: 247, endPoint x: 171, endPoint y: 211, distance: 54.6
click at [211, 246] on span "14" at bounding box center [212, 246] width 14 height 14
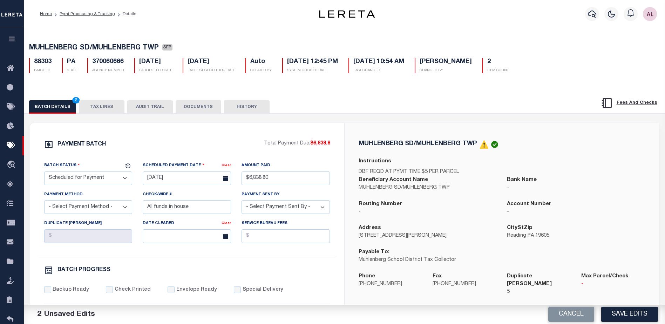
click at [90, 179] on select "- Select Status - Scheduled for Payment Ready For Payment Payment Sent Cleared …" at bounding box center [88, 178] width 88 height 14
click at [44, 173] on select "- Select Status - Scheduled for Payment Ready For Payment Payment Sent Cleared …" at bounding box center [88, 178] width 88 height 14
drag, startPoint x: 48, startPoint y: 292, endPoint x: 135, endPoint y: 232, distance: 105.6
click at [48, 291] on input "Backup Ready" at bounding box center [47, 289] width 7 height 7
click at [122, 211] on select "- Select Payment Method - ACH Certified Check Check Direct Deposit Wire Transfer" at bounding box center [88, 207] width 88 height 14
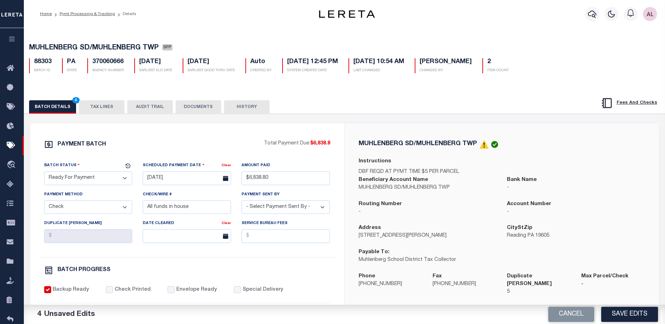
click at [44, 202] on select "- Select Payment Method - ACH Certified Check Check Direct Deposit Wire Transfer" at bounding box center [88, 207] width 88 height 14
drag, startPoint x: 195, startPoint y: 212, endPoint x: 72, endPoint y: 217, distance: 123.1
click at [72, 217] on div "Batch Status - Select Status - Scheduled for Payment Ready For Payment Payment …" at bounding box center [187, 208] width 296 height 95
click at [290, 206] on select "- Select Payment Sent By - Aakash Patel Abdul Muzain Adams, Pamela S Agustin Fe…" at bounding box center [285, 207] width 88 height 14
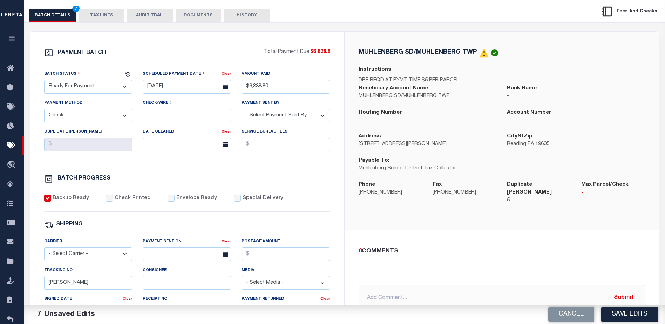
scroll to position [105, 0]
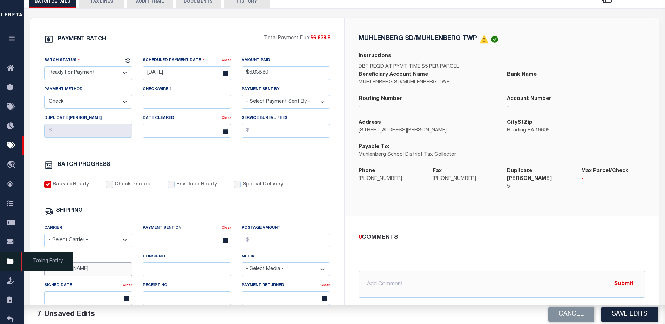
drag, startPoint x: 64, startPoint y: 275, endPoint x: 12, endPoint y: 270, distance: 52.4
click at [13, 270] on div "Home Pymt Processing & Tracking Details Profile Sign out" at bounding box center [332, 189] width 665 height 588
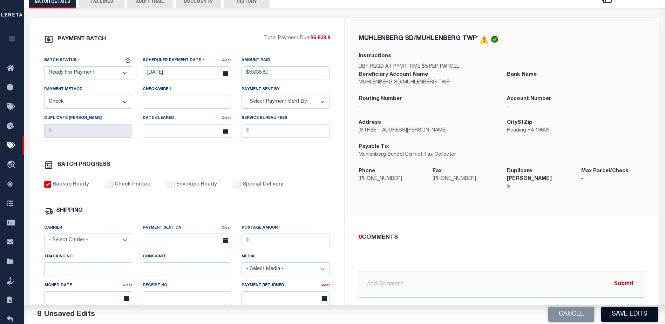
click at [620, 311] on button "Save Edits" at bounding box center [629, 314] width 57 height 15
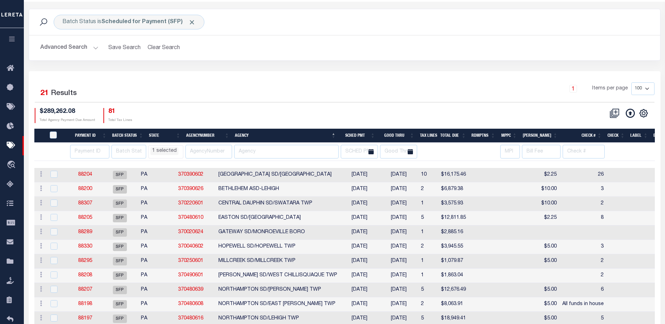
scroll to position [140, 0]
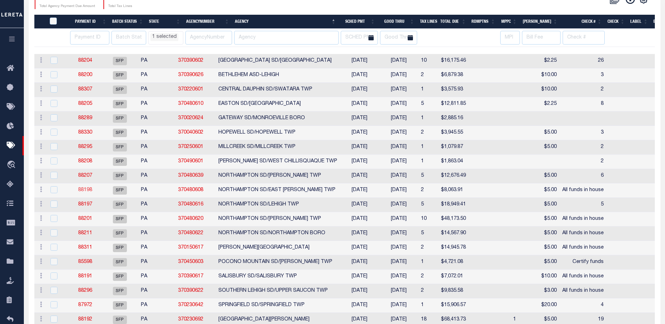
click at [88, 191] on link "88198" at bounding box center [85, 189] width 14 height 5
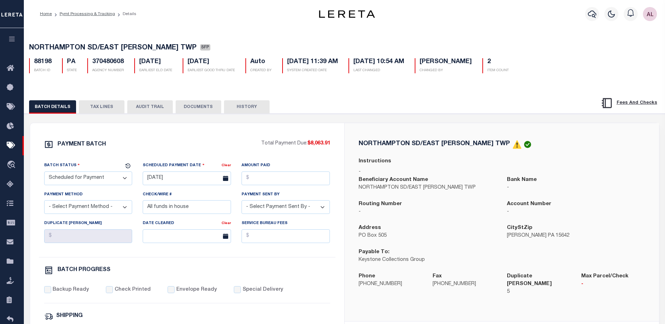
click at [81, 176] on select "- Select Status - Scheduled for Payment Ready For Payment Payment Sent Cleared …" at bounding box center [88, 178] width 88 height 14
click at [44, 173] on select "- Select Status - Scheduled for Payment Ready For Payment Payment Sent Cleared …" at bounding box center [88, 178] width 88 height 14
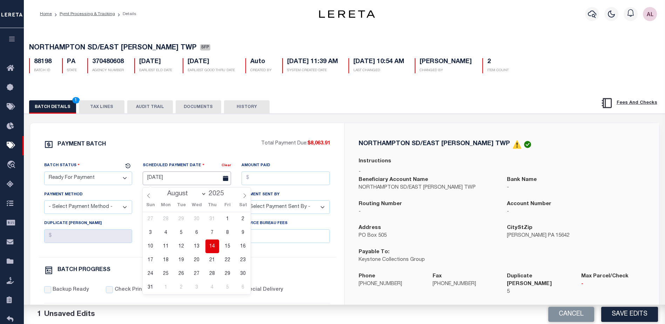
click at [166, 185] on input "08/20/2025" at bounding box center [187, 178] width 88 height 14
click at [214, 249] on span "14" at bounding box center [212, 246] width 14 height 14
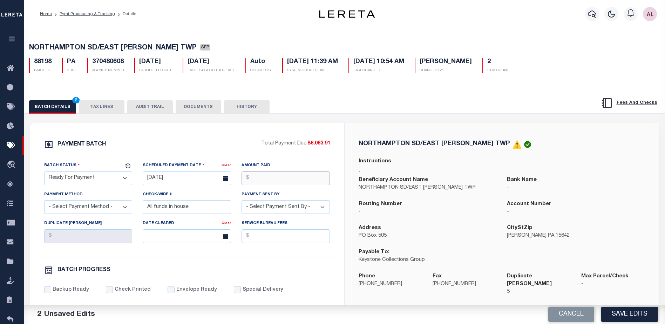
drag, startPoint x: 261, startPoint y: 181, endPoint x: 262, endPoint y: 177, distance: 4.3
click at [261, 179] on input "Amount Paid" at bounding box center [285, 178] width 88 height 14
click at [91, 212] on select "- Select Payment Method - ACH Certified Check Check Direct Deposit Wire Transfer" at bounding box center [88, 207] width 88 height 14
click at [44, 202] on select "- Select Payment Method - ACH Certified Check Check Direct Deposit Wire Transfer" at bounding box center [88, 207] width 88 height 14
click at [61, 205] on select "- Select Payment Method - ACH Certified Check Check Direct Deposit Wire Transfer" at bounding box center [88, 207] width 88 height 14
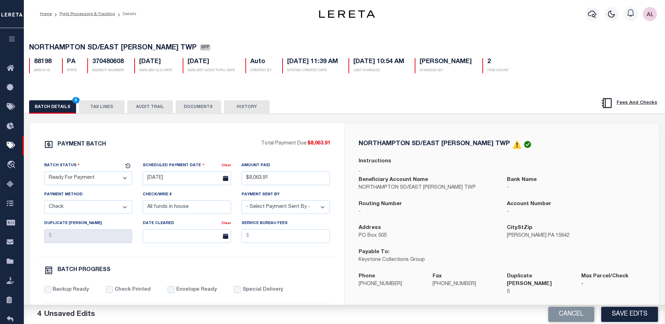
click at [44, 202] on select "- Select Payment Method - ACH Certified Check Check Direct Deposit Wire Transfer" at bounding box center [88, 207] width 88 height 14
drag, startPoint x: 195, startPoint y: 211, endPoint x: 43, endPoint y: 201, distance: 153.1
click at [43, 201] on div "Batch Status - Select Status - Scheduled for Payment Ready For Payment Payment …" at bounding box center [187, 208] width 296 height 95
click at [258, 210] on select "- Select Payment Sent By - Aakash Patel Abdul Muzain Adams, Pamela S Agustin Fe…" at bounding box center [285, 207] width 88 height 14
click at [49, 291] on input "Backup Ready" at bounding box center [47, 289] width 7 height 7
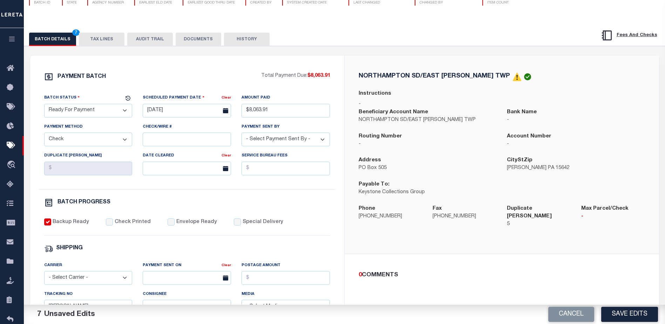
scroll to position [105, 0]
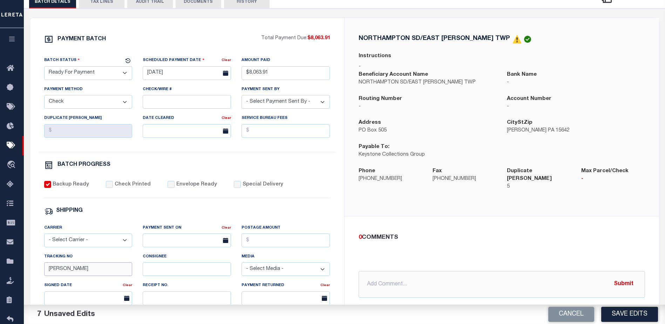
drag, startPoint x: 68, startPoint y: 273, endPoint x: 30, endPoint y: 272, distance: 37.8
click at [30, 272] on div "PAYMENT BATCH Total Payment Due: $8,063.91 Batch Status" at bounding box center [187, 223] width 314 height 410
click at [621, 314] on button "Save Edits" at bounding box center [629, 314] width 57 height 15
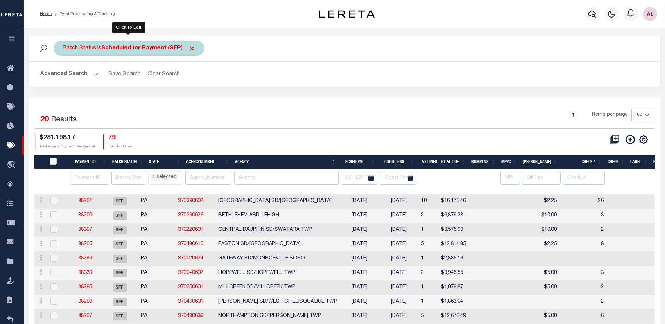
click at [147, 47] on b "Scheduled for Payment (SFP)" at bounding box center [148, 49] width 94 height 6
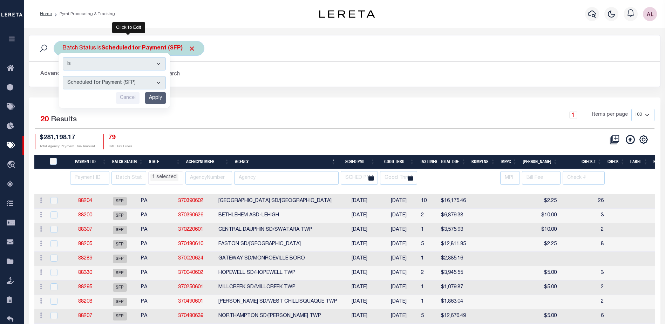
drag, startPoint x: 120, startPoint y: 82, endPoint x: 117, endPoint y: 89, distance: 7.8
click at [120, 82] on select "Awaiting Funds (AWF) Cleared and Complete (CAC) New Check Needed (NCN) Payment …" at bounding box center [114, 82] width 103 height 13
click at [63, 76] on select "Awaiting Funds (AWF) Cleared and Complete (CAC) New Check Needed (NCN) Payment …" at bounding box center [114, 82] width 103 height 13
click at [155, 97] on input "Apply" at bounding box center [155, 98] width 21 height 12
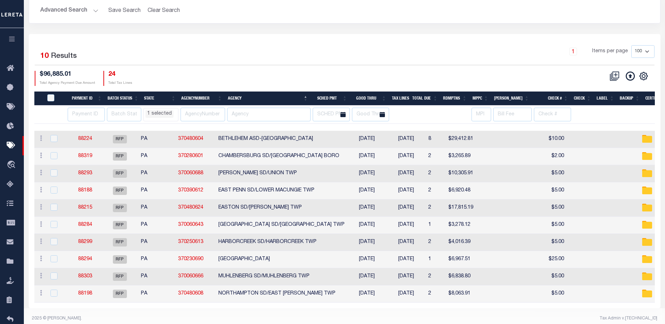
scroll to position [73, 0]
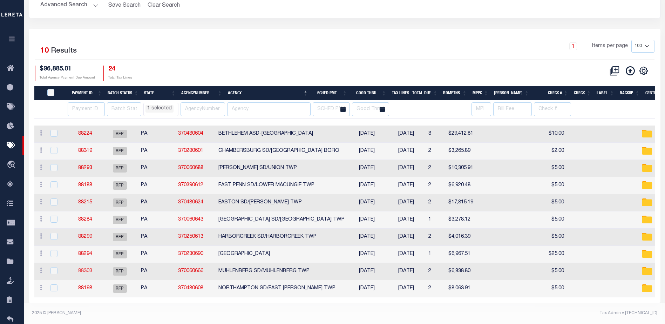
click at [89, 268] on link "88303" at bounding box center [85, 270] width 14 height 5
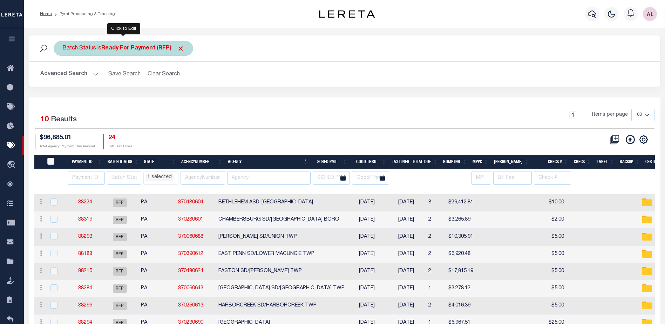
click at [124, 49] on b "Ready For Payment (RFP)" at bounding box center [142, 49] width 83 height 6
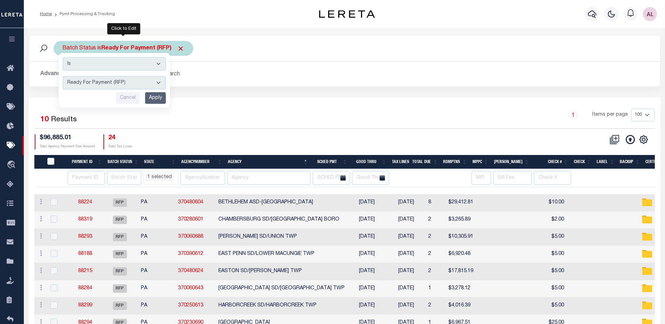
click at [113, 87] on select "Awaiting Funds (AWF) Cleared and Complete (CAC) New Check Needed (NCN) Payment …" at bounding box center [114, 82] width 103 height 13
click at [63, 76] on select "Awaiting Funds (AWF) Cleared and Complete (CAC) New Check Needed (NCN) Payment …" at bounding box center [114, 82] width 103 height 13
click at [159, 99] on input "Apply" at bounding box center [155, 98] width 21 height 12
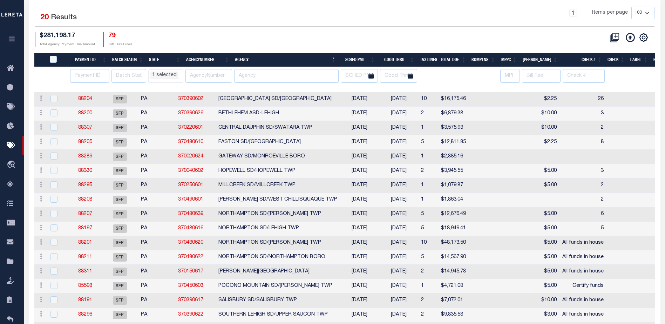
scroll to position [105, 0]
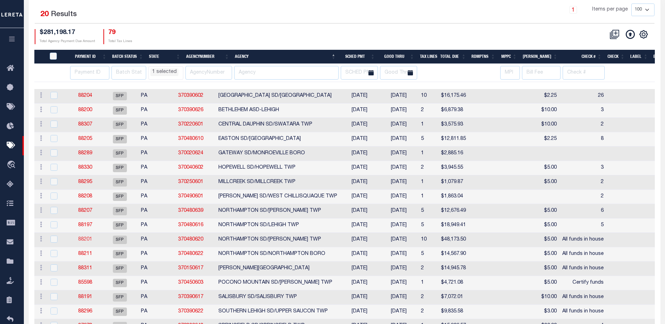
click at [90, 240] on link "88201" at bounding box center [85, 239] width 14 height 5
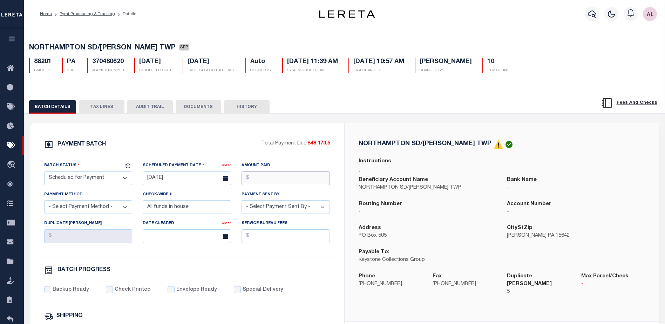
click at [275, 181] on input "Amount Paid" at bounding box center [285, 178] width 88 height 14
click at [167, 184] on input "08/20/2025" at bounding box center [187, 178] width 88 height 14
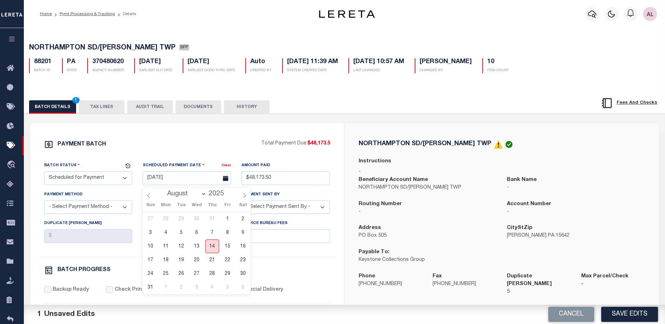
click at [210, 246] on span "14" at bounding box center [212, 246] width 14 height 14
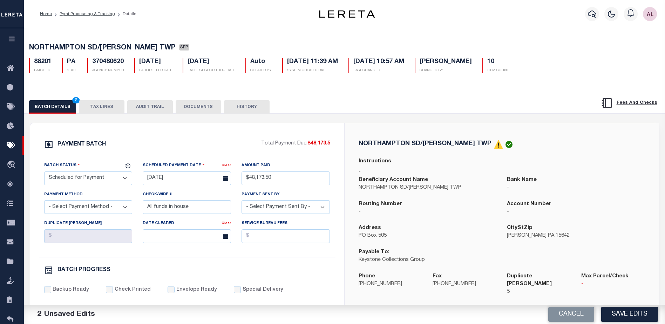
click at [66, 181] on select "- Select Status - Scheduled for Payment Ready For Payment Payment Sent Cleared …" at bounding box center [88, 178] width 88 height 14
click at [44, 173] on select "- Select Status - Scheduled for Payment Ready For Payment Payment Sent Cleared …" at bounding box center [88, 178] width 88 height 14
click at [59, 208] on select "- Select Payment Method - ACH Certified Check Check Direct Deposit Wire Transfer" at bounding box center [88, 207] width 88 height 14
click at [44, 202] on select "- Select Payment Method - ACH Certified Check Check Direct Deposit Wire Transfer" at bounding box center [88, 207] width 88 height 14
drag, startPoint x: 190, startPoint y: 207, endPoint x: 136, endPoint y: 211, distance: 54.8
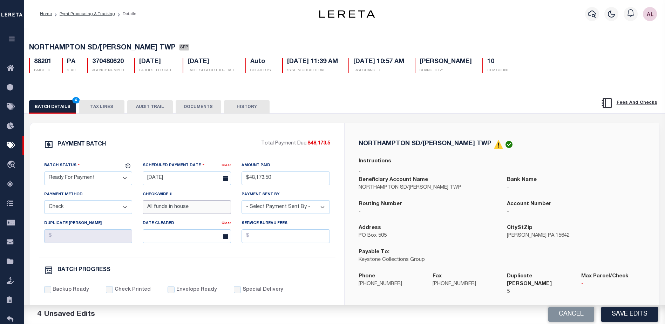
click at [136, 211] on div "Batch Status - Select Status - Scheduled for Payment Ready For Payment Payment …" at bounding box center [187, 208] width 296 height 95
click at [298, 211] on select "- Select Payment Sent By - Aakash Patel Abdul Muzain Adams, Pamela S Agustin Fe…" at bounding box center [285, 207] width 88 height 14
click at [48, 292] on input "Backup Ready" at bounding box center [47, 289] width 7 height 7
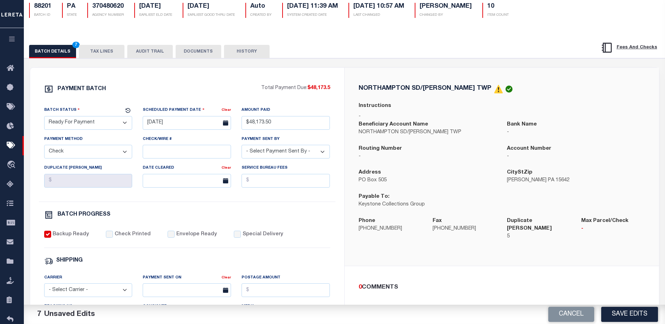
scroll to position [105, 0]
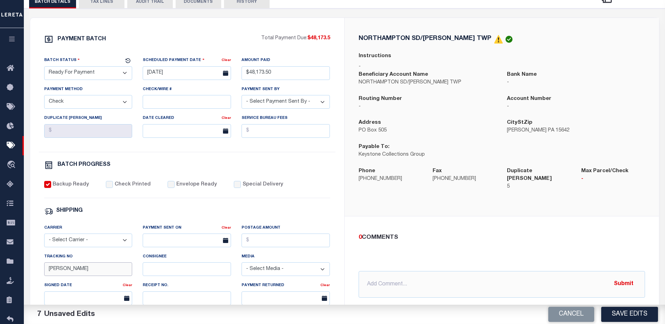
drag, startPoint x: 77, startPoint y: 272, endPoint x: 28, endPoint y: 272, distance: 49.0
click at [28, 272] on div "PAYMENT BATCH Total Payment Due: $48,173.5 Batch Status" at bounding box center [344, 234] width 647 height 453
click at [618, 314] on button "Save Edits" at bounding box center [629, 314] width 57 height 15
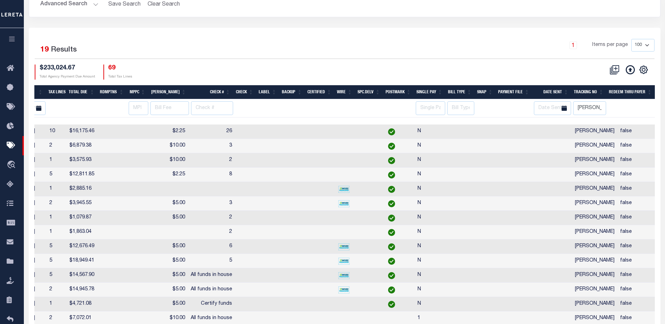
scroll to position [105, 0]
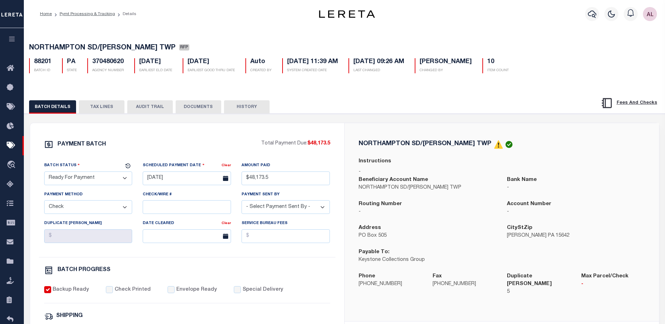
click at [103, 106] on button "TAX LINES" at bounding box center [102, 106] width 46 height 13
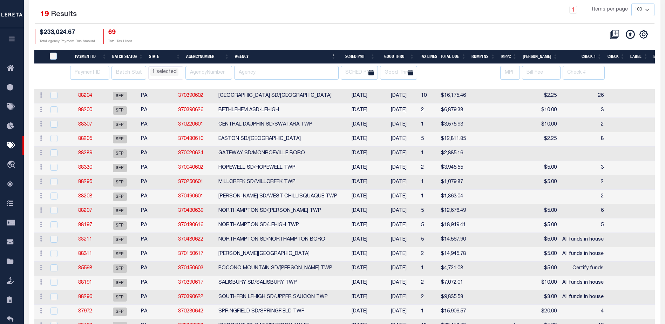
click at [89, 240] on link "88211" at bounding box center [85, 239] width 14 height 5
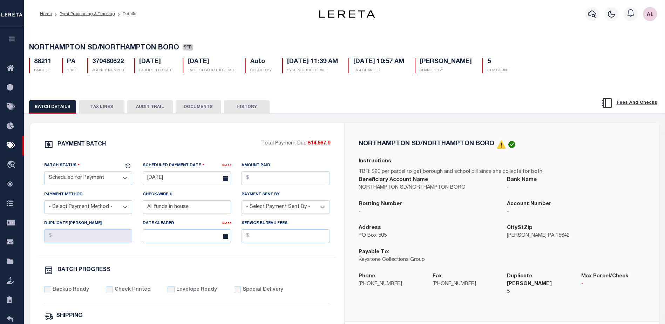
click at [96, 176] on select "- Select Status - Scheduled for Payment Ready For Payment Payment Sent Cleared …" at bounding box center [88, 178] width 88 height 14
click at [44, 173] on select "- Select Status - Scheduled for Payment Ready For Payment Payment Sent Cleared …" at bounding box center [88, 178] width 88 height 14
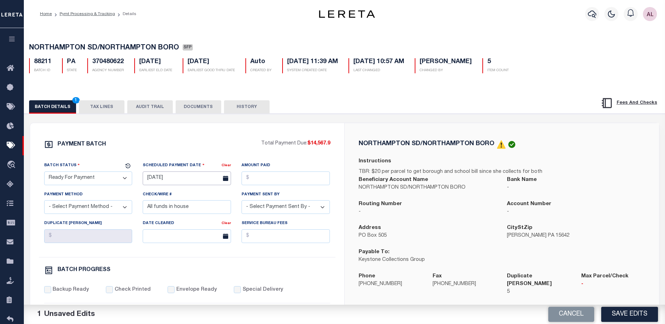
click at [176, 179] on input "08/20/2025" at bounding box center [187, 178] width 88 height 14
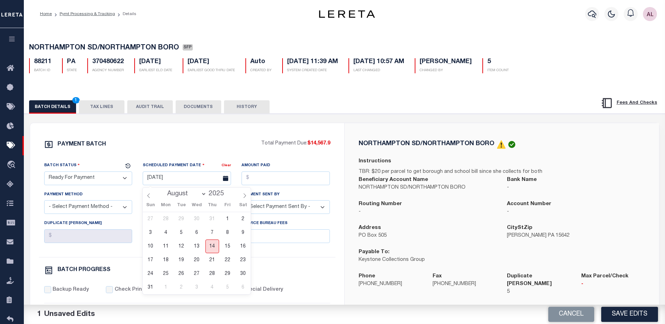
drag, startPoint x: 211, startPoint y: 249, endPoint x: 239, endPoint y: 205, distance: 52.1
click at [212, 248] on span "14" at bounding box center [212, 246] width 14 height 14
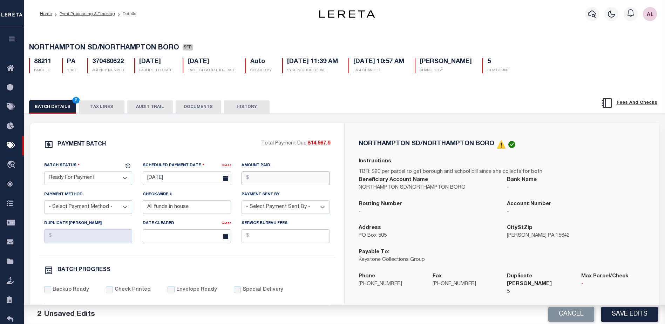
drag, startPoint x: 266, startPoint y: 180, endPoint x: 270, endPoint y: 166, distance: 14.3
click at [268, 172] on div "Amount Paid" at bounding box center [285, 172] width 88 height 23
drag, startPoint x: 95, startPoint y: 208, endPoint x: 93, endPoint y: 212, distance: 4.0
click at [94, 209] on select "- Select Payment Method - ACH Certified Check Check Direct Deposit Wire Transfer" at bounding box center [88, 207] width 88 height 14
click at [44, 202] on select "- Select Payment Method - ACH Certified Check Check Direct Deposit Wire Transfer" at bounding box center [88, 207] width 88 height 14
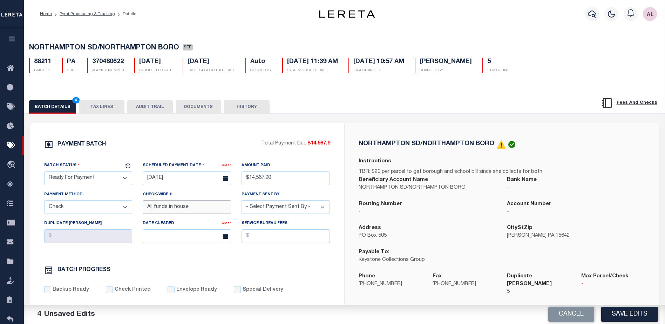
drag, startPoint x: 187, startPoint y: 210, endPoint x: 114, endPoint y: 209, distance: 73.6
click at [114, 209] on div "Batch Status - Select Status - Scheduled for Payment Ready For Payment Payment …" at bounding box center [187, 208] width 296 height 95
click at [264, 208] on select "- Select Payment Sent By - Aakash Patel Abdul Muzain Adams, Pamela S Agustin Fe…" at bounding box center [285, 207] width 88 height 14
click at [48, 291] on input "Backup Ready" at bounding box center [47, 289] width 7 height 7
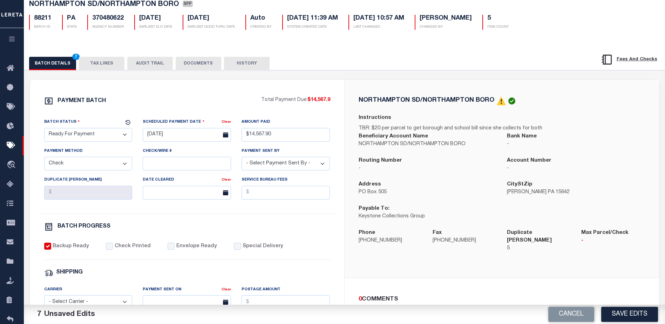
scroll to position [105, 0]
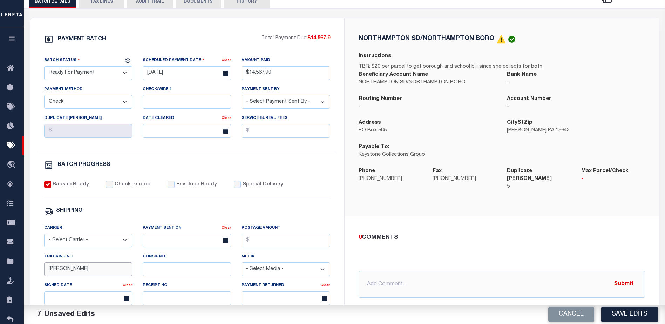
drag, startPoint x: 66, startPoint y: 272, endPoint x: 27, endPoint y: 275, distance: 38.3
click at [27, 276] on div "PAYMENT BATCH Total Payment Due: $14,567.9 Batch Status" at bounding box center [344, 234] width 647 height 453
click at [630, 314] on button "Save Edits" at bounding box center [629, 314] width 57 height 15
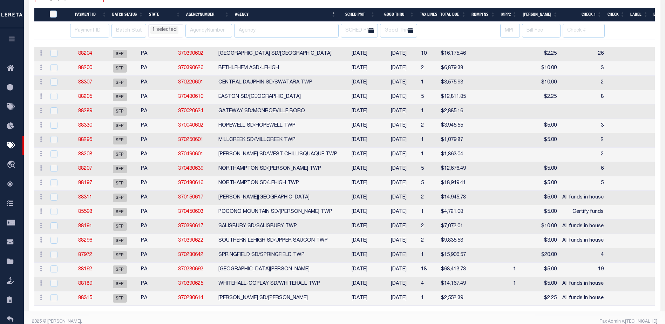
scroll to position [161, 0]
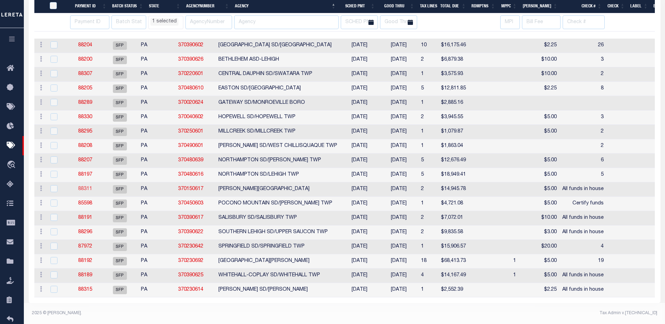
click at [90, 186] on link "88311" at bounding box center [85, 188] width 14 height 5
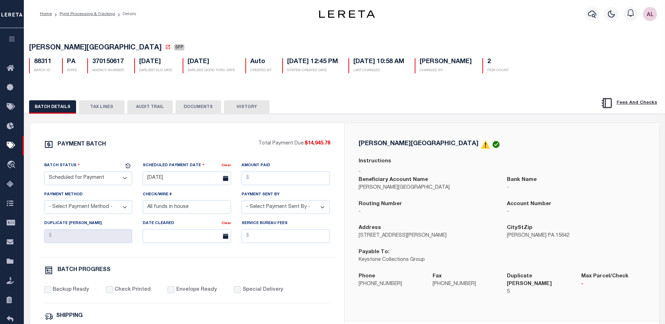
click at [83, 181] on select "- Select Status - Scheduled for Payment Ready For Payment Payment Sent Cleared …" at bounding box center [88, 178] width 88 height 14
click at [44, 173] on select "- Select Status - Scheduled for Payment Ready For Payment Payment Sent Cleared …" at bounding box center [88, 178] width 88 height 14
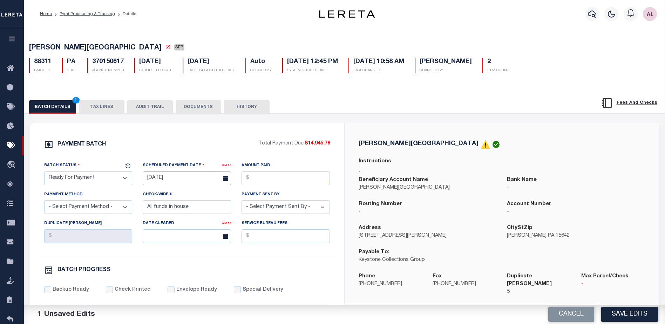
click at [169, 180] on input "08/20/2025" at bounding box center [187, 178] width 88 height 14
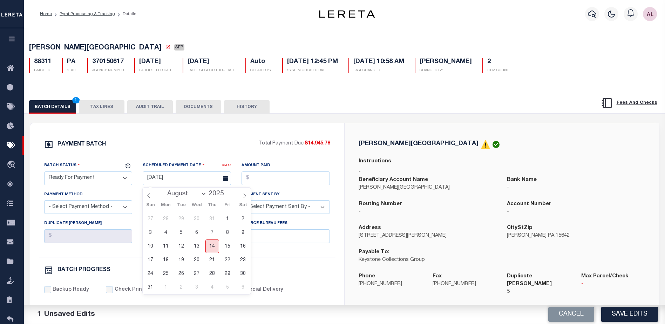
drag, startPoint x: 216, startPoint y: 246, endPoint x: 264, endPoint y: 194, distance: 70.9
click at [215, 246] on span "14" at bounding box center [212, 246] width 14 height 14
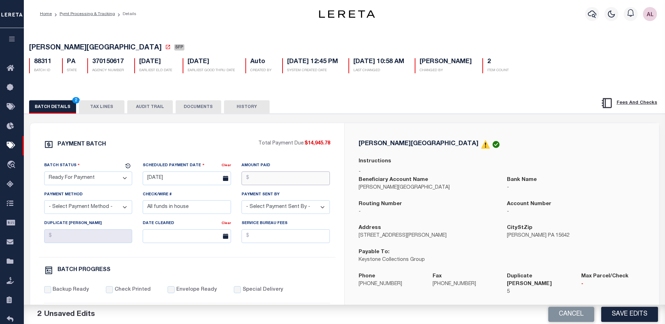
click at [272, 177] on input "Amount Paid" at bounding box center [285, 178] width 88 height 14
drag, startPoint x: 279, startPoint y: 210, endPoint x: 276, endPoint y: 204, distance: 7.5
click at [279, 210] on select "- Select Payment Sent By - Aakash Patel Abdul Muzain Adams, Pamela S Agustin Fe…" at bounding box center [285, 207] width 88 height 14
click at [276, 208] on select "- Select Payment Sent By - Aakash Patel Abdul Muzain Adams, Pamela S Agustin Fe…" at bounding box center [285, 207] width 88 height 14
drag, startPoint x: 214, startPoint y: 215, endPoint x: 157, endPoint y: 209, distance: 57.4
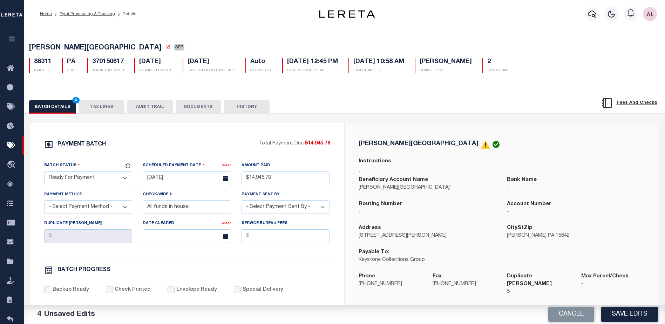
click at [156, 209] on div "Check/Wire # All funds in house" at bounding box center [186, 205] width 99 height 29
drag, startPoint x: 196, startPoint y: 211, endPoint x: 132, endPoint y: 208, distance: 64.5
click at [132, 208] on div "Batch Status - Select Status - Scheduled for Payment Ready For Payment Payment …" at bounding box center [187, 208] width 296 height 95
click at [89, 211] on select "- Select Payment Method - ACH Certified Check Check Direct Deposit Wire Transfer" at bounding box center [88, 207] width 88 height 14
click at [44, 202] on select "- Select Payment Method - ACH Certified Check Check Direct Deposit Wire Transfer" at bounding box center [88, 207] width 88 height 14
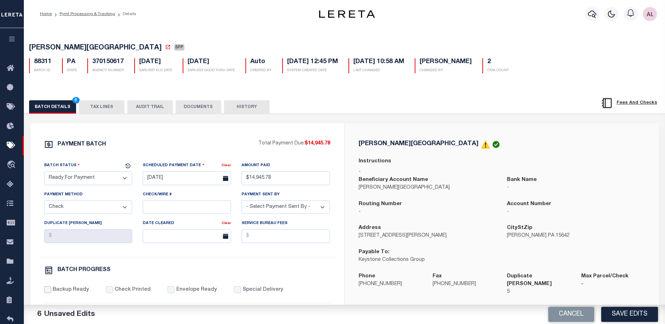
click at [49, 291] on input "Backup Ready" at bounding box center [47, 289] width 7 height 7
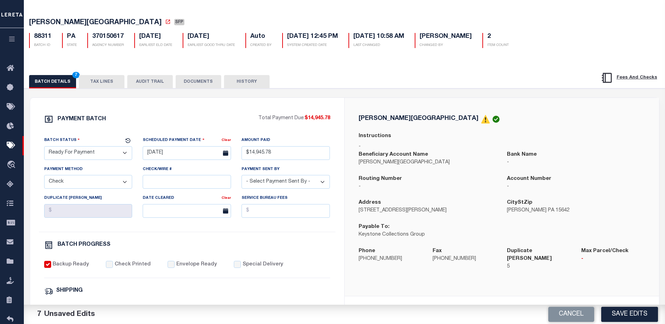
scroll to position [105, 0]
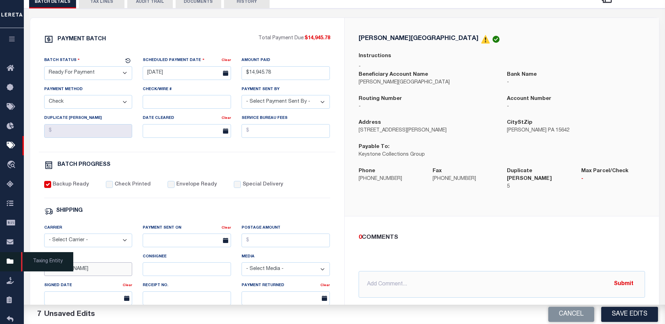
drag, startPoint x: 64, startPoint y: 268, endPoint x: 21, endPoint y: 268, distance: 43.4
click at [22, 270] on div "Home Pymt Processing & Tracking Details Profile Sign out" at bounding box center [332, 189] width 665 height 588
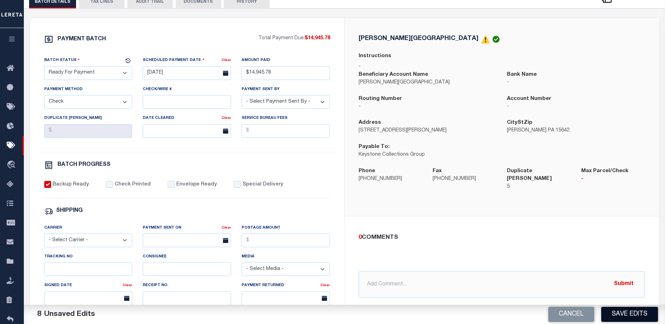
click at [632, 312] on button "Save Edits" at bounding box center [629, 314] width 57 height 15
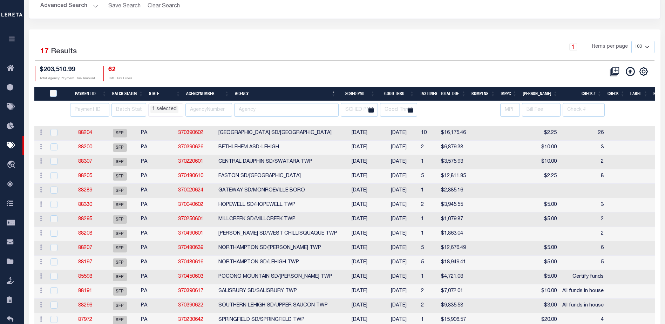
scroll to position [105, 0]
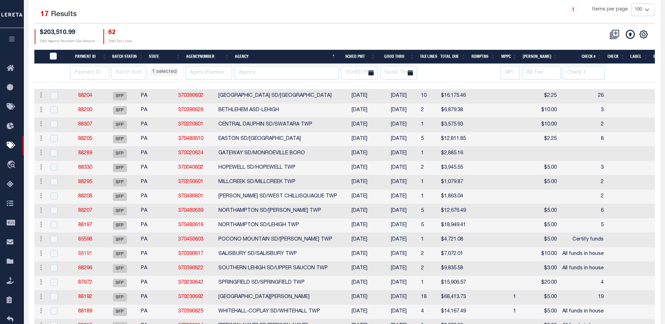
click at [88, 253] on link "88191" at bounding box center [85, 253] width 14 height 5
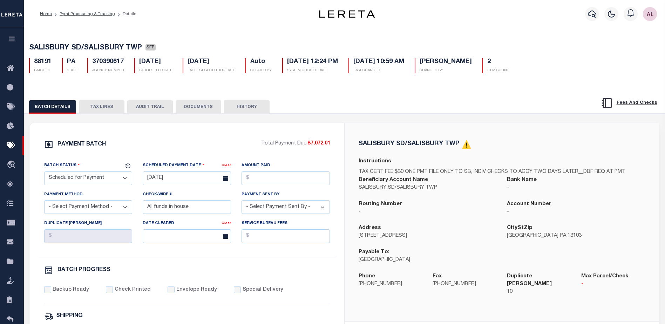
drag, startPoint x: 70, startPoint y: 178, endPoint x: 70, endPoint y: 174, distance: 3.5
click at [70, 178] on select "- Select Status - Scheduled for Payment Ready For Payment Payment Sent Cleared …" at bounding box center [88, 178] width 88 height 14
click at [44, 173] on select "- Select Status - Scheduled for Payment Ready For Payment Payment Sent Cleared …" at bounding box center [88, 178] width 88 height 14
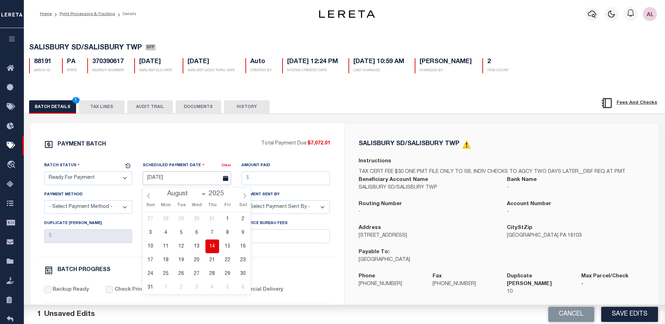
click at [186, 179] on input "08/26/2025" at bounding box center [187, 178] width 88 height 14
drag, startPoint x: 212, startPoint y: 249, endPoint x: 227, endPoint y: 219, distance: 34.2
click at [214, 247] on span "14" at bounding box center [212, 246] width 14 height 14
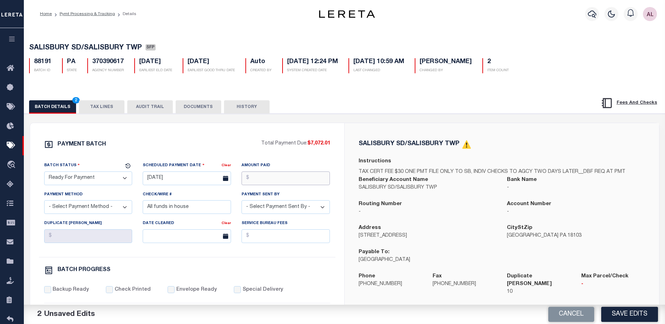
click at [264, 179] on input "Amount Paid" at bounding box center [285, 178] width 88 height 14
click at [98, 208] on select "- Select Payment Method - ACH Certified Check Check Direct Deposit Wire Transfer" at bounding box center [88, 207] width 88 height 14
click at [44, 202] on select "- Select Payment Method - ACH Certified Check Check Direct Deposit Wire Transfer" at bounding box center [88, 207] width 88 height 14
drag, startPoint x: 204, startPoint y: 205, endPoint x: 82, endPoint y: 218, distance: 123.3
click at [82, 218] on div "Batch Status - Select Status - Scheduled for Payment Ready For Payment Payment …" at bounding box center [187, 208] width 296 height 95
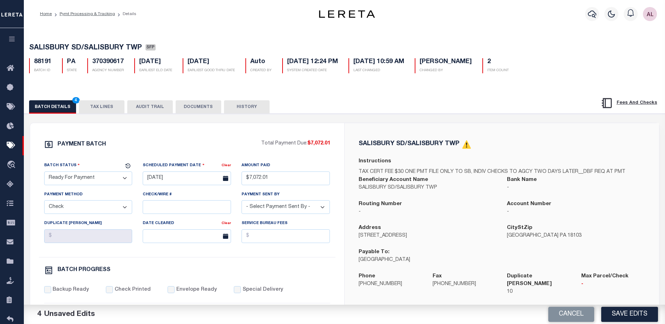
drag, startPoint x: 275, startPoint y: 205, endPoint x: 267, endPoint y: 204, distance: 8.2
click at [275, 205] on select "- Select Payment Sent By - Aakash Patel Abdul Muzain Adams, Pamela S Agustin Fe…" at bounding box center [285, 207] width 88 height 14
click at [47, 291] on input "Backup Ready" at bounding box center [47, 289] width 7 height 7
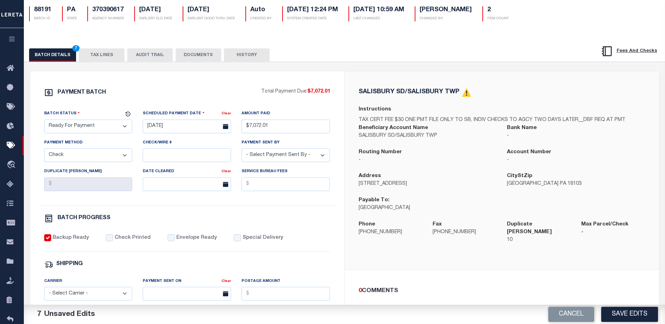
scroll to position [105, 0]
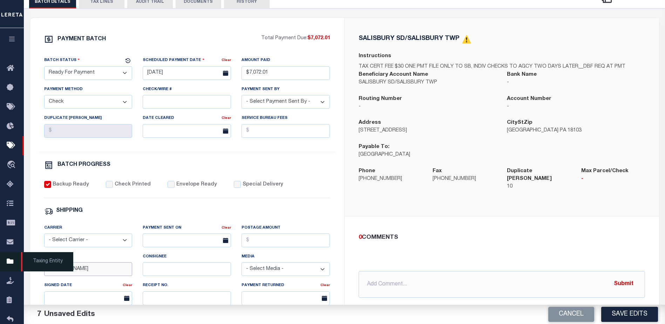
drag, startPoint x: 67, startPoint y: 273, endPoint x: 18, endPoint y: 269, distance: 49.2
click at [18, 269] on div "Home Pymt Processing & Tracking Details Profile Sign out" at bounding box center [332, 189] width 665 height 588
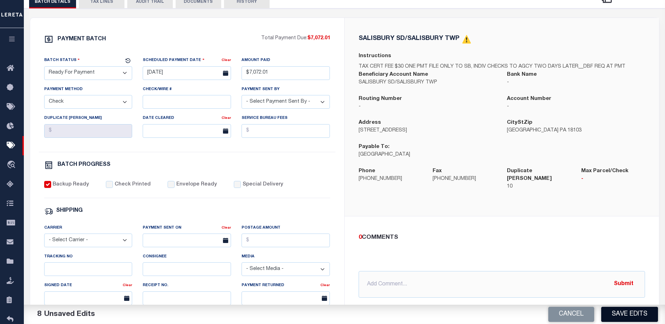
click at [625, 314] on button "Save Edits" at bounding box center [629, 314] width 57 height 15
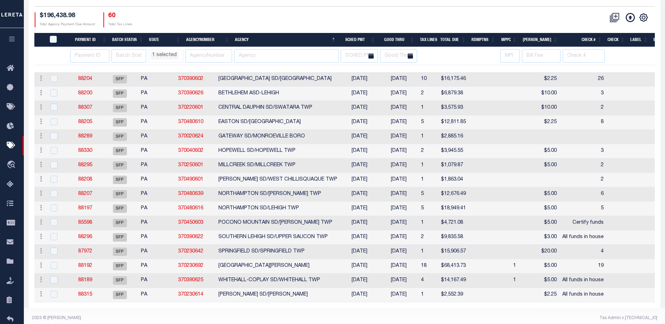
scroll to position [132, 0]
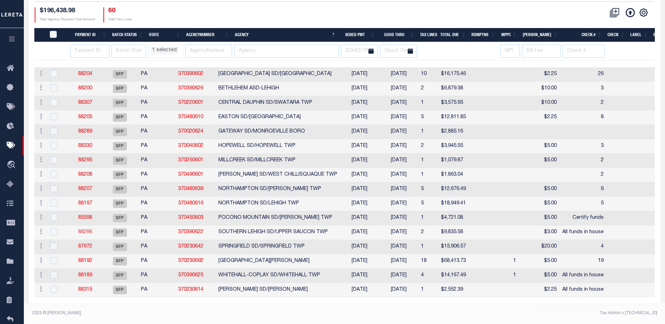
click at [87, 229] on link "88296" at bounding box center [85, 231] width 14 height 5
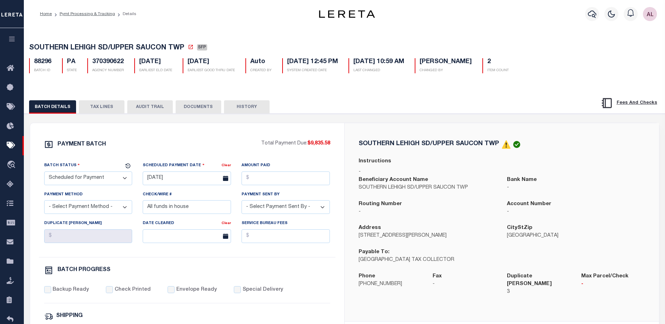
drag, startPoint x: 85, startPoint y: 180, endPoint x: 86, endPoint y: 176, distance: 4.3
click at [85, 180] on select "- Select Status - Scheduled for Payment Ready For Payment Payment Sent Cleared …" at bounding box center [88, 178] width 88 height 14
click at [44, 173] on select "- Select Status - Scheduled for Payment Ready For Payment Payment Sent Cleared …" at bounding box center [88, 178] width 88 height 14
drag, startPoint x: 72, startPoint y: 178, endPoint x: 73, endPoint y: 172, distance: 5.7
click at [73, 175] on select "- Select Status - Scheduled for Payment Ready For Payment Payment Sent Cleared …" at bounding box center [88, 178] width 88 height 14
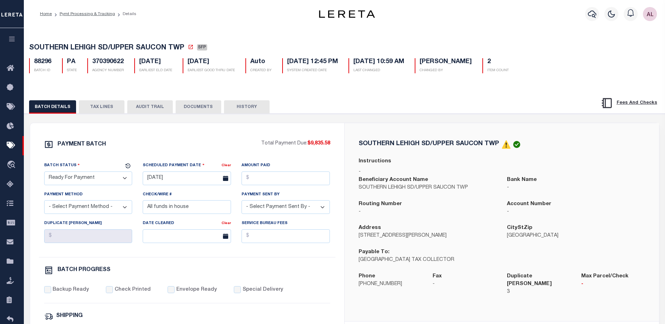
click at [44, 173] on select "- Select Status - Scheduled for Payment Ready For Payment Payment Sent Cleared …" at bounding box center [88, 178] width 88 height 14
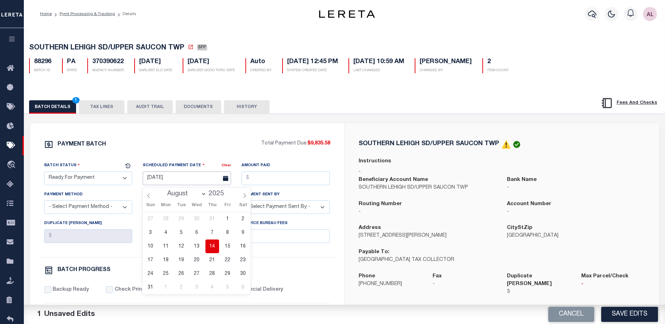
click at [170, 181] on input "08/20/2025" at bounding box center [187, 178] width 88 height 14
drag, startPoint x: 212, startPoint y: 242, endPoint x: 241, endPoint y: 207, distance: 45.3
click at [214, 240] on span "14" at bounding box center [212, 246] width 14 height 14
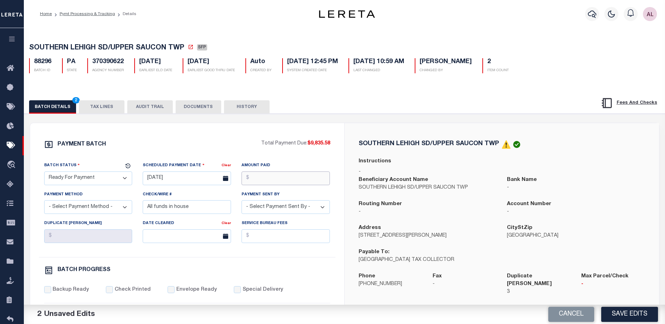
click at [255, 178] on input "Amount Paid" at bounding box center [285, 178] width 88 height 14
click at [64, 212] on select "- Select Payment Method - ACH Certified Check Check Direct Deposit Wire Transfer" at bounding box center [88, 207] width 88 height 14
click at [44, 202] on select "- Select Payment Method - ACH Certified Check Check Direct Deposit Wire Transfer" at bounding box center [88, 207] width 88 height 14
drag, startPoint x: 192, startPoint y: 209, endPoint x: 29, endPoint y: 209, distance: 162.5
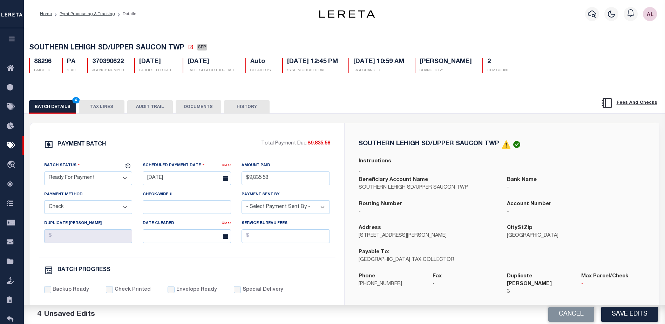
click at [261, 208] on select "- Select Payment Sent By - Aakash Patel Abdul Muzain Adams, Pamela S Agustin Fe…" at bounding box center [285, 207] width 88 height 14
click at [293, 209] on select "- Select Payment Sent By - Aakash Patel Abdul Muzain Adams, Pamela S Agustin Fe…" at bounding box center [285, 207] width 88 height 14
click at [290, 202] on div "Payment Sent By - Select Payment Sent By - Aakash Patel Abdul Muzain Adams, Pam…" at bounding box center [285, 202] width 88 height 23
click at [300, 203] on select "- Select Payment Sent By - Aakash Patel Abdul Muzain Adams, Pamela S Agustin Fe…" at bounding box center [285, 207] width 88 height 14
click at [299, 209] on select "- Select Payment Sent By - Aakash Patel Abdul Muzain Adams, Pamela S Agustin Fe…" at bounding box center [285, 207] width 88 height 14
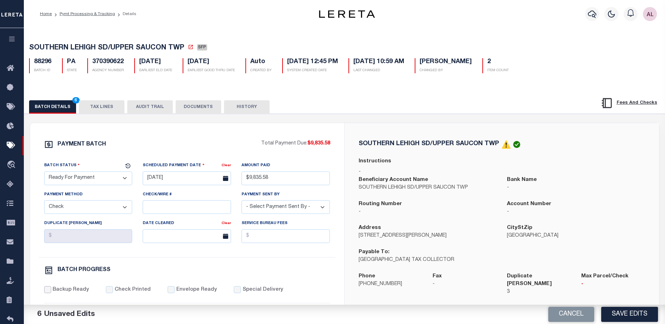
click at [47, 292] on input "Backup Ready" at bounding box center [47, 289] width 7 height 7
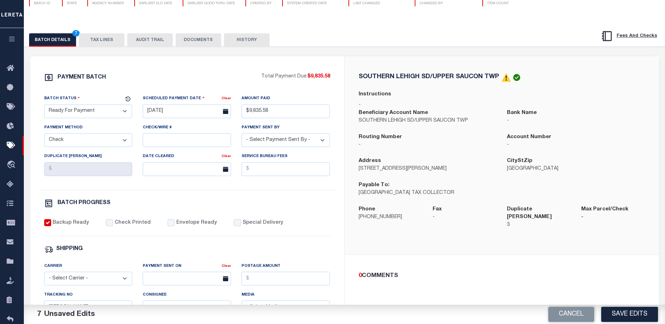
scroll to position [105, 0]
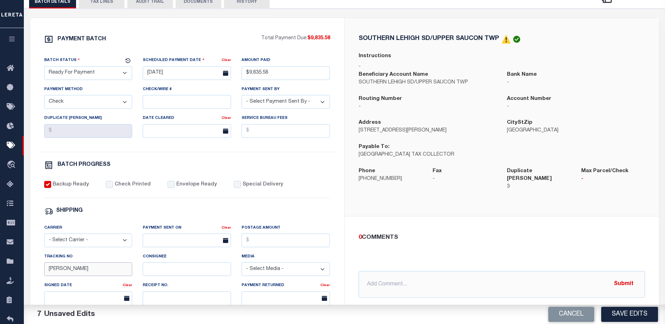
drag, startPoint x: 65, startPoint y: 275, endPoint x: 34, endPoint y: 272, distance: 31.0
click at [34, 272] on div "PAYMENT BATCH Total Payment Due: $9,835.58 Batch Status" at bounding box center [187, 223] width 314 height 410
click at [630, 312] on button "Save Edits" at bounding box center [629, 314] width 57 height 15
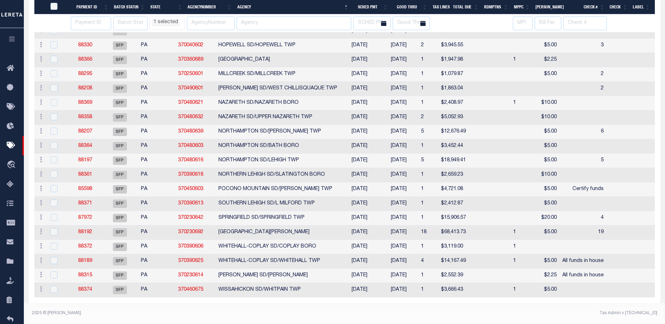
scroll to position [284, 0]
click at [89, 258] on link "88189" at bounding box center [85, 260] width 14 height 5
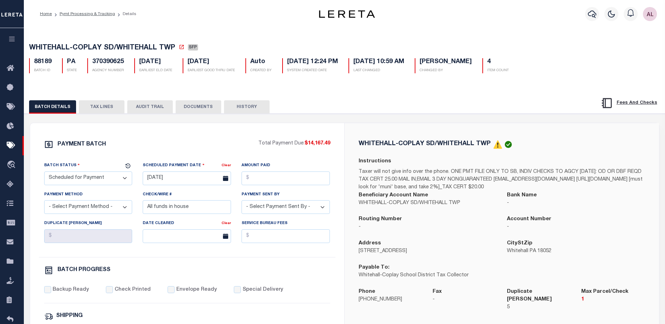
click at [111, 178] on select "- Select Status - Scheduled for Payment Ready For Payment Payment Sent Cleared …" at bounding box center [88, 178] width 88 height 14
click at [44, 173] on select "- Select Status - Scheduled for Payment Ready For Payment Payment Sent Cleared …" at bounding box center [88, 178] width 88 height 14
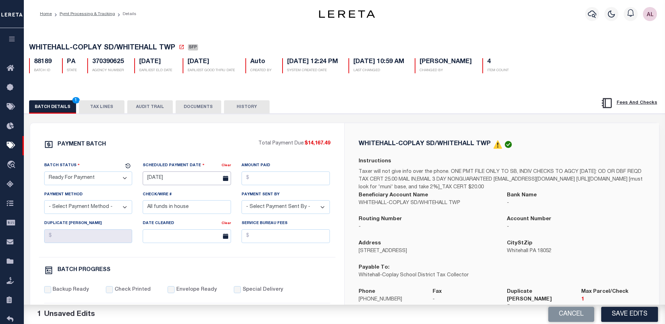
click at [192, 181] on input "08/20/2025" at bounding box center [187, 178] width 88 height 14
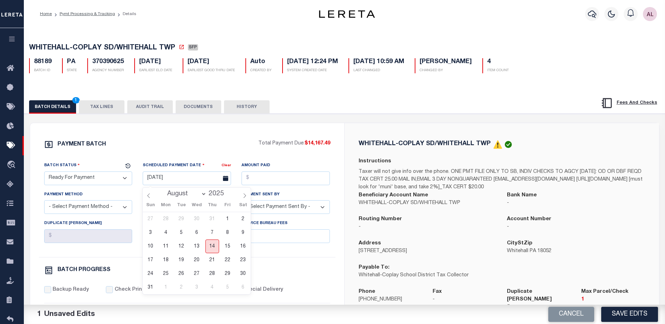
drag, startPoint x: 215, startPoint y: 250, endPoint x: 226, endPoint y: 226, distance: 26.2
click at [213, 248] on span "14" at bounding box center [212, 246] width 14 height 14
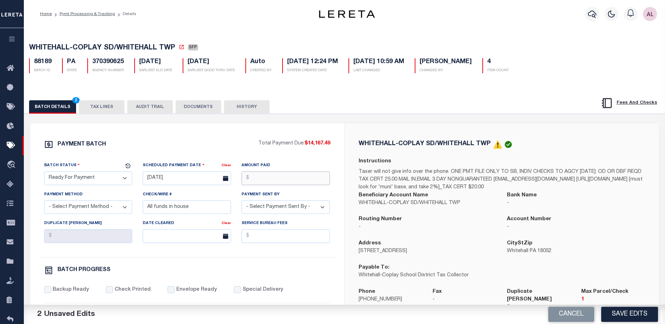
click at [266, 177] on input "Amount Paid" at bounding box center [285, 178] width 88 height 14
click at [65, 211] on select "- Select Payment Method - ACH Certified Check Check Direct Deposit Wire Transfer" at bounding box center [88, 207] width 88 height 14
click at [44, 202] on select "- Select Payment Method - ACH Certified Check Check Direct Deposit Wire Transfer" at bounding box center [88, 207] width 88 height 14
drag, startPoint x: 194, startPoint y: 212, endPoint x: 103, endPoint y: 208, distance: 90.5
click at [103, 208] on div "Batch Status - Select Status - Scheduled for Payment Ready For Payment Payment …" at bounding box center [187, 208] width 296 height 95
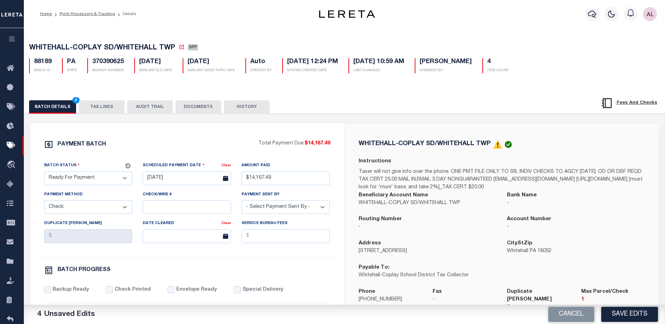
click at [279, 200] on div "Payment Sent By - Select Payment Sent By - Aakash Patel Abdul Muzain Adams, Pam…" at bounding box center [285, 202] width 88 height 23
click at [268, 212] on select "- Select Payment Sent By - Aakash Patel Abdul Muzain Adams, Pamela S Agustin Fe…" at bounding box center [285, 207] width 88 height 14
click at [47, 293] on input "Backup Ready" at bounding box center [47, 289] width 7 height 7
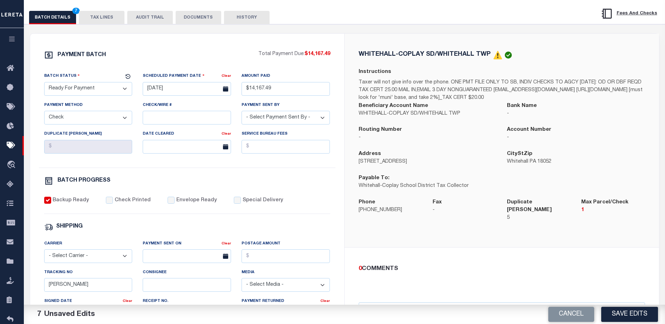
scroll to position [105, 0]
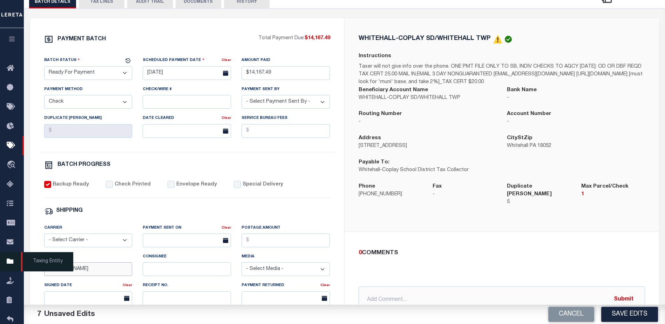
drag, startPoint x: 70, startPoint y: 275, endPoint x: 13, endPoint y: 269, distance: 56.8
click at [14, 270] on div "Home Pymt Processing & Tracking Details Profile Sign out" at bounding box center [332, 189] width 665 height 588
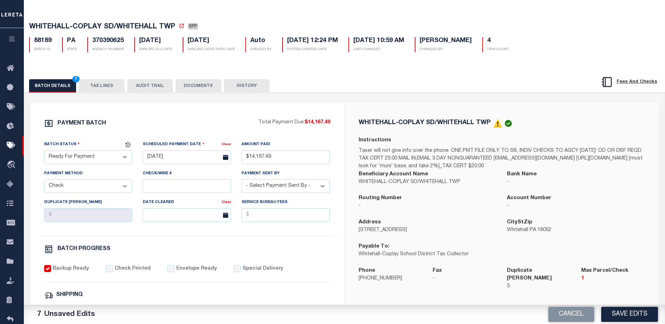
scroll to position [0, 0]
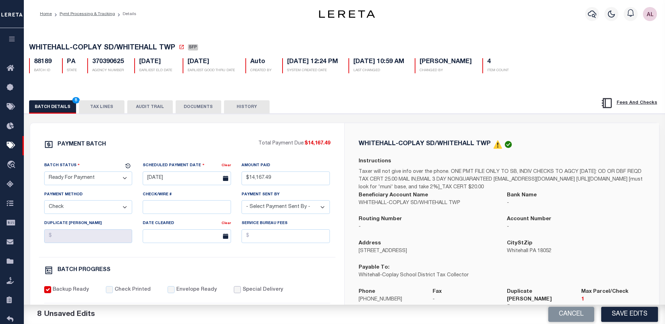
click at [234, 292] on input "Special Delivery" at bounding box center [237, 289] width 7 height 7
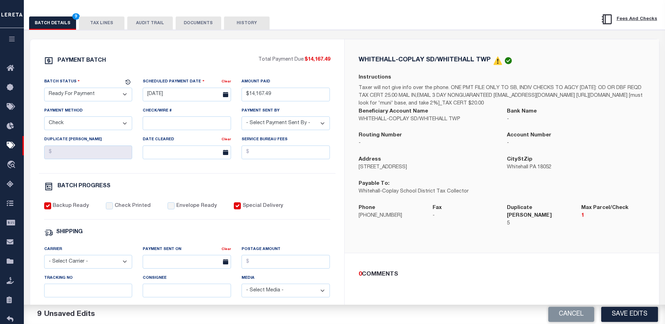
scroll to position [105, 0]
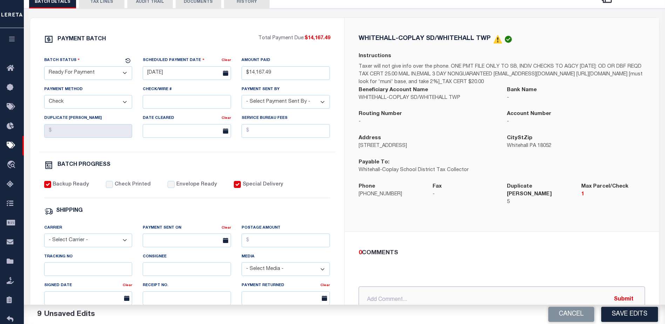
click at [370, 297] on input "text" at bounding box center [501, 299] width 286 height 27
click at [620, 299] on button "Submit" at bounding box center [623, 299] width 29 height 14
click at [632, 313] on button "Save Edits" at bounding box center [629, 314] width 57 height 15
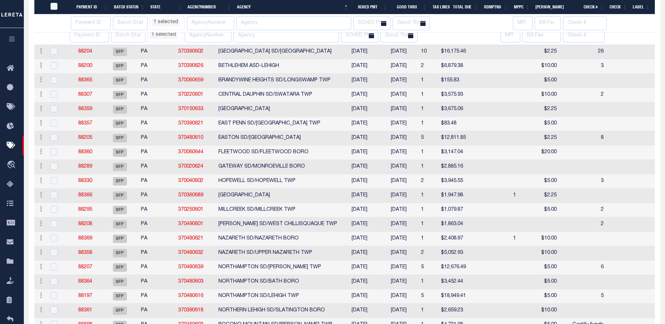
scroll to position [269, 0]
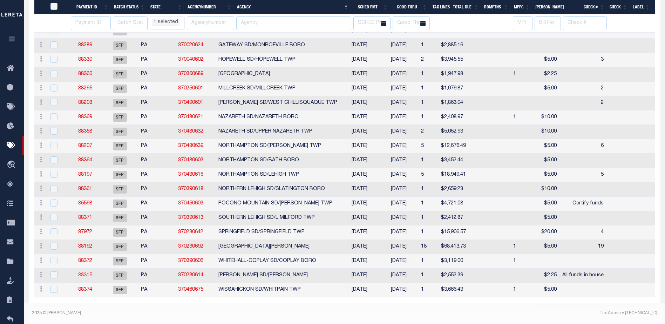
click at [87, 273] on link "88315" at bounding box center [85, 275] width 14 height 5
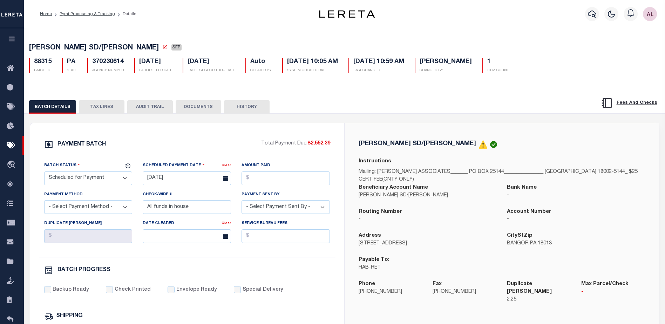
click at [77, 180] on select "- Select Status - Scheduled for Payment Ready For Payment Payment Sent Cleared …" at bounding box center [88, 178] width 88 height 14
click at [44, 173] on select "- Select Status - Scheduled for Payment Ready For Payment Payment Sent Cleared …" at bounding box center [88, 178] width 88 height 14
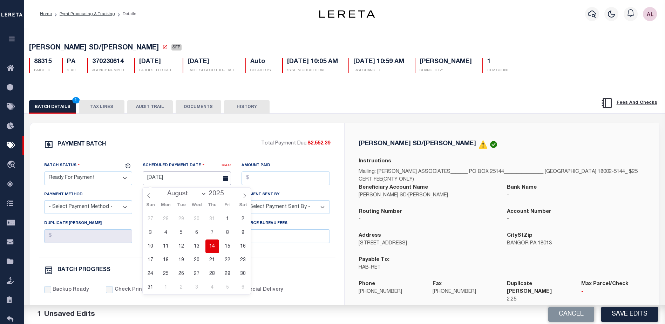
click at [167, 182] on input "08/20/2025" at bounding box center [187, 178] width 88 height 14
click at [213, 243] on span "14" at bounding box center [212, 246] width 14 height 14
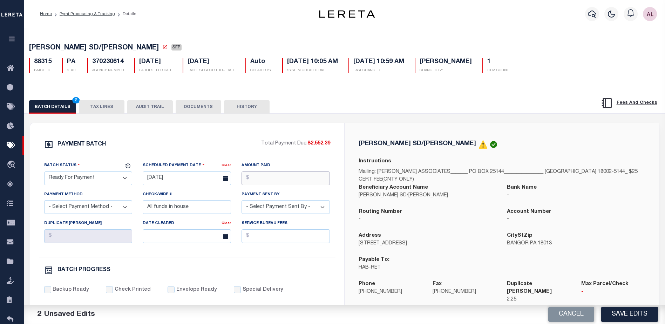
click at [266, 176] on input "Amount Paid" at bounding box center [285, 178] width 88 height 14
click at [93, 208] on select "- Select Payment Method - ACH Certified Check Check Direct Deposit Wire Transfer" at bounding box center [88, 207] width 88 height 14
click at [44, 202] on select "- Select Payment Method - ACH Certified Check Check Direct Deposit Wire Transfer" at bounding box center [88, 207] width 88 height 14
drag, startPoint x: 197, startPoint y: 208, endPoint x: 102, endPoint y: 205, distance: 94.6
click at [102, 205] on div "Batch Status - Select Status - Scheduled for Payment Ready For Payment Payment …" at bounding box center [187, 208] width 296 height 95
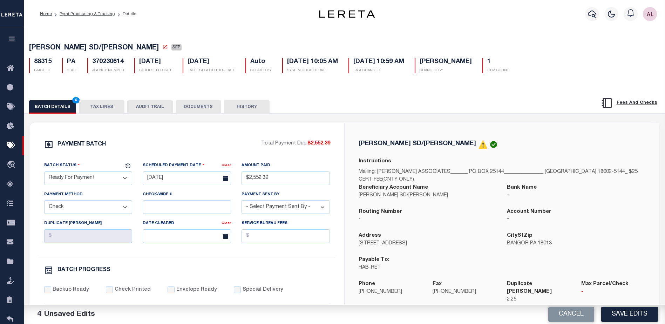
click at [256, 208] on select "- Select Payment Sent By - Aakash Patel Abdul Muzain Adams, Pamela S Agustin Fe…" at bounding box center [285, 207] width 88 height 14
click at [44, 289] on input "Backup Ready" at bounding box center [47, 289] width 7 height 7
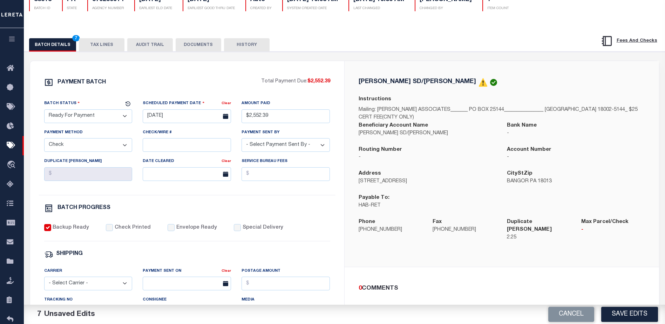
scroll to position [70, 0]
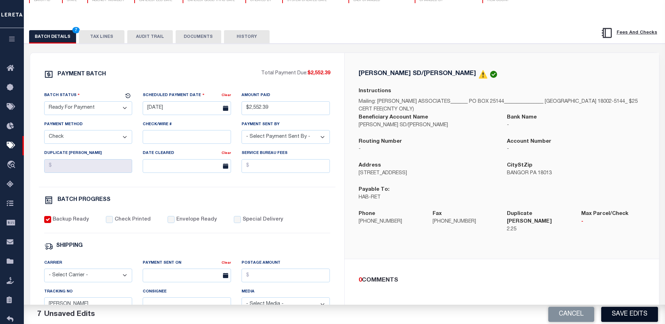
click at [642, 314] on button "Save Edits" at bounding box center [629, 314] width 57 height 15
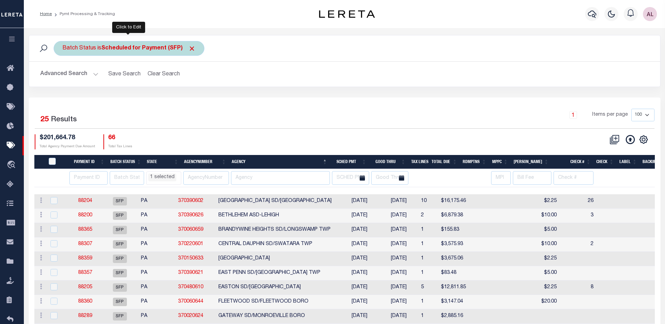
click at [142, 54] on div "Batch Status is Scheduled for Payment (SFP)" at bounding box center [129, 48] width 151 height 15
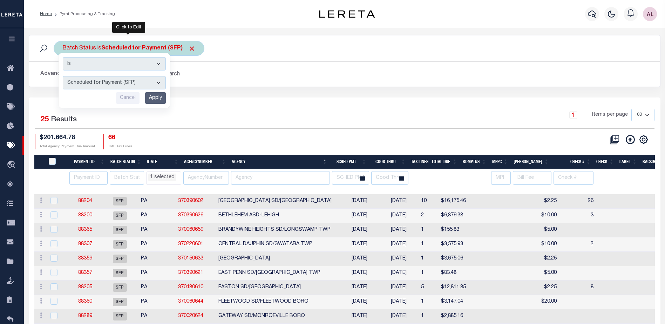
click at [130, 86] on select "Awaiting Funds (AWF) Cleared and Complete (CAC) New Check Needed (NCN) Payment …" at bounding box center [114, 82] width 103 height 13
click at [63, 76] on select "Awaiting Funds (AWF) Cleared and Complete (CAC) New Check Needed (NCN) Payment …" at bounding box center [114, 82] width 103 height 13
click at [163, 97] on input "Apply" at bounding box center [155, 98] width 21 height 12
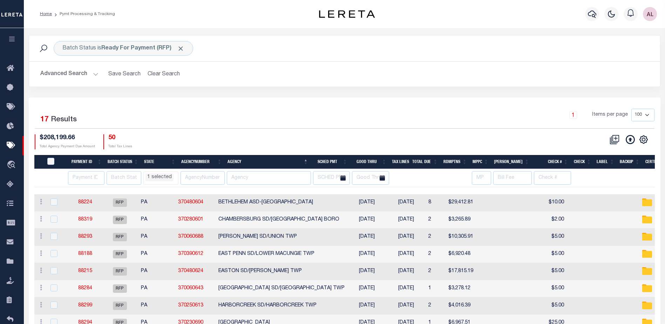
click at [155, 179] on li "1 selected" at bounding box center [159, 177] width 28 height 8
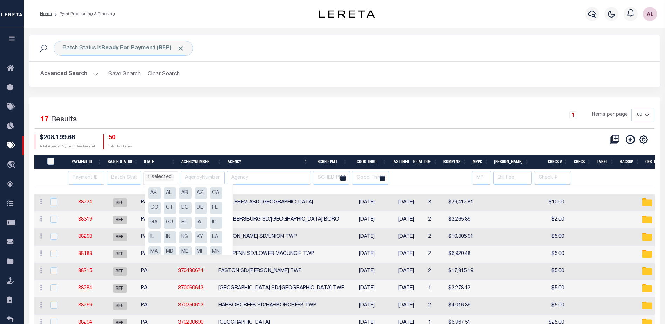
scroll to position [82, 0]
click at [154, 214] on li "NY" at bounding box center [154, 214] width 13 height 12
click at [218, 146] on div "$208,199.66 Total Agency Payment Due Amount 50 Total Tax Lines" at bounding box center [190, 141] width 310 height 15
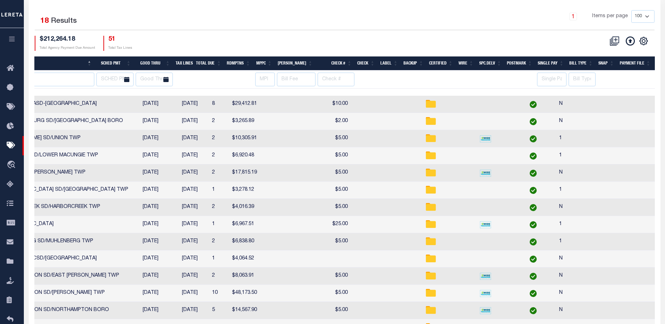
scroll to position [0, 226]
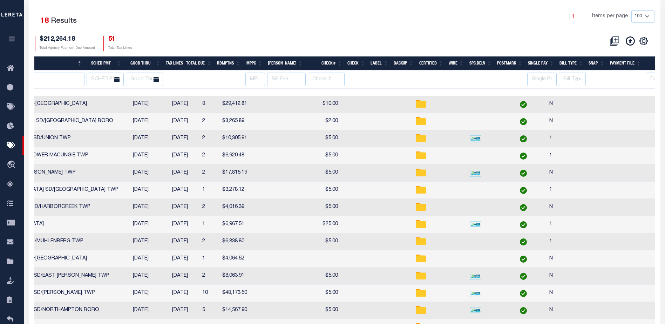
click at [490, 87] on th at bounding box center [480, 79] width 28 height 18
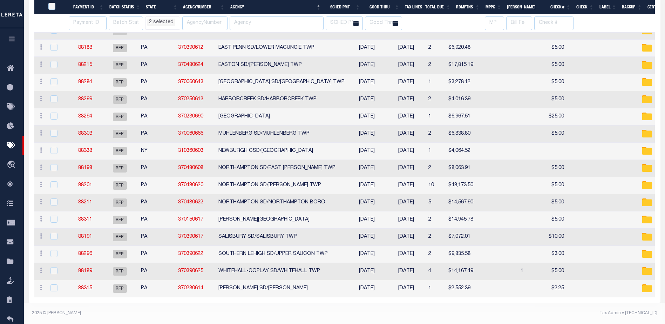
scroll to position [169, 0]
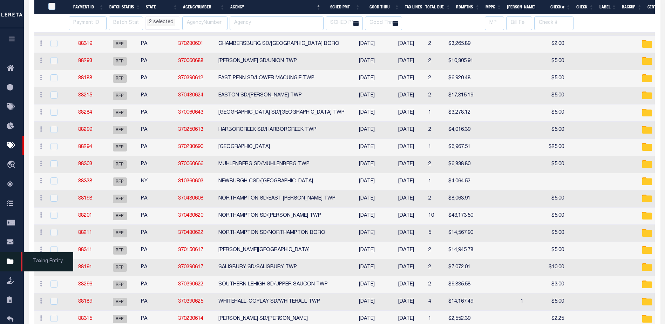
click at [10, 263] on icon at bounding box center [12, 261] width 11 height 9
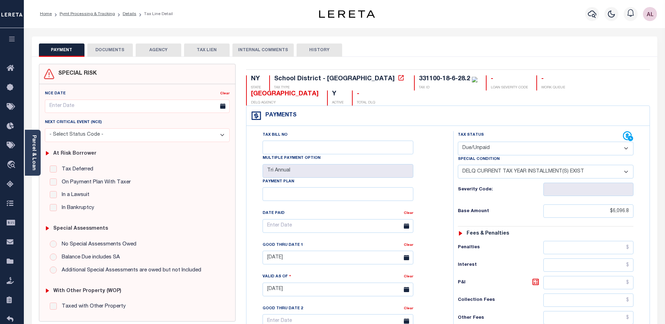
select select "DUE"
select select "17"
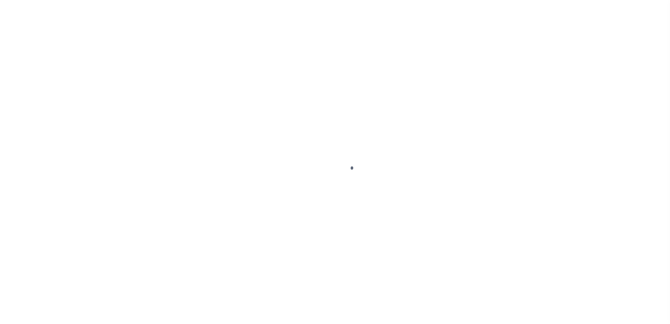
scroll to position [18, 0]
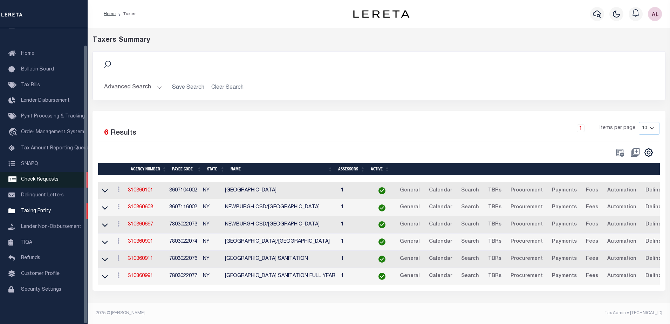
click at [38, 177] on span "Check Requests" at bounding box center [39, 179] width 37 height 5
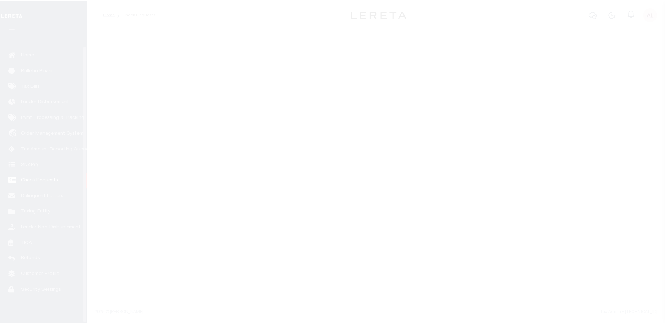
scroll to position [18, 0]
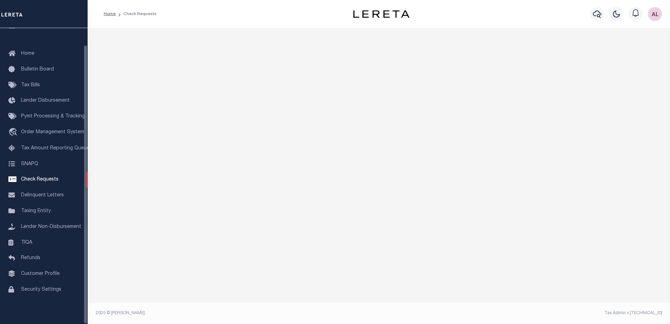
select select "50"
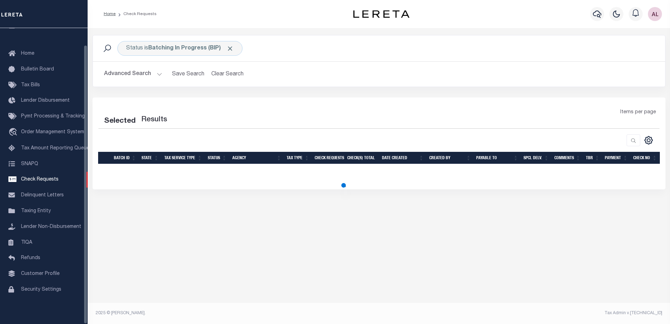
select select "50"
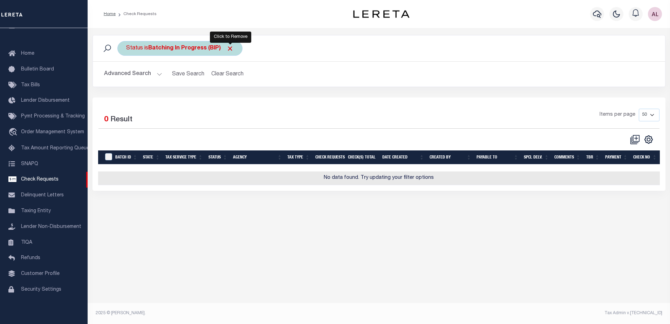
click at [231, 49] on span "Click to Remove" at bounding box center [229, 48] width 7 height 7
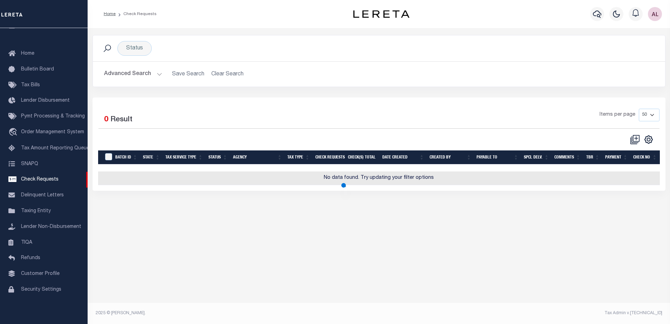
click at [155, 75] on button "Advanced Search" at bounding box center [133, 74] width 58 height 14
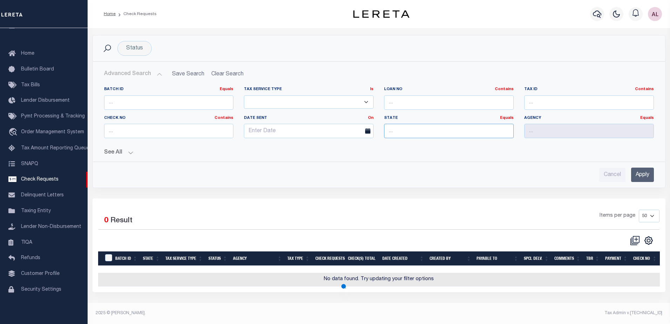
click at [392, 132] on input "text" at bounding box center [449, 131] width 130 height 14
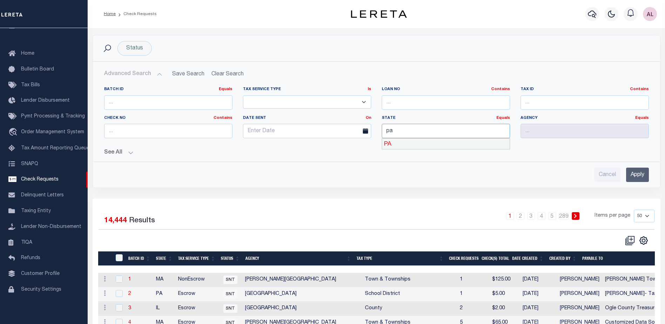
drag, startPoint x: 396, startPoint y: 143, endPoint x: 493, endPoint y: 130, distance: 98.2
click at [396, 143] on div "PA" at bounding box center [446, 143] width 128 height 11
type input "PA"
click at [547, 131] on input "text" at bounding box center [584, 131] width 128 height 14
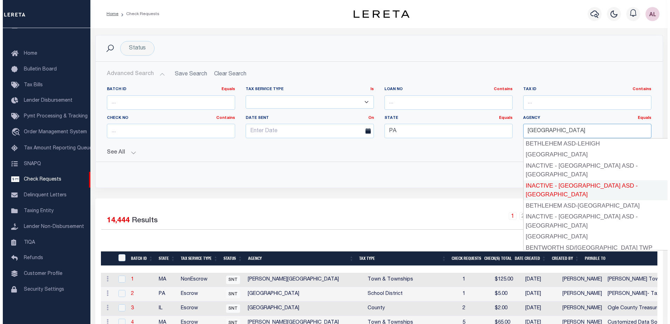
scroll to position [76, 0]
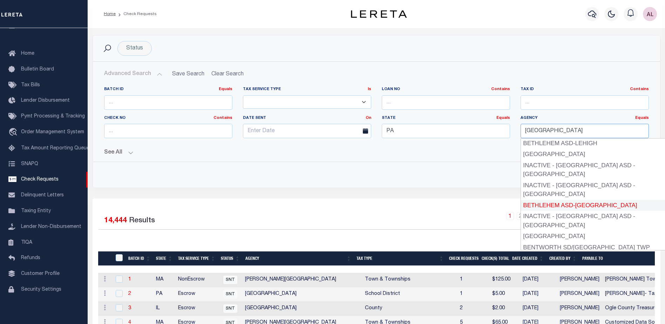
click at [573, 204] on div "BETHLEHEM ASD-[GEOGRAPHIC_DATA]" at bounding box center [593, 205] width 144 height 11
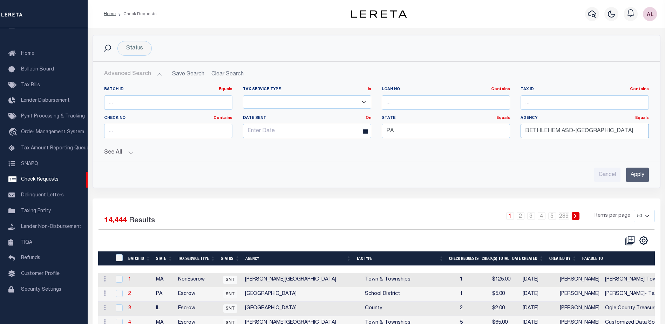
type input "BETHLEHEM ASD-[GEOGRAPHIC_DATA]"
click at [633, 175] on input "Apply" at bounding box center [637, 174] width 23 height 14
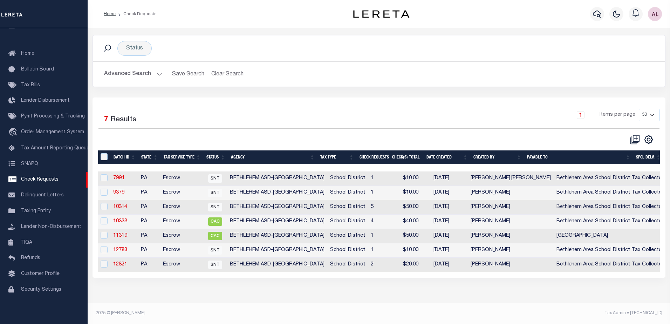
scroll to position [0, 0]
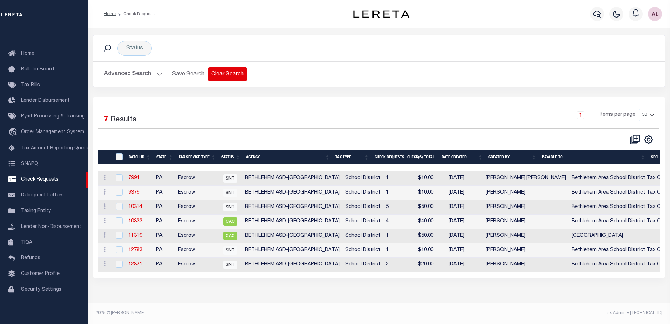
click at [225, 73] on button "Clear Search" at bounding box center [227, 74] width 38 height 14
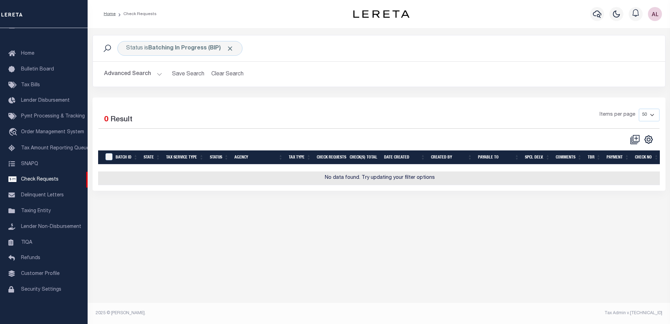
click at [160, 73] on button "Advanced Search" at bounding box center [133, 74] width 58 height 14
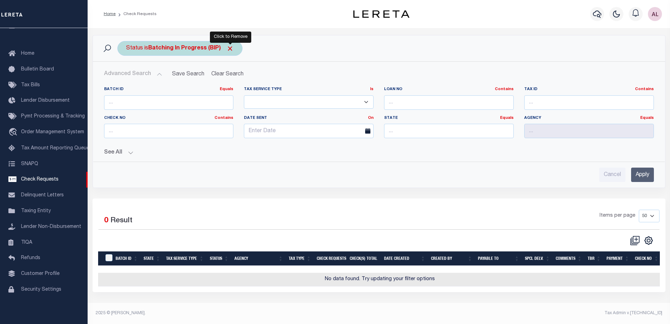
click at [231, 50] on span "Click to Remove" at bounding box center [229, 48] width 7 height 7
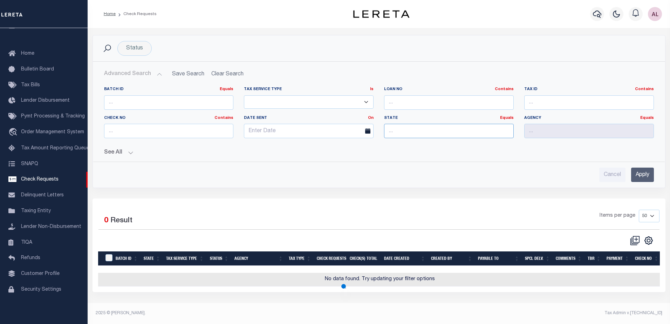
click at [399, 129] on input "text" at bounding box center [449, 131] width 130 height 14
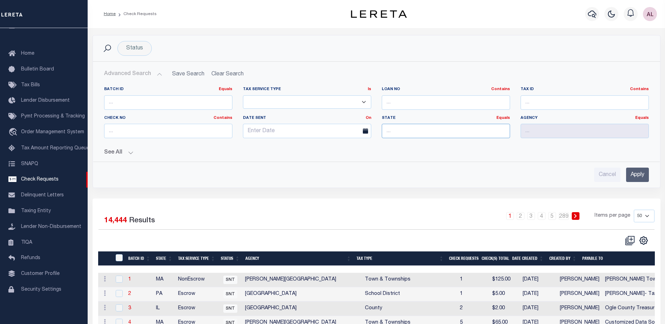
click at [398, 131] on input "text" at bounding box center [446, 131] width 128 height 14
click at [401, 142] on div "PA" at bounding box center [446, 143] width 128 height 11
type input "PA"
drag, startPoint x: 538, startPoint y: 131, endPoint x: 534, endPoint y: 130, distance: 3.8
click at [534, 130] on input "text" at bounding box center [584, 131] width 128 height 14
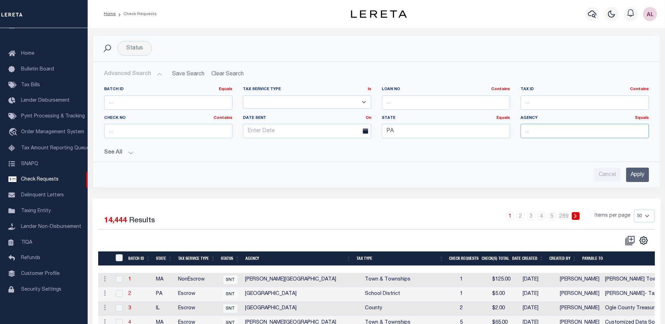
paste input "BETHLEHEM ASD-[GEOGRAPHIC_DATA]"
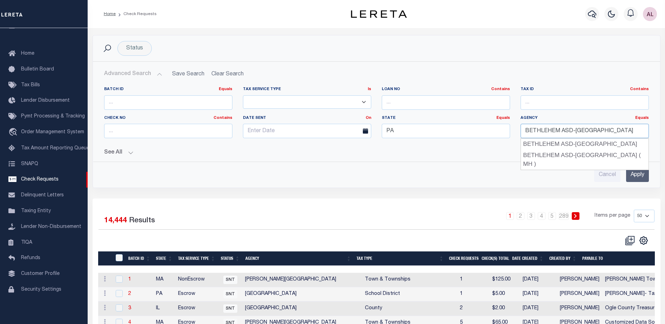
type input "BETHLEHEM ASD-[GEOGRAPHIC_DATA]"
click at [635, 173] on input "Apply" at bounding box center [637, 174] width 23 height 14
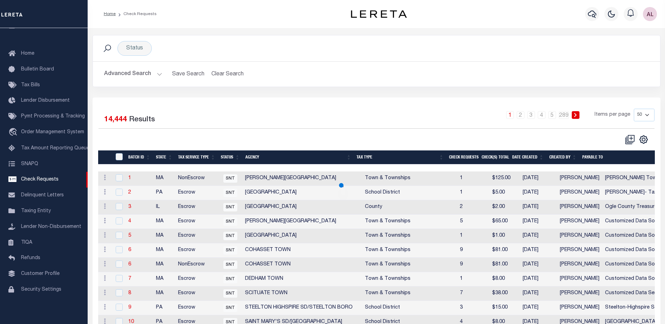
click at [157, 73] on button "Advanced Search" at bounding box center [133, 74] width 58 height 14
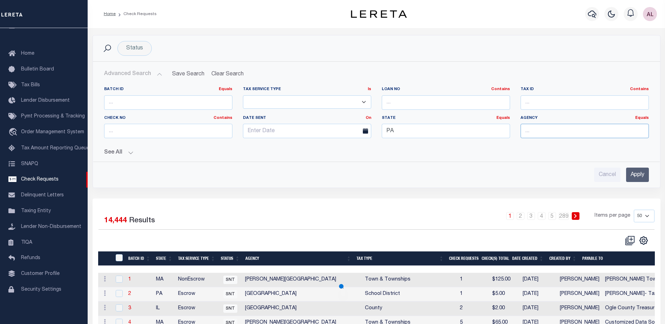
click at [536, 129] on input "text" at bounding box center [584, 131] width 128 height 14
paste input "BETHLEHEM ASD-[GEOGRAPHIC_DATA]"
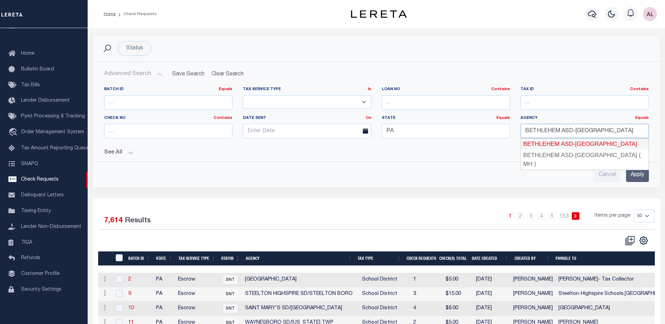
click at [574, 145] on div "BETHLEHEM ASD-[GEOGRAPHIC_DATA]" at bounding box center [585, 143] width 128 height 11
click at [631, 176] on input "Apply" at bounding box center [637, 174] width 23 height 14
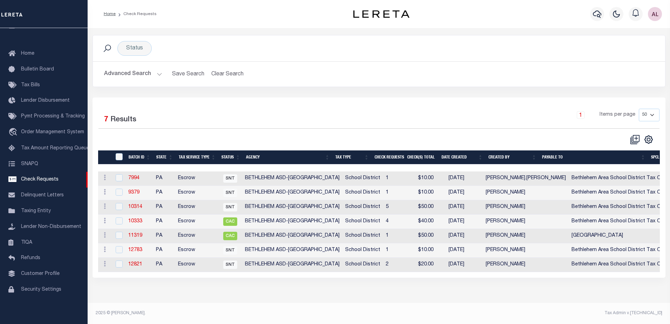
click at [160, 74] on button "Advanced Search" at bounding box center [133, 74] width 58 height 14
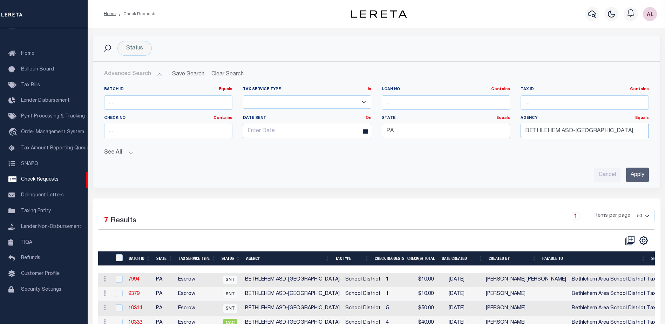
drag, startPoint x: 626, startPoint y: 128, endPoint x: 488, endPoint y: 126, distance: 137.7
click at [488, 126] on div "Batch Id Equals Equals Is Not Equal To Is Greater Than Is Less Than Tax Service…" at bounding box center [376, 115] width 555 height 57
paste input "Chambersburg SD/Chambersburg Boro"
type input "Chambersburg SD/Chambersburg Boro"
click at [638, 177] on input "Apply" at bounding box center [637, 174] width 23 height 14
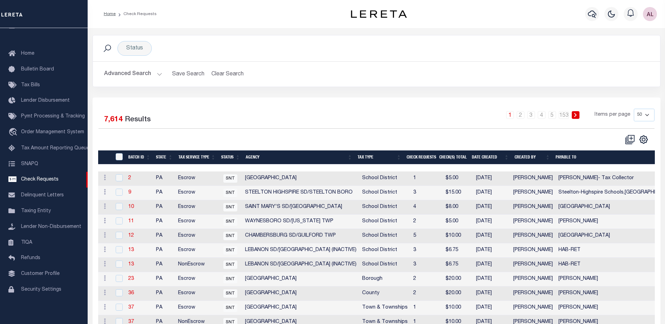
click at [158, 73] on button "Advanced Search" at bounding box center [133, 74] width 58 height 14
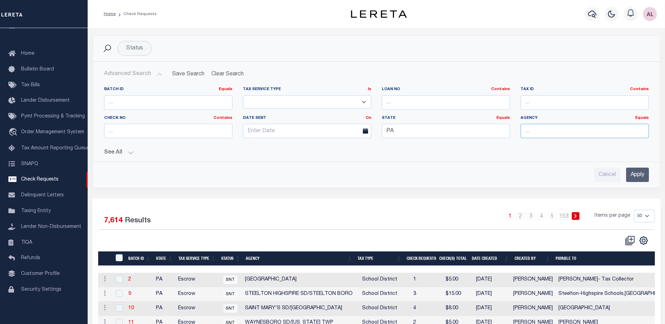
click at [527, 129] on input "text" at bounding box center [584, 131] width 128 height 14
paste input "Chambersburg SD/Chambersburg Boro"
drag, startPoint x: 525, startPoint y: 132, endPoint x: 517, endPoint y: 131, distance: 8.4
click at [517, 131] on div "Agency Equals Equals Chambersburg SD/Chambersburg Boro" at bounding box center [584, 129] width 139 height 29
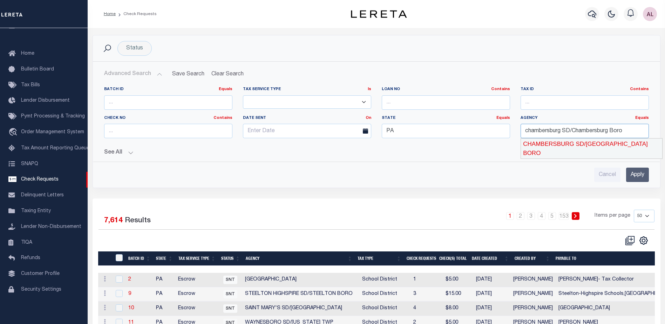
click at [573, 142] on div "CHAMBERSBURG SD/[GEOGRAPHIC_DATA] BORO" at bounding box center [592, 148] width 142 height 20
click at [637, 176] on input "Apply" at bounding box center [637, 174] width 23 height 14
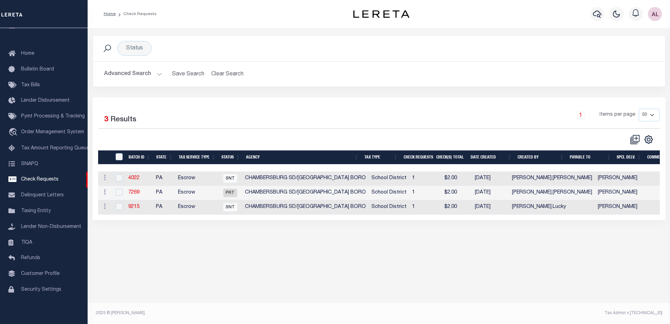
click at [157, 75] on button "Advanced Search" at bounding box center [133, 74] width 58 height 14
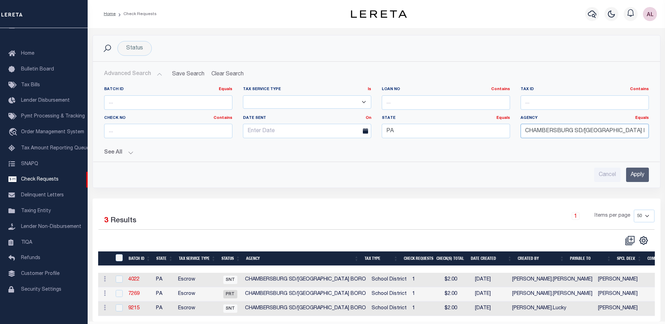
scroll to position [0, 9]
drag, startPoint x: 524, startPoint y: 129, endPoint x: 700, endPoint y: 121, distance: 175.3
click at [664, 121] on html "Home Check Requests Profile Sign out" at bounding box center [332, 171] width 665 height 342
paste input "Daniel Boone SD/Union Twp"
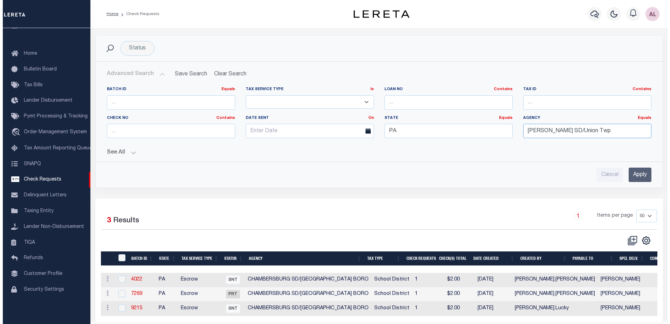
scroll to position [0, 0]
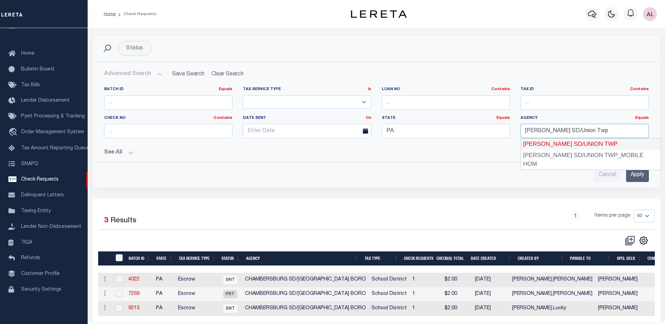
click at [580, 141] on div "[PERSON_NAME] SD/UNION TWP" at bounding box center [591, 143] width 140 height 11
click at [633, 176] on input "Apply" at bounding box center [637, 174] width 23 height 14
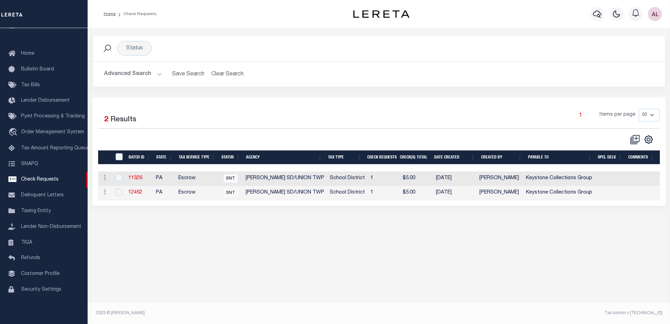
click at [159, 71] on button "Advanced Search" at bounding box center [133, 74] width 58 height 14
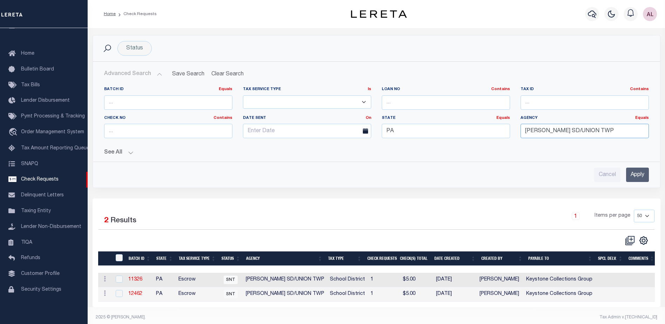
drag, startPoint x: 614, startPoint y: 128, endPoint x: 484, endPoint y: 135, distance: 129.5
click at [484, 135] on div "Batch Id Equals Equals Is Not Equal To Is Greater Than Is Less Than Tax Service…" at bounding box center [376, 115] width 555 height 57
paste input "East Penn SD/Lower Macungie Twp"
type input "East Penn SD/Lower Macungie Twp"
click at [630, 171] on input "Apply" at bounding box center [637, 174] width 23 height 14
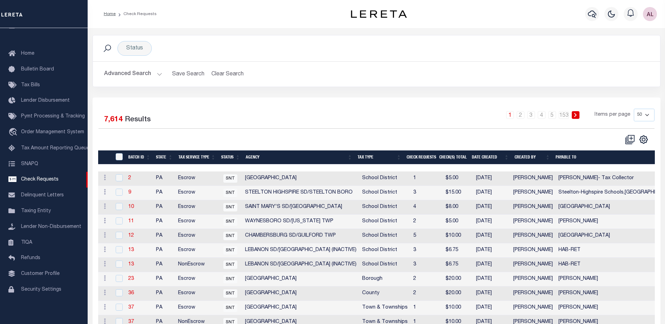
click at [158, 75] on button "Advanced Search" at bounding box center [133, 74] width 58 height 14
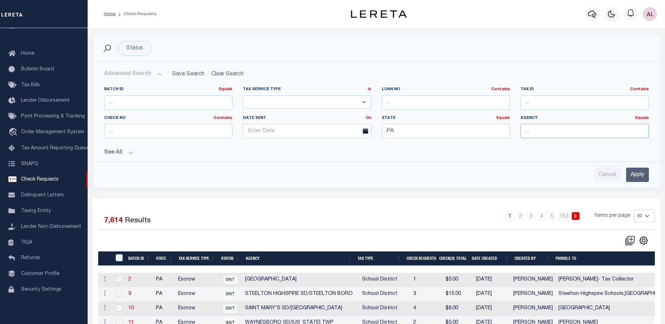
click at [527, 131] on input "text" at bounding box center [584, 131] width 128 height 14
paste input "East Penn SD/Lower Macungie Twp"
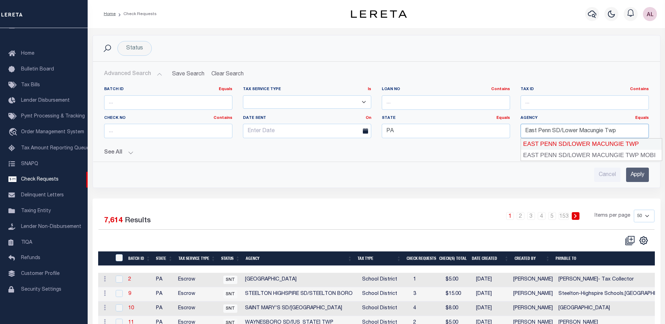
click at [550, 144] on div "EAST PENN SD/LOWER MACUNGIE TWP" at bounding box center [591, 143] width 141 height 11
click at [642, 172] on input "Apply" at bounding box center [637, 174] width 23 height 14
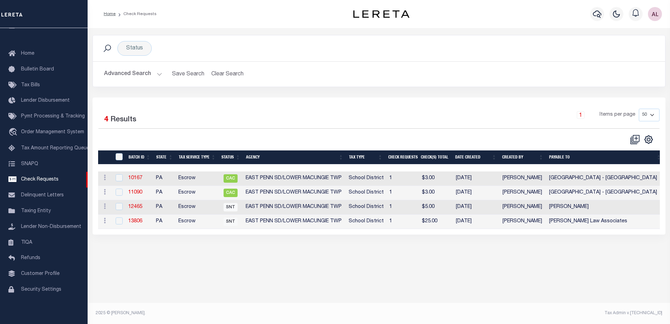
click at [157, 72] on button "Advanced Search" at bounding box center [133, 74] width 58 height 14
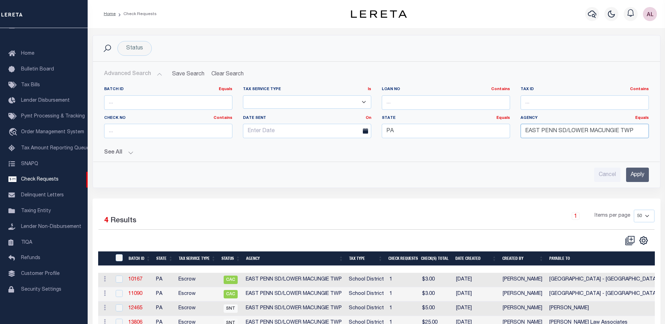
drag, startPoint x: 631, startPoint y: 129, endPoint x: 517, endPoint y: 134, distance: 114.3
click at [517, 134] on div "Agency Equals Equals EAST PENN SD/LOWER MACUNGIE TWP" at bounding box center [584, 129] width 139 height 29
paste input "aston SD/Palmer Twp"
click at [565, 143] on div "EASTON SD/[PERSON_NAME] TWP" at bounding box center [585, 143] width 128 height 11
type input "EASTON SD/[PERSON_NAME] TWP"
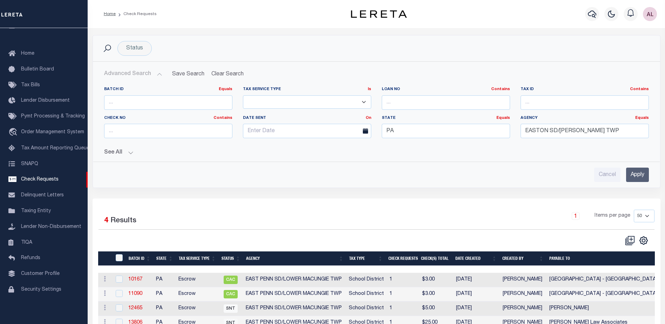
click at [637, 173] on input "Apply" at bounding box center [637, 174] width 23 height 14
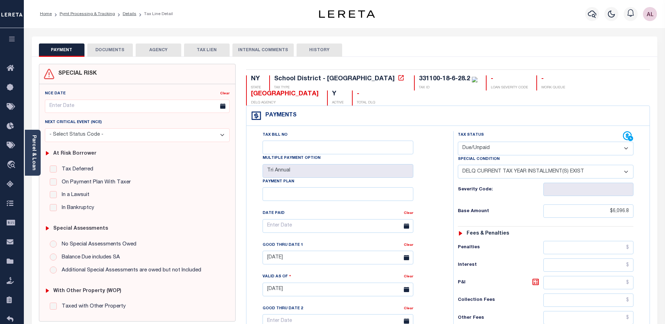
select select "DUE"
select select "17"
click at [9, 145] on icon at bounding box center [12, 145] width 11 height 9
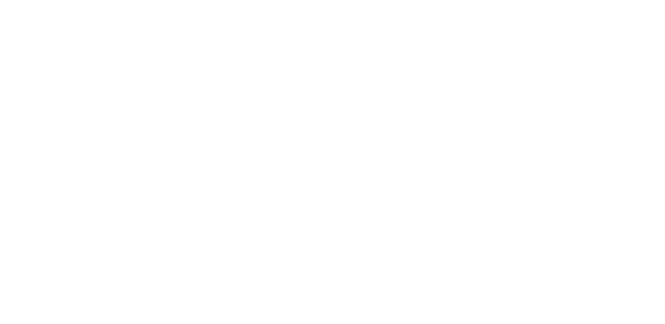
scroll to position [18, 0]
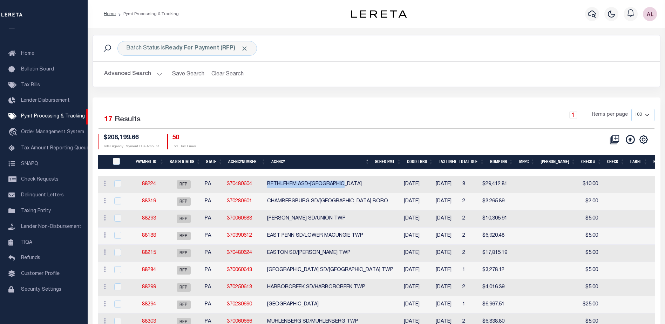
drag, startPoint x: 364, startPoint y: 181, endPoint x: 275, endPoint y: 185, distance: 89.0
click at [275, 185] on td "BETHLEHEM ASD-[GEOGRAPHIC_DATA]" at bounding box center [330, 184] width 132 height 17
checkbox input "true"
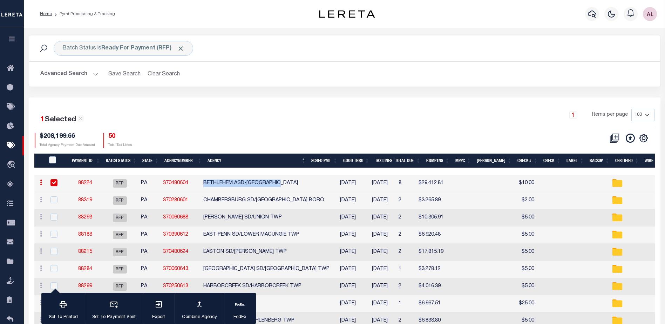
copy td "BETHLEHEM ASD-[GEOGRAPHIC_DATA]"
